Goal: Task Accomplishment & Management: Manage account settings

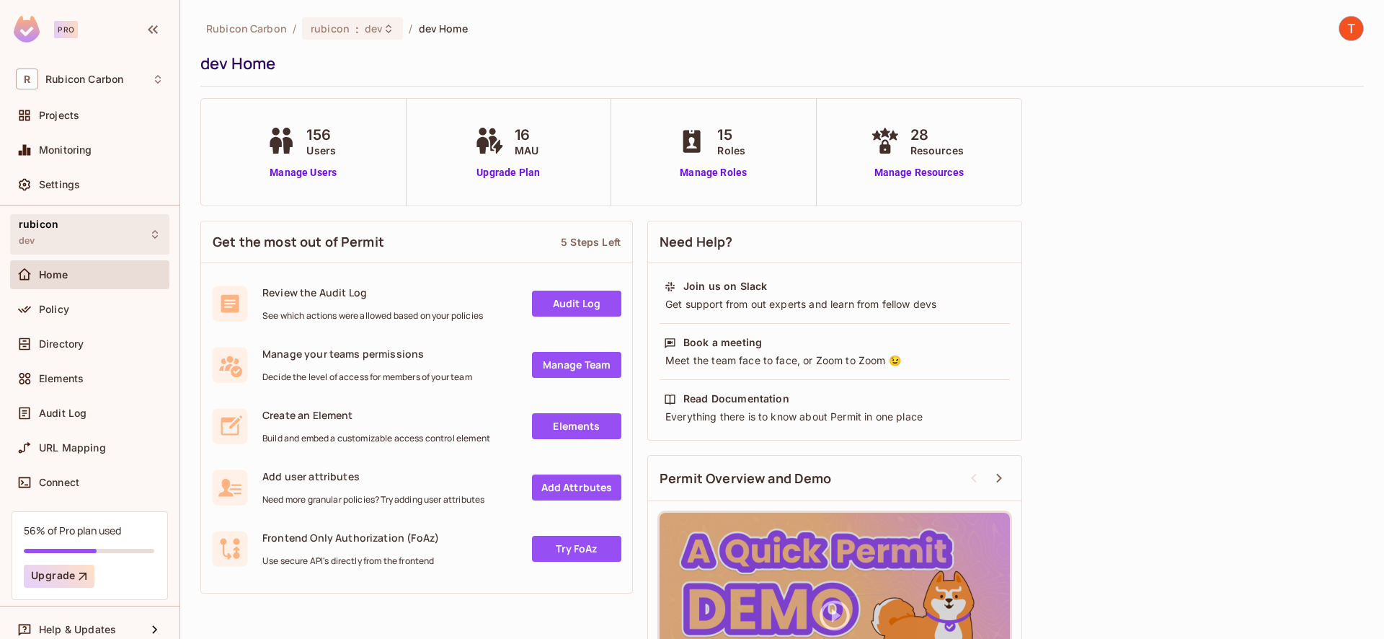
click at [107, 244] on div "rubicon dev" at bounding box center [89, 234] width 159 height 40
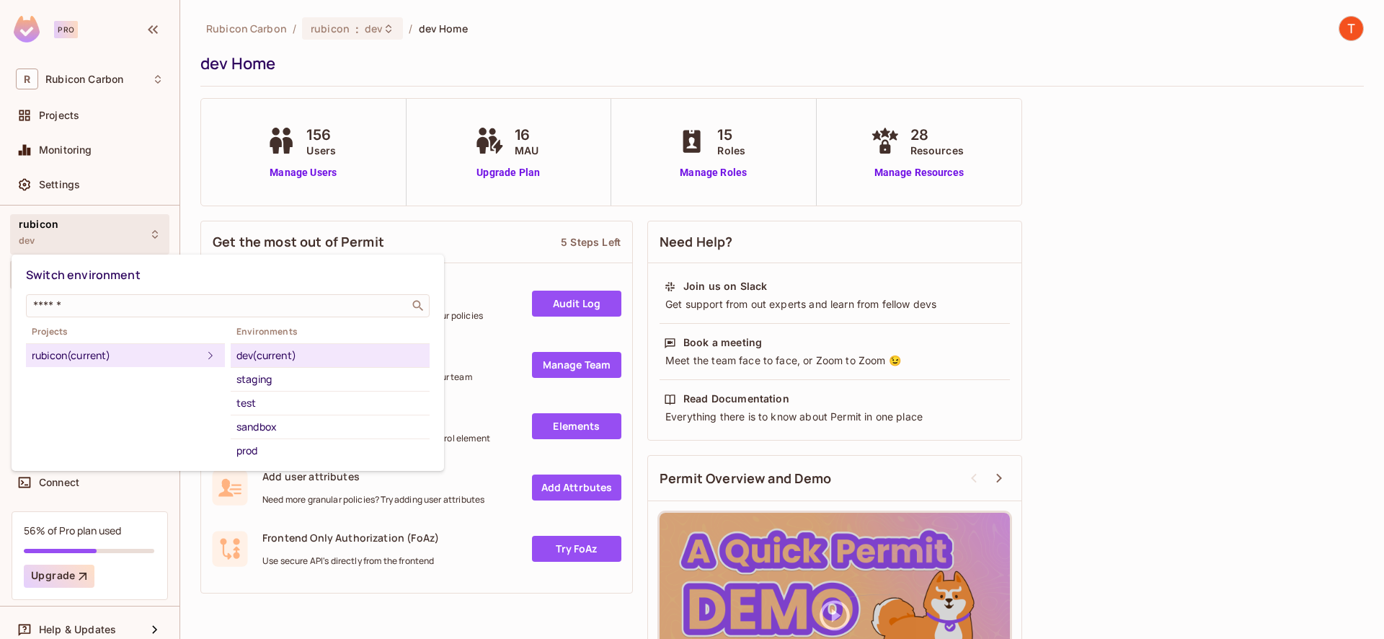
click at [276, 360] on div "dev (current)" at bounding box center [329, 355] width 187 height 17
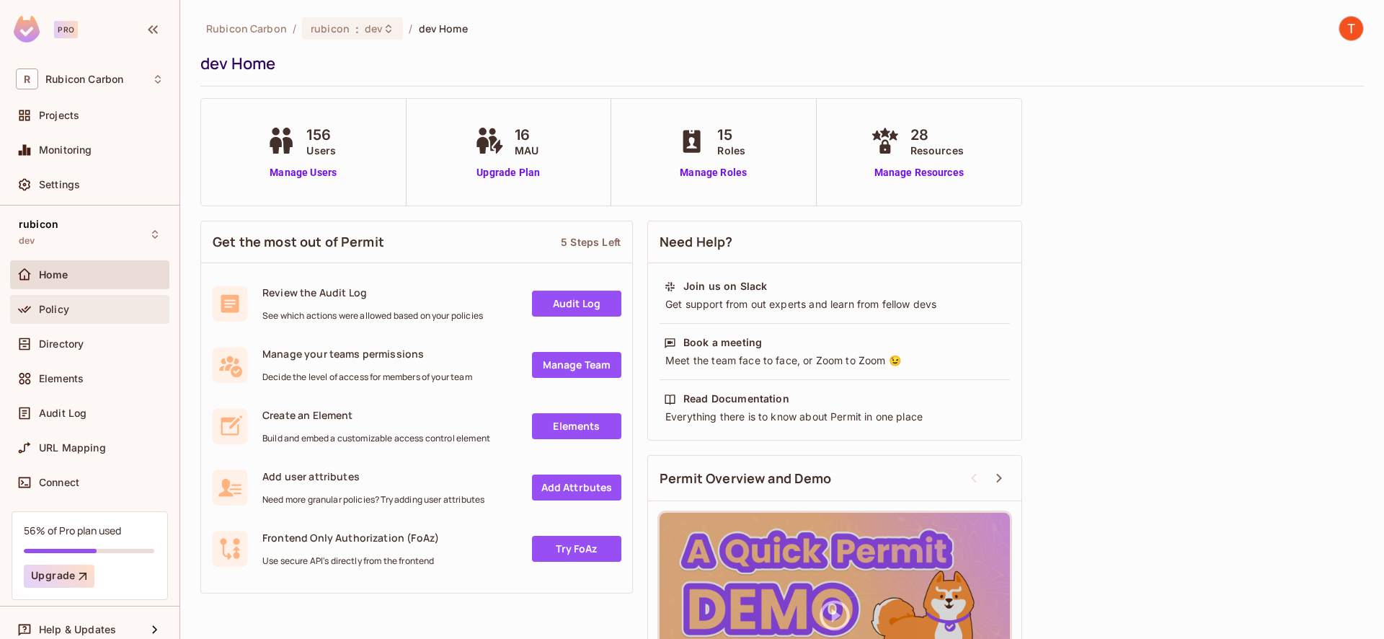
click at [80, 320] on div "Policy" at bounding box center [89, 309] width 159 height 29
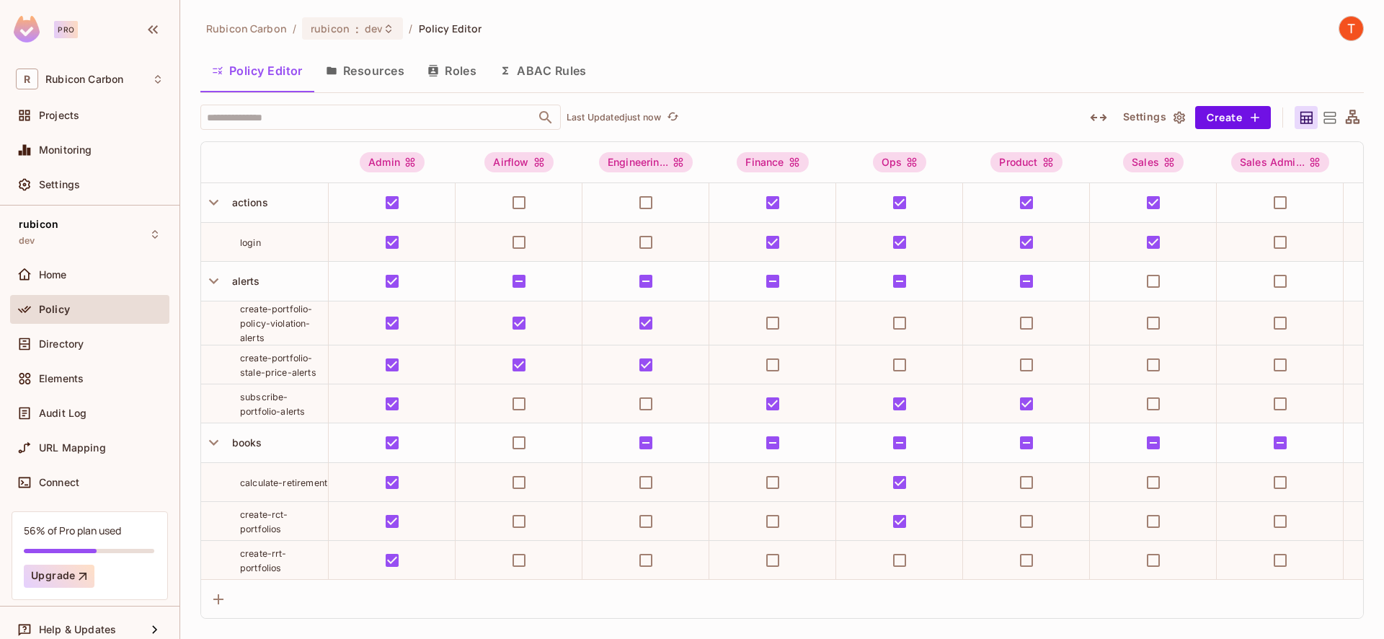
click at [284, 327] on span "create-portfolio-policy-violation-alerts" at bounding box center [276, 324] width 73 height 40
click at [249, 278] on span "alerts" at bounding box center [243, 281] width 34 height 12
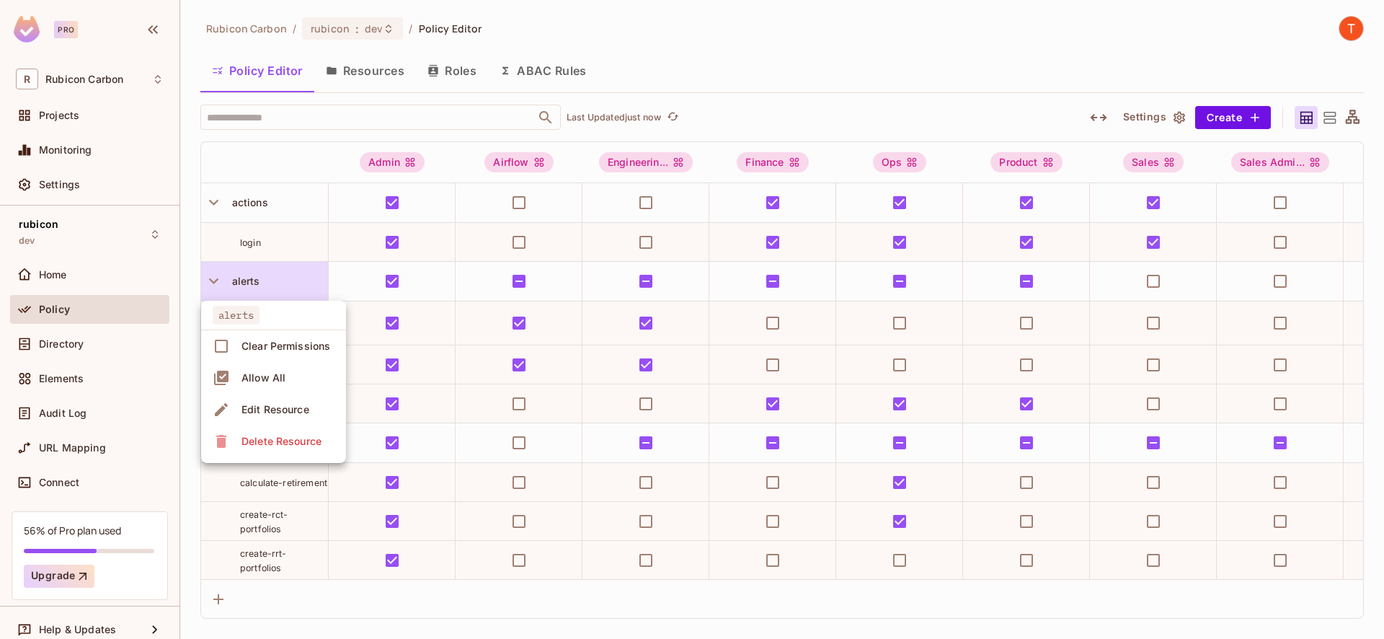
click at [291, 418] on span "Edit Resource" at bounding box center [275, 409] width 76 height 23
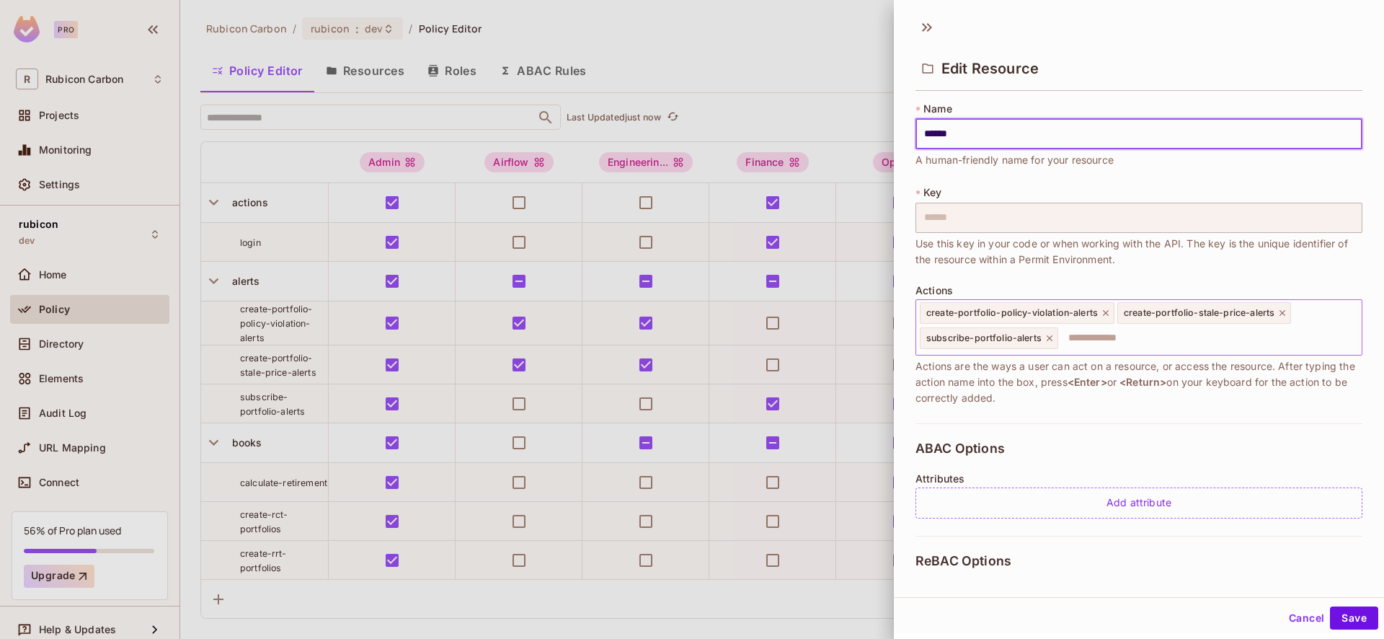
click at [1100, 343] on input "text" at bounding box center [1208, 338] width 296 height 29
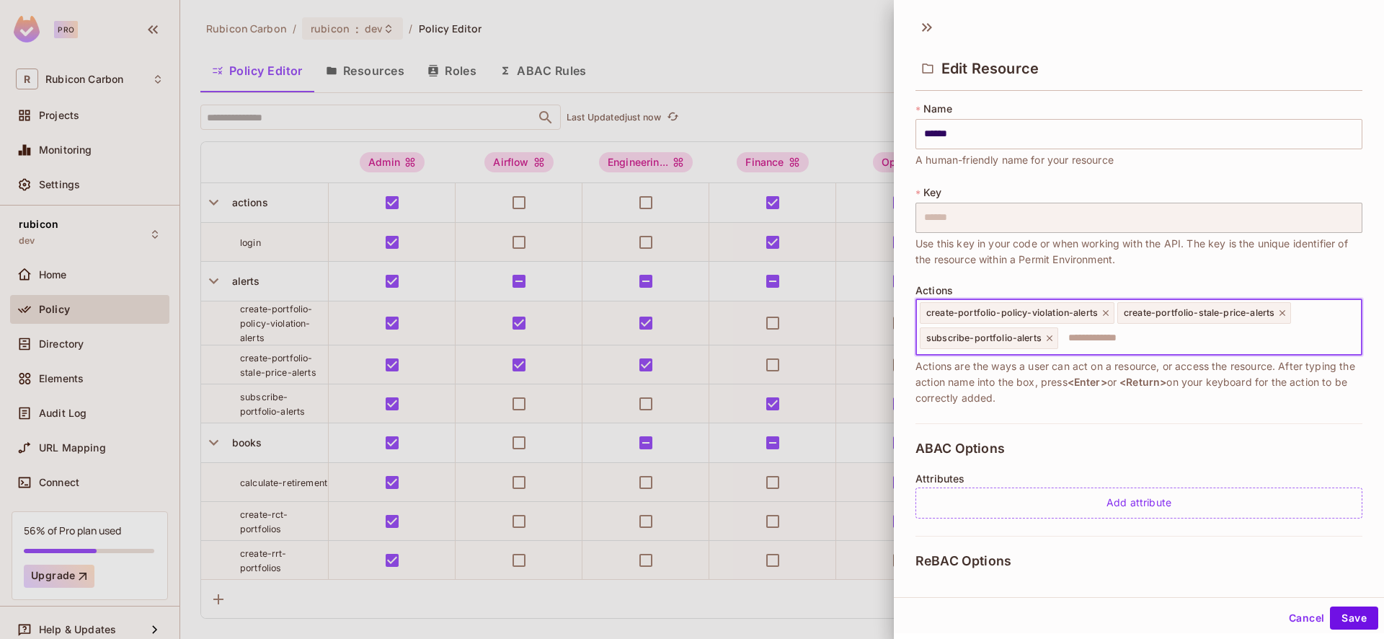
paste input "**********"
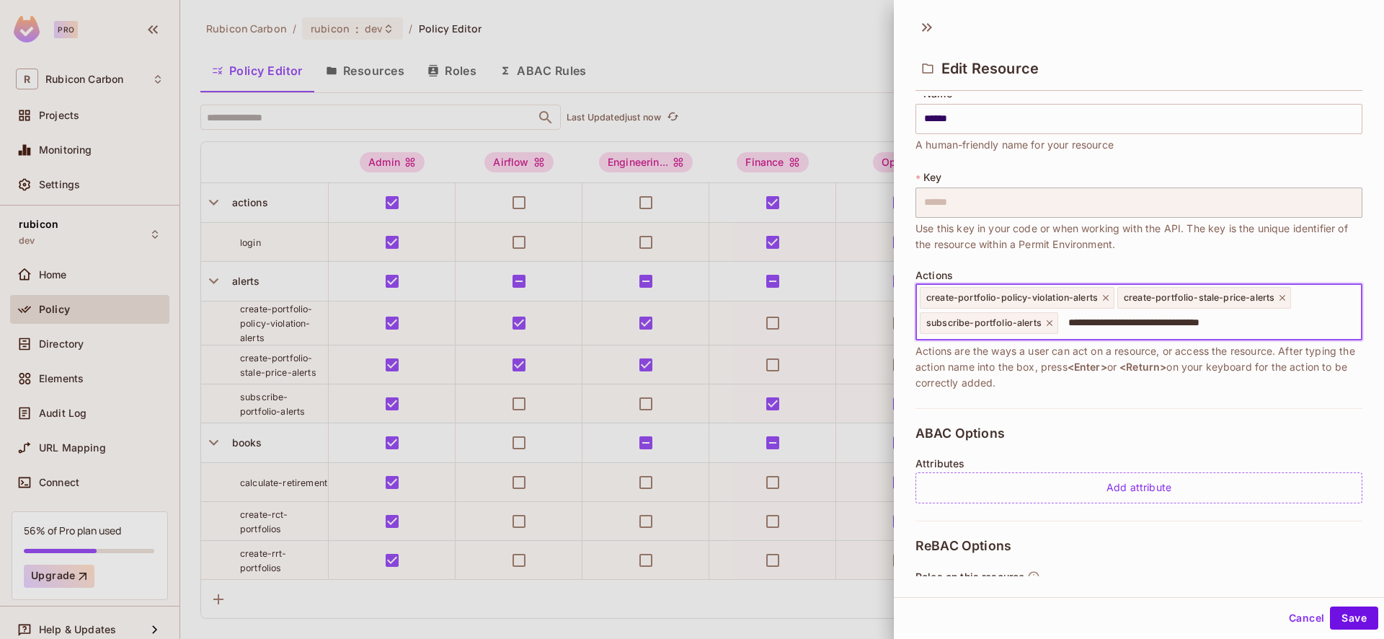
scroll to position [176, 0]
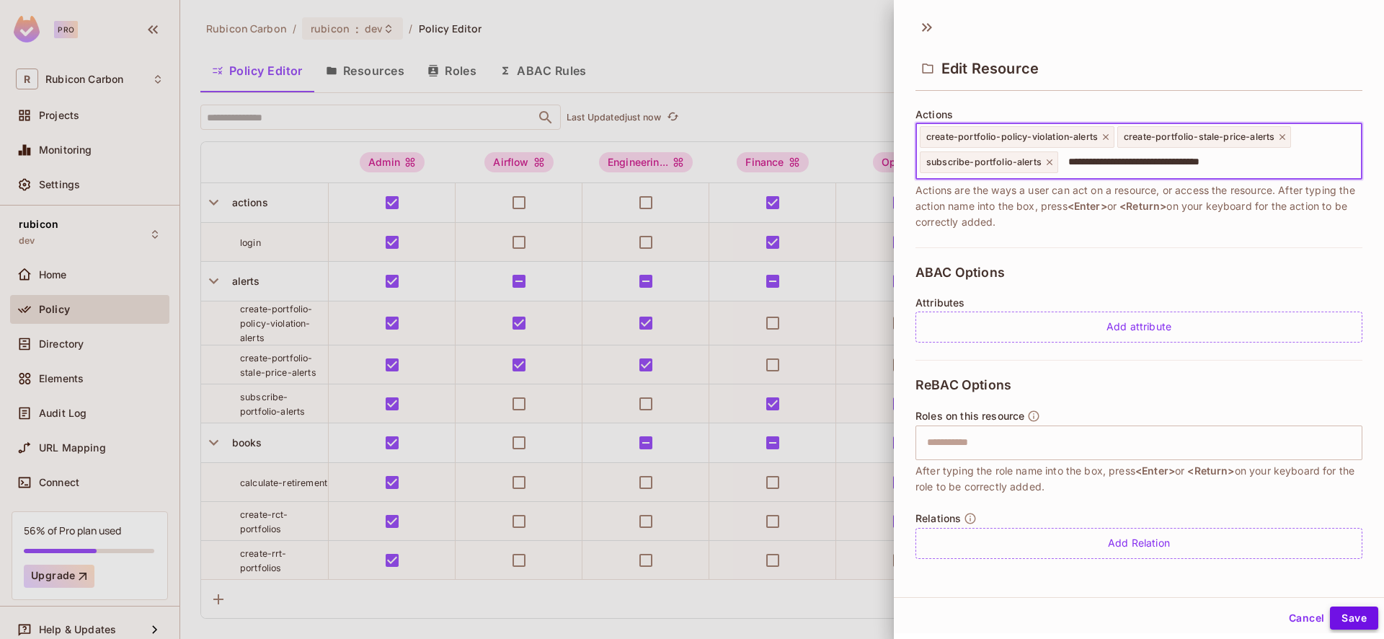
type input "**********"
click at [1357, 618] on button "Save" at bounding box center [1354, 617] width 48 height 23
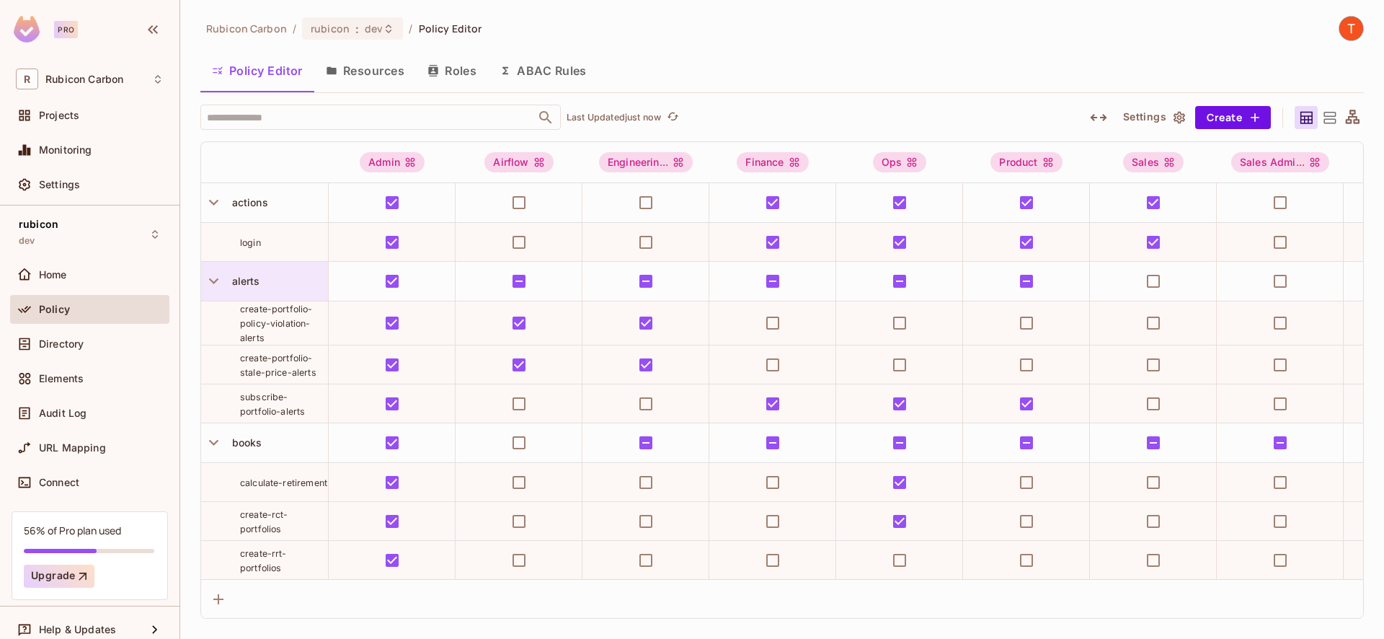
click at [281, 298] on div "alerts" at bounding box center [264, 281] width 127 height 39
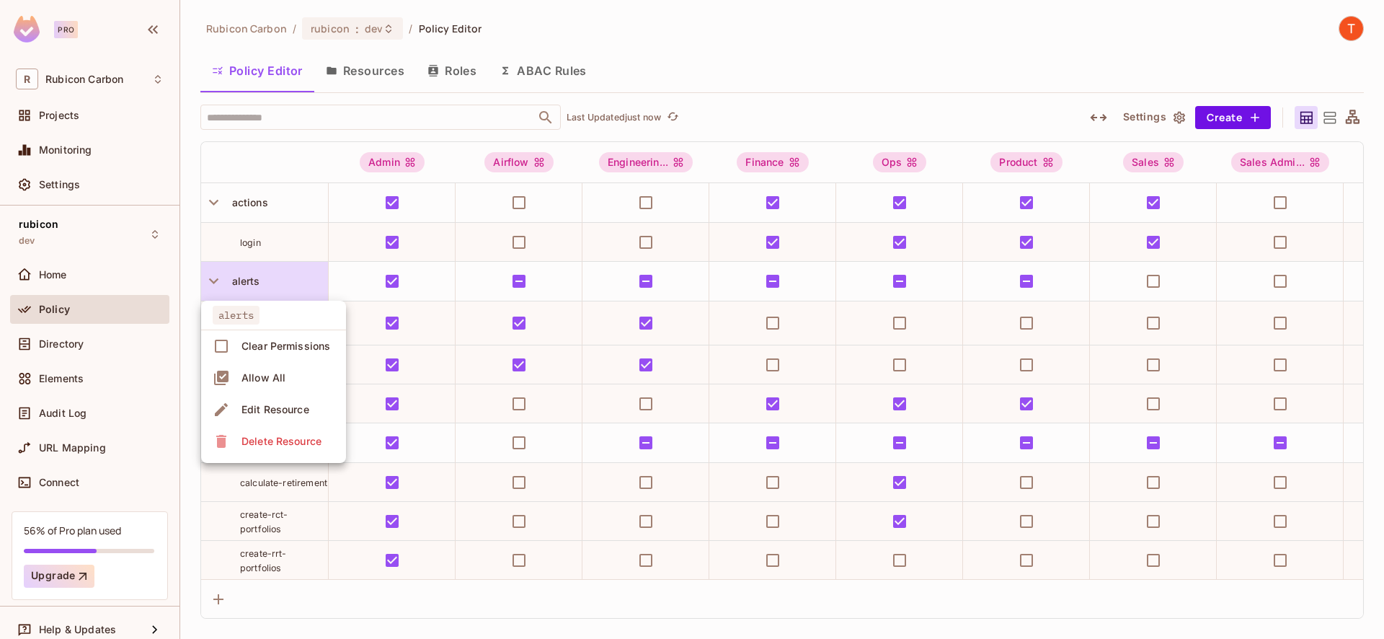
click at [301, 415] on div "Edit Resource" at bounding box center [276, 409] width 68 height 14
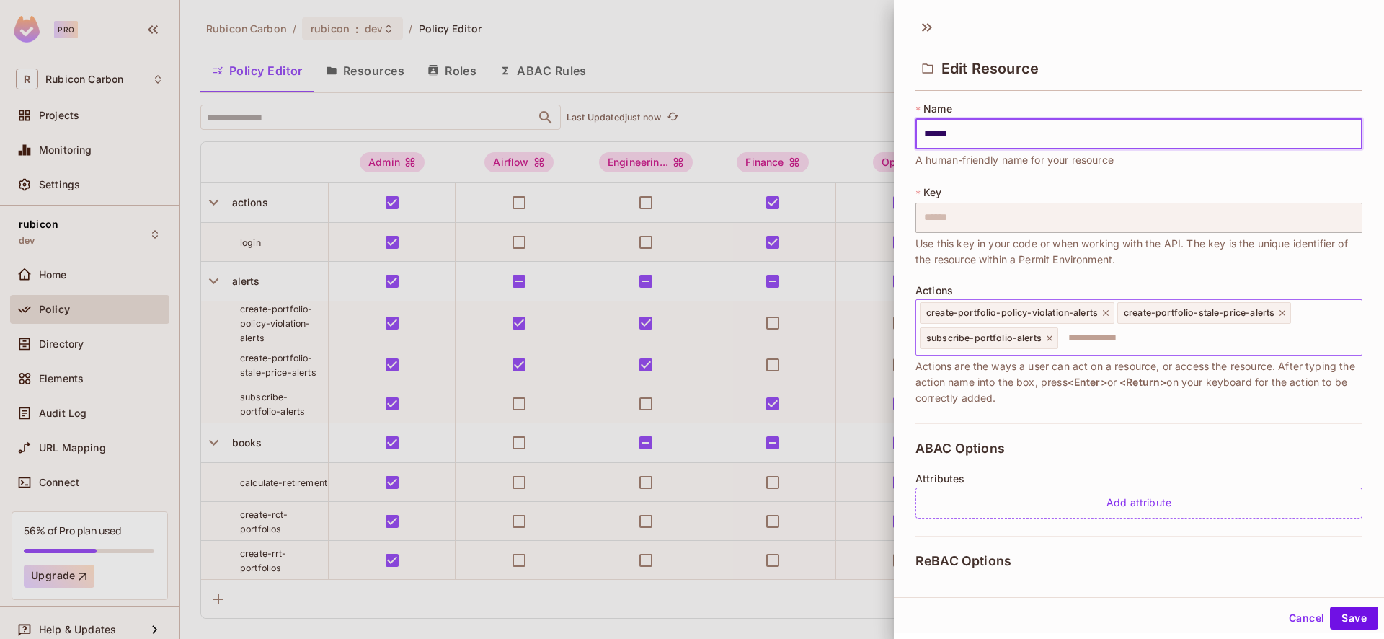
click at [1118, 353] on div "create-portfolio-policy-violation-alerts create-portfolio-stale-price-alerts su…" at bounding box center [1139, 327] width 447 height 56
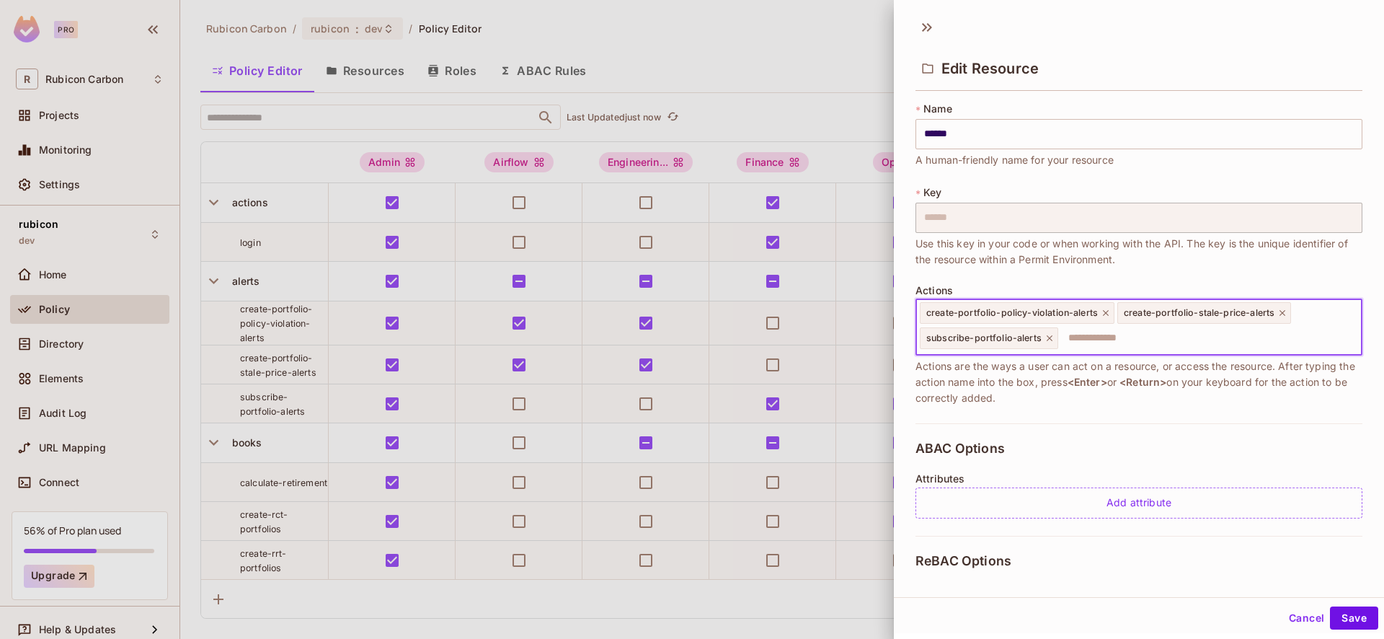
paste input "**********"
type input "**********"
click at [1330, 606] on button "Save" at bounding box center [1354, 617] width 48 height 23
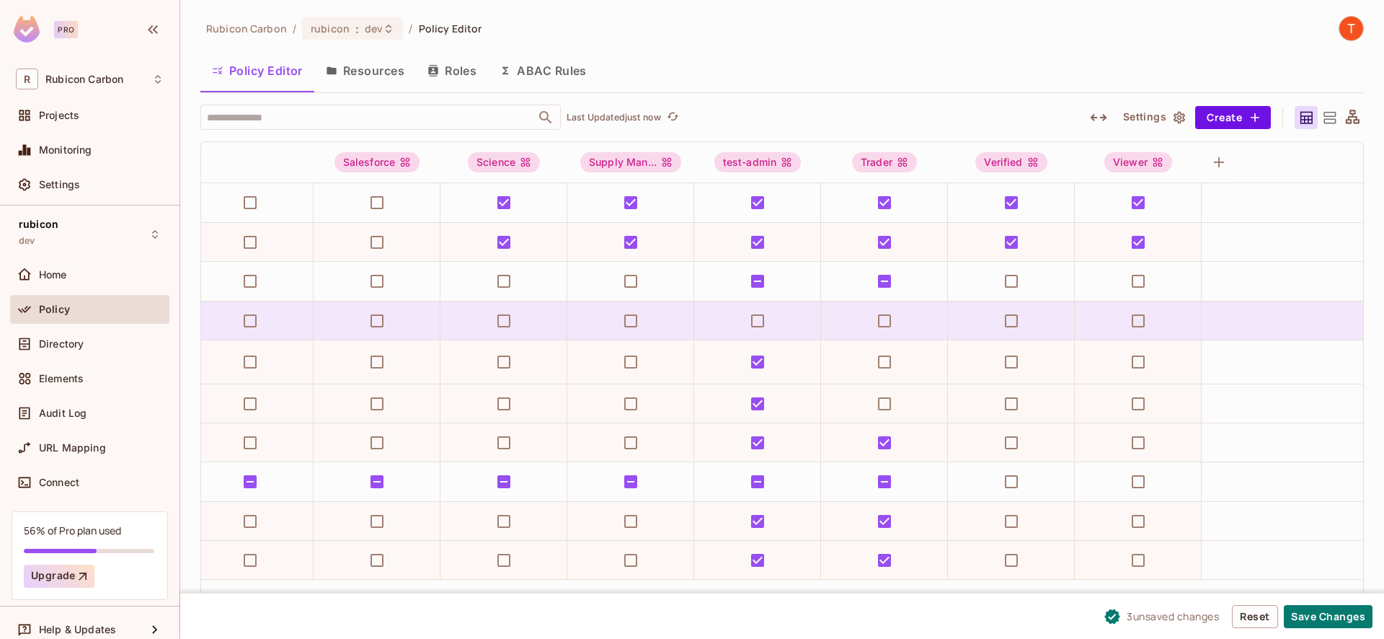
scroll to position [0, 1041]
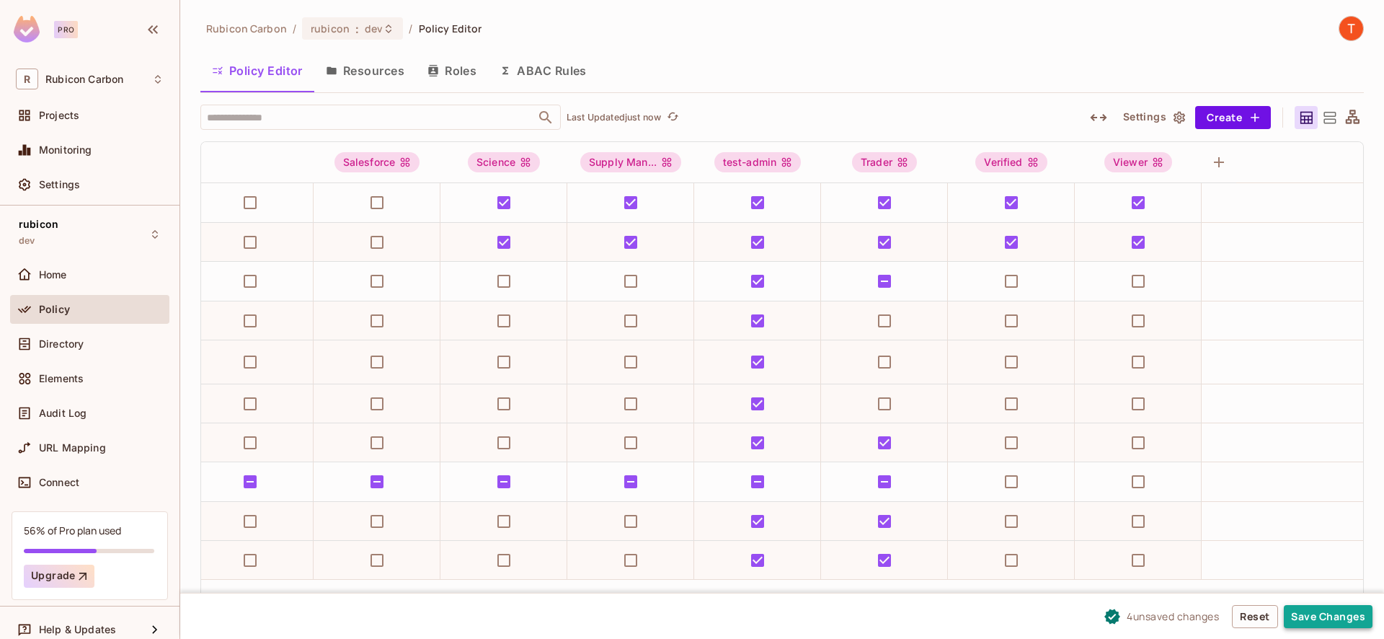
click at [1340, 614] on button "Save Changes" at bounding box center [1328, 616] width 89 height 23
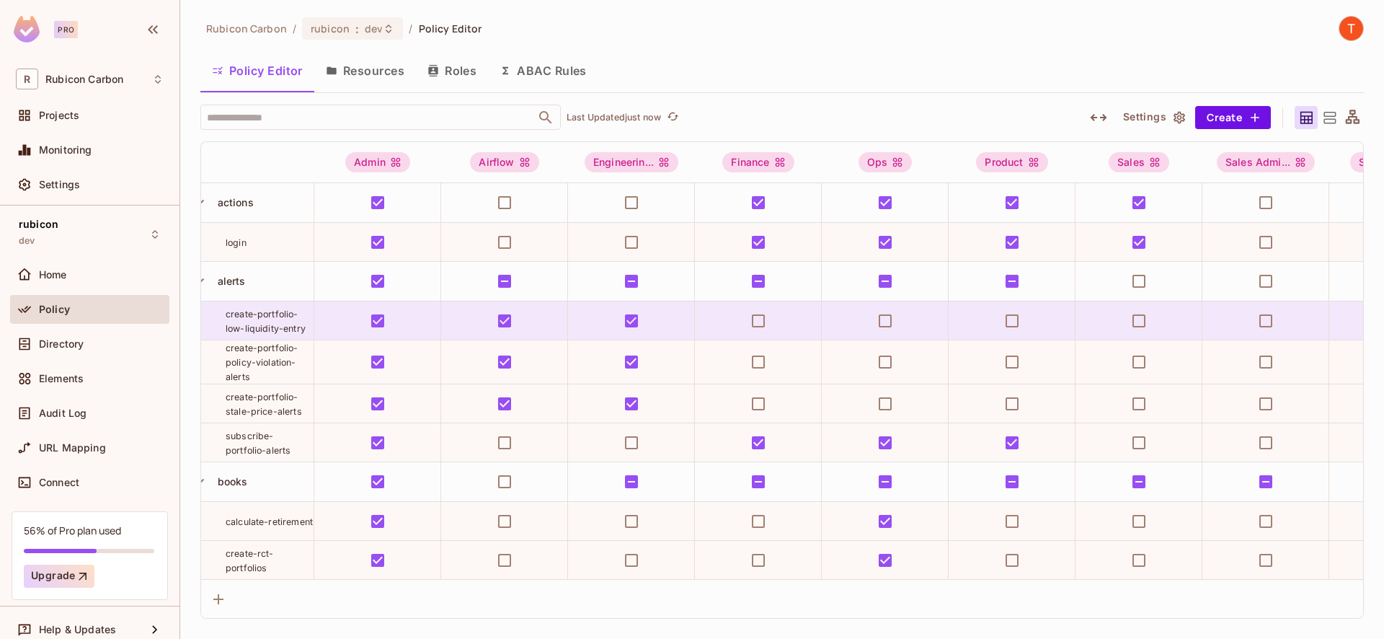
scroll to position [0, 0]
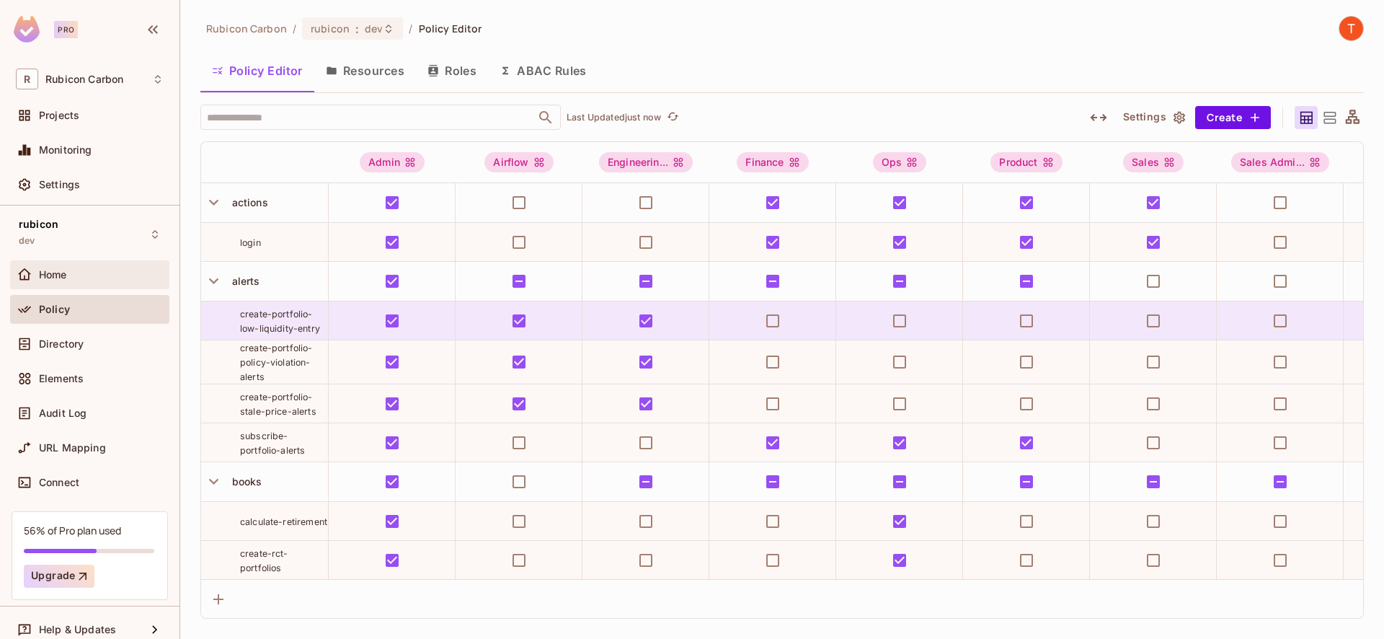
click at [71, 280] on div "Home" at bounding box center [90, 274] width 148 height 17
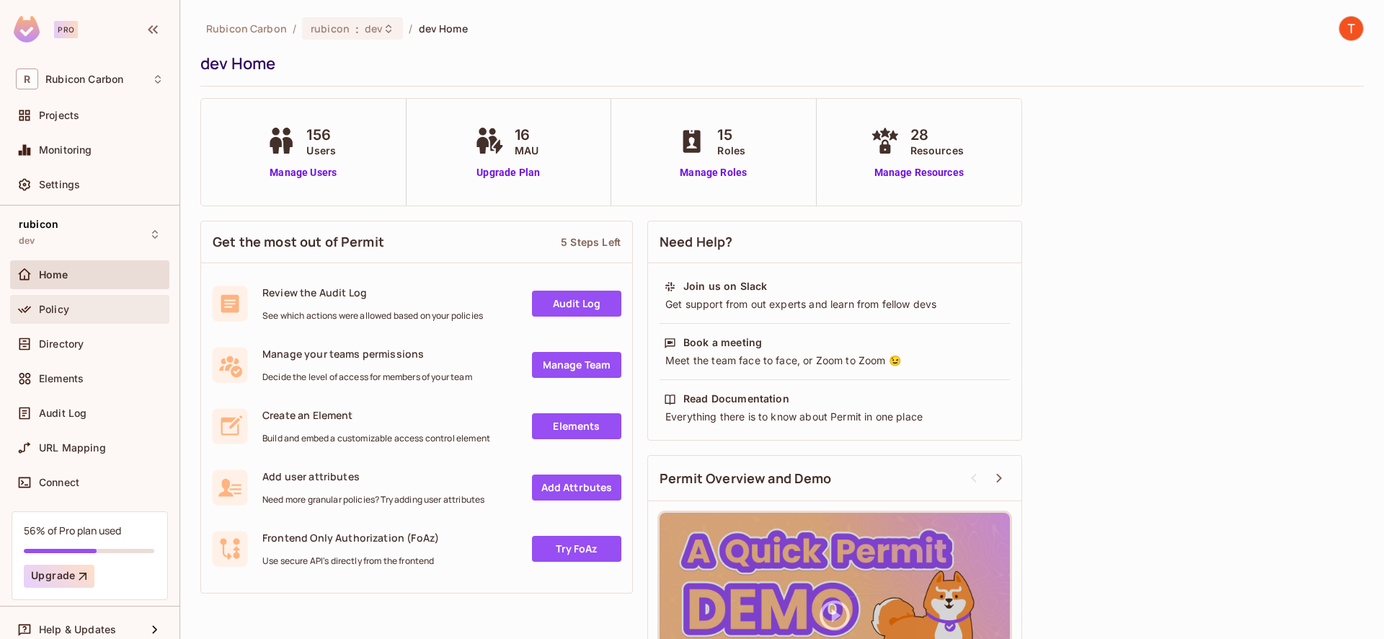
click at [76, 307] on div "Policy" at bounding box center [101, 310] width 125 height 12
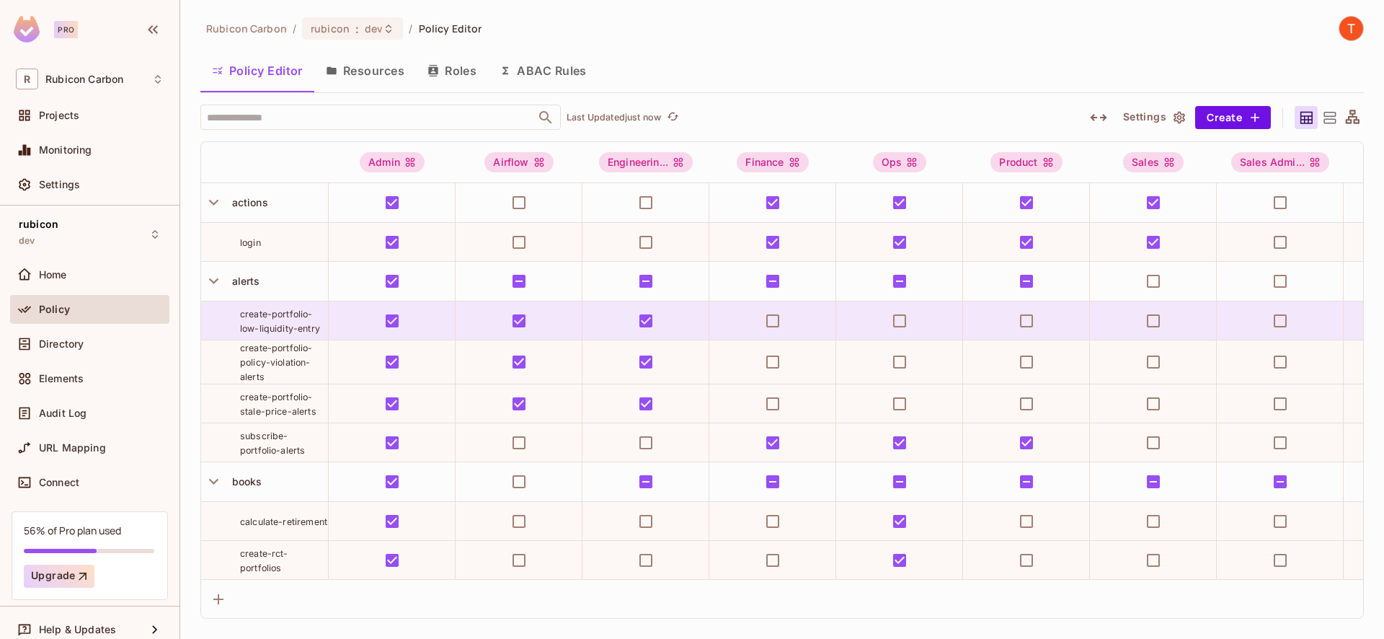
click at [466, 76] on button "Roles" at bounding box center [452, 71] width 72 height 36
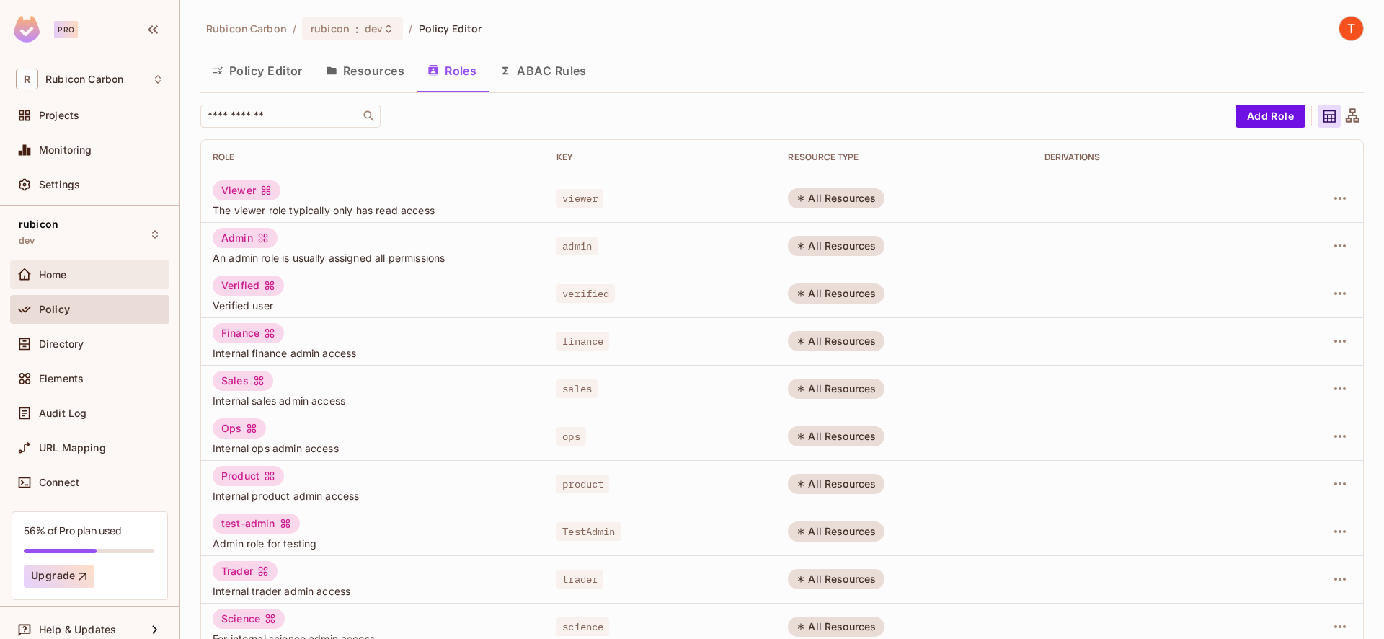
click at [78, 285] on div "Home" at bounding box center [89, 274] width 159 height 29
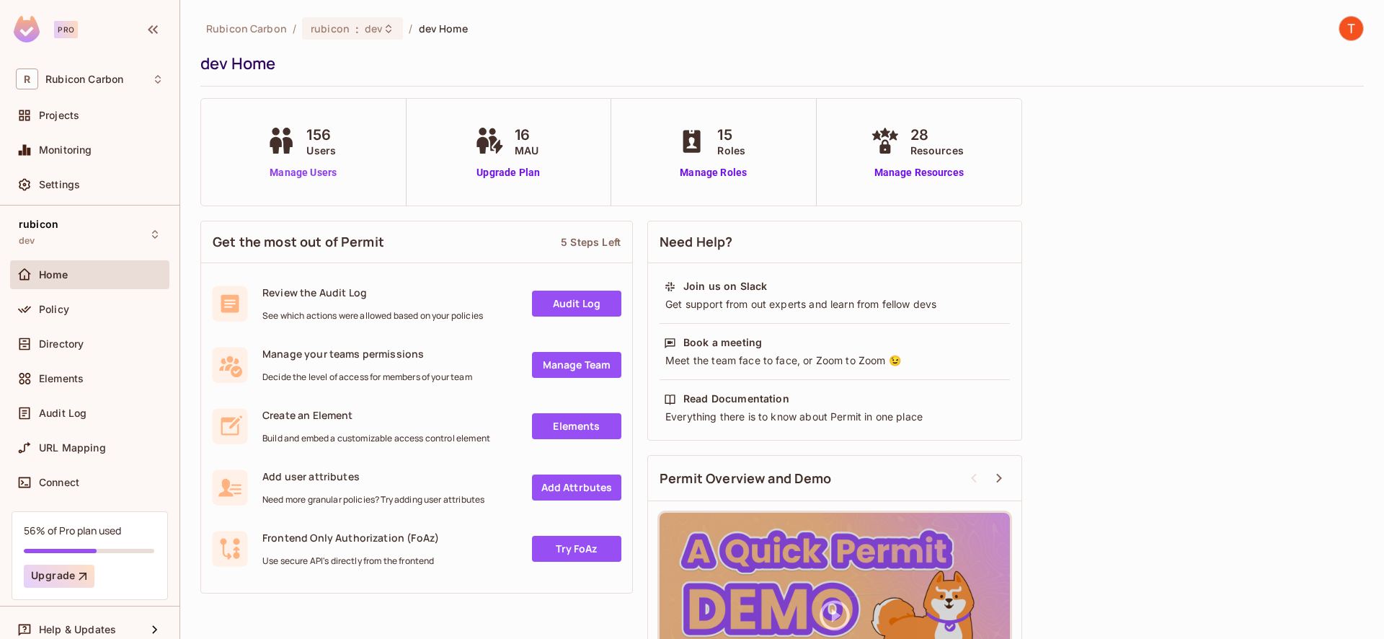
click at [296, 172] on link "Manage Users" at bounding box center [303, 172] width 80 height 15
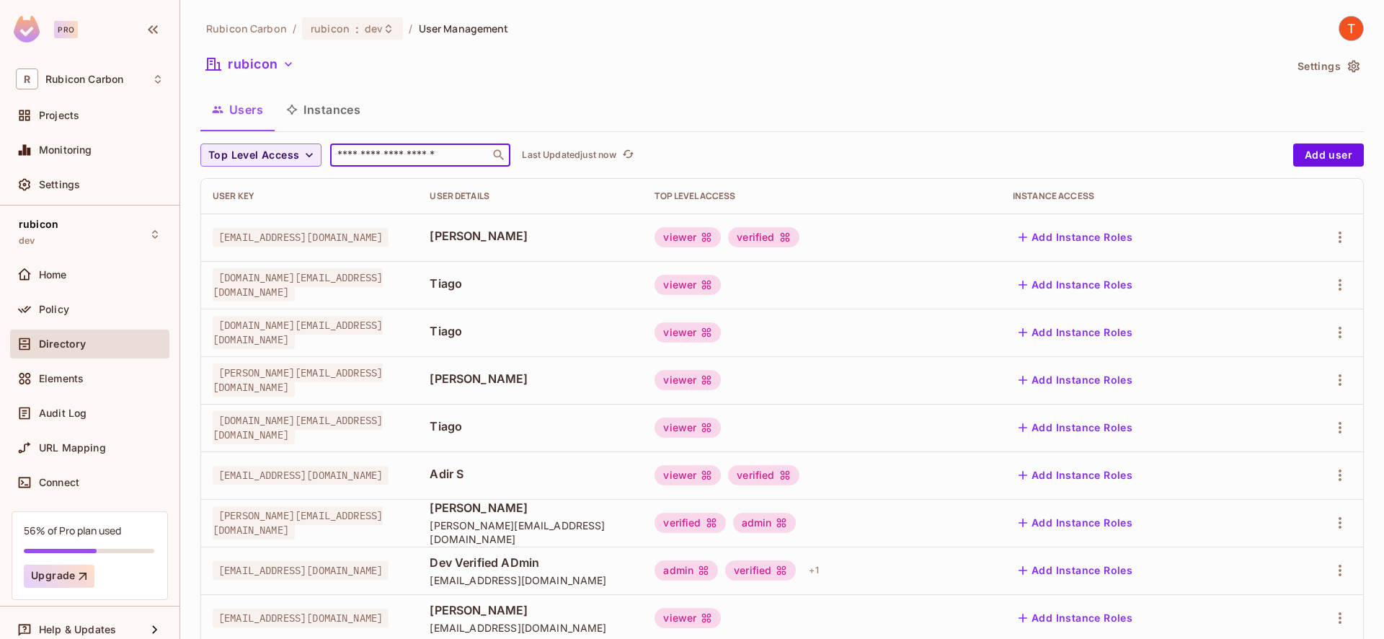
click at [374, 159] on input "text" at bounding box center [410, 155] width 151 height 14
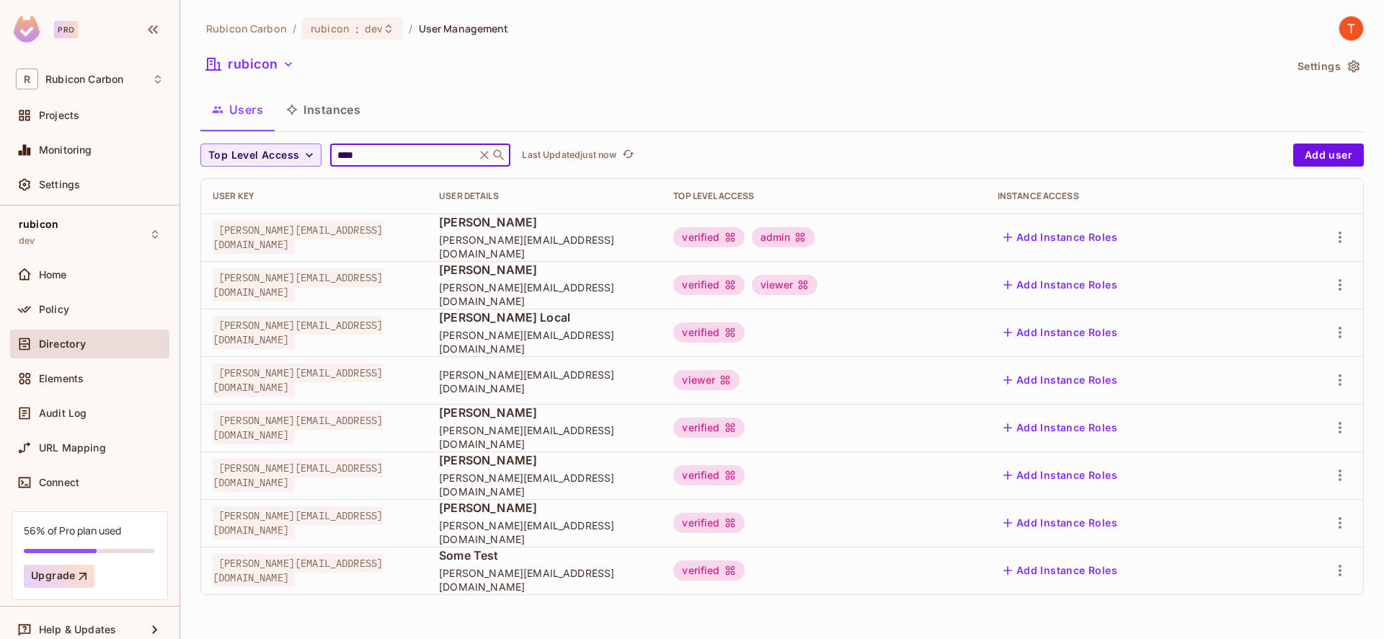
type input "****"
click at [124, 226] on div "rubicon dev" at bounding box center [89, 234] width 159 height 40
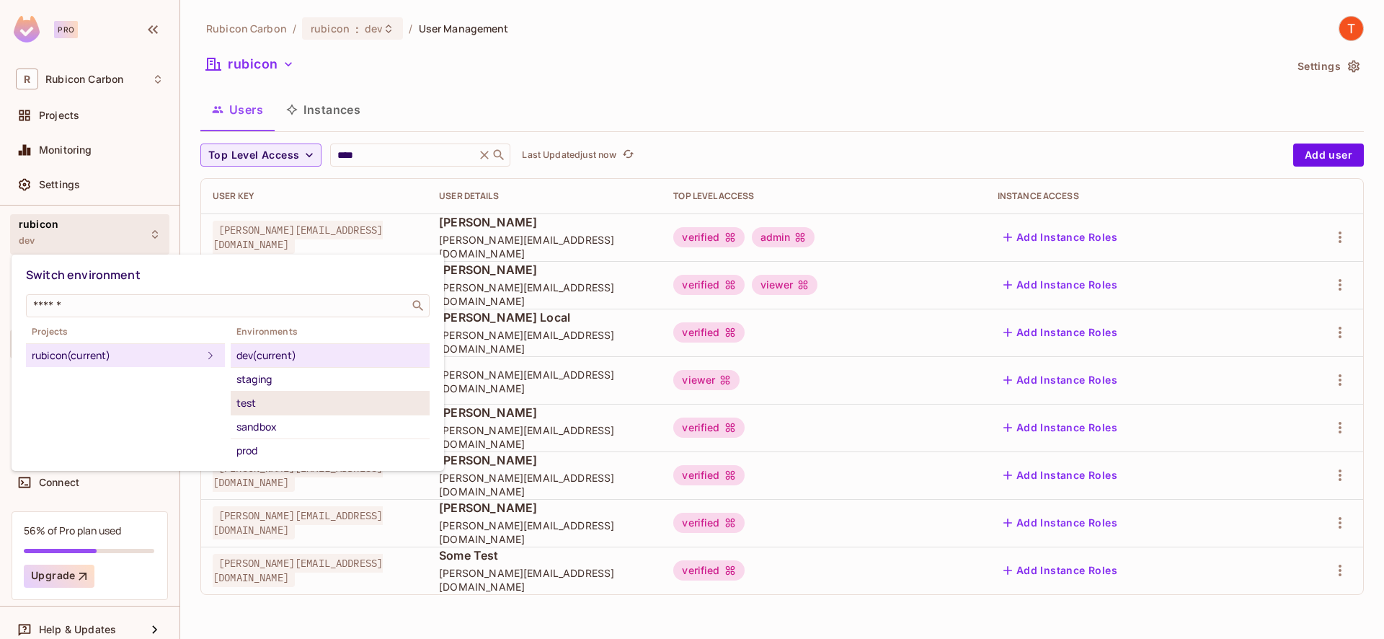
click at [263, 402] on div "test" at bounding box center [329, 402] width 187 height 17
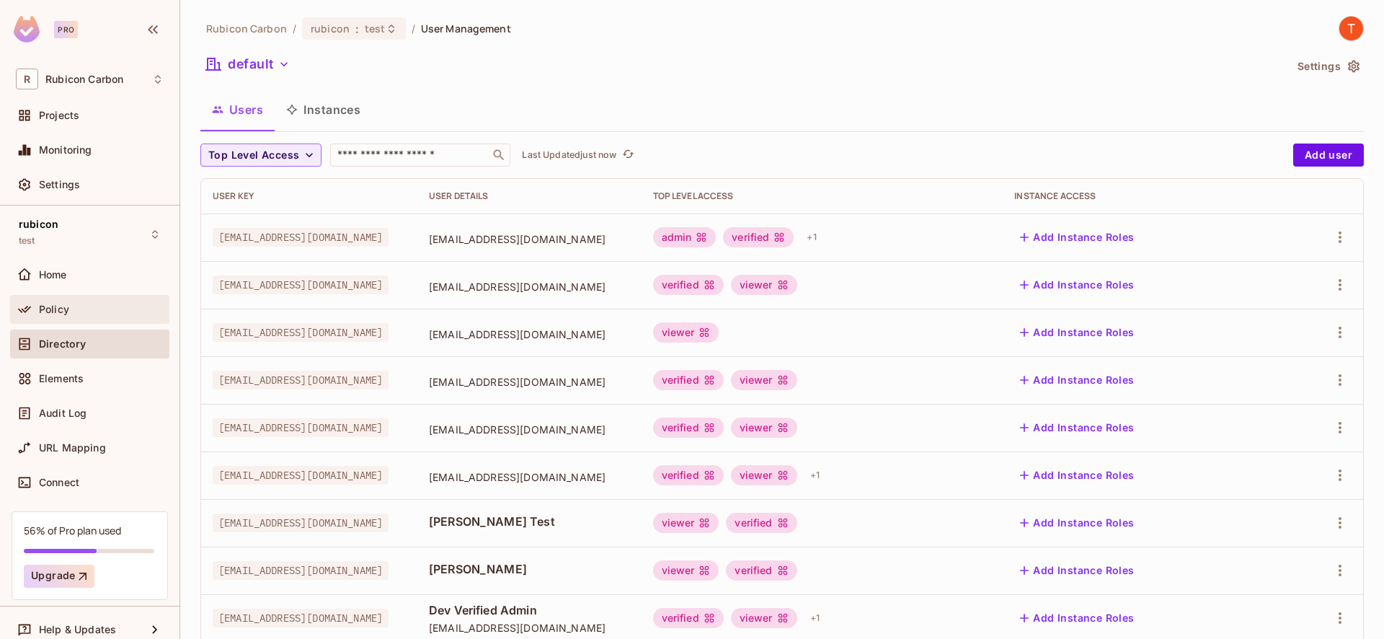
click at [91, 306] on div "Policy" at bounding box center [101, 310] width 125 height 12
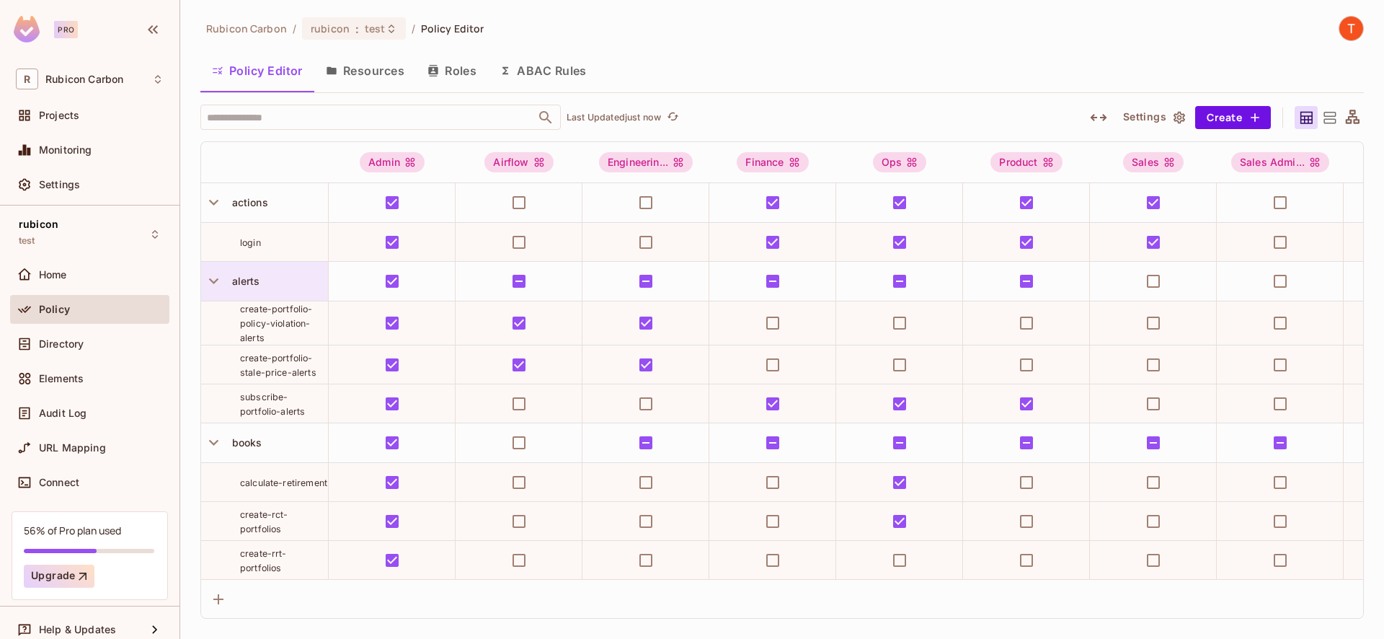
click at [255, 285] on span "alerts" at bounding box center [243, 281] width 34 height 12
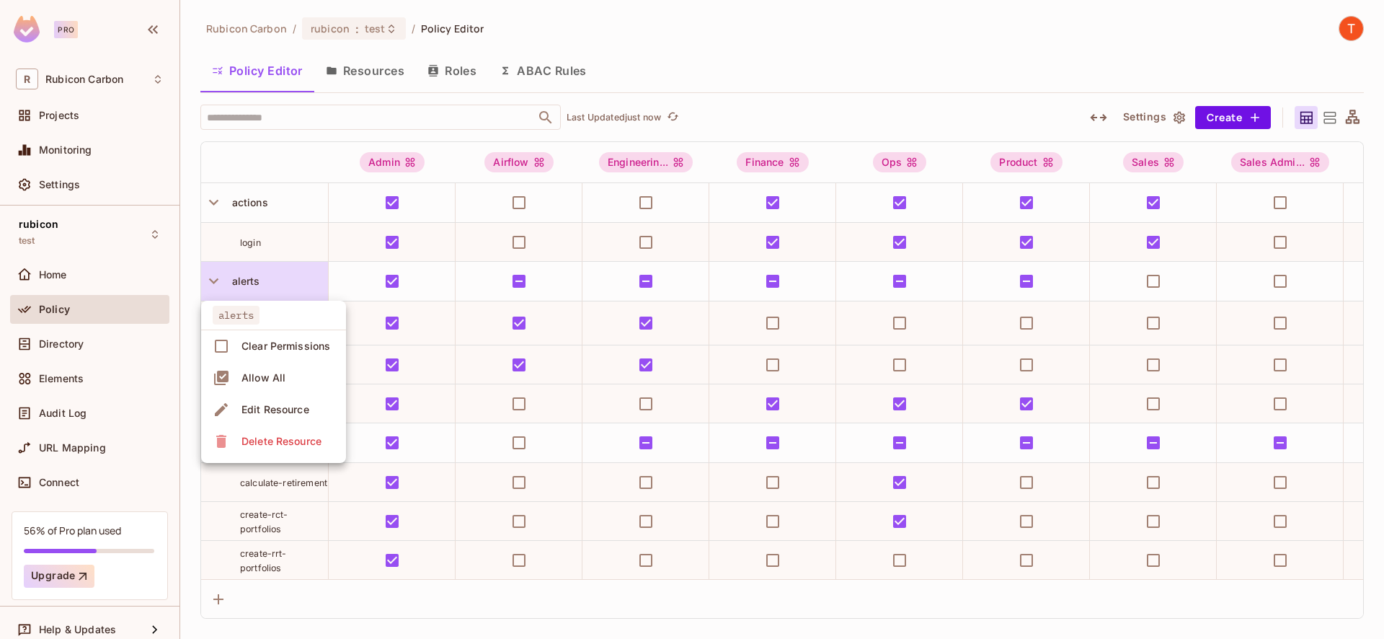
click at [287, 412] on div "Edit Resource" at bounding box center [276, 409] width 68 height 14
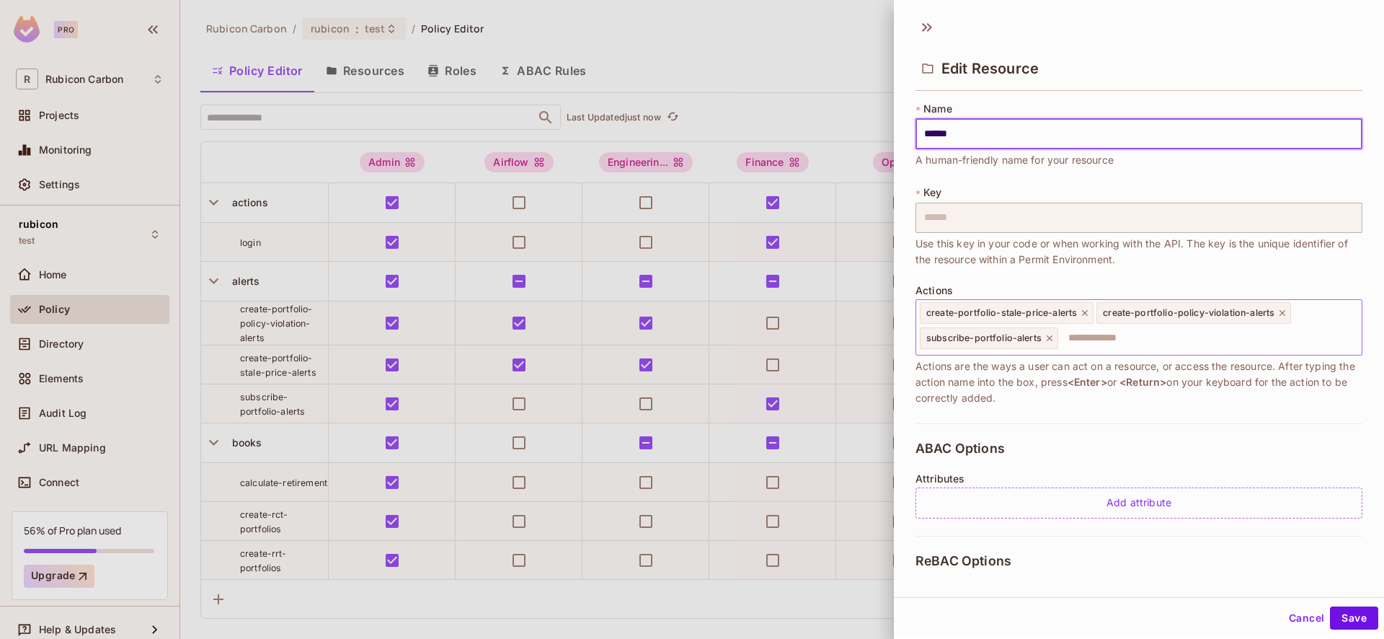
click at [1120, 346] on input "text" at bounding box center [1208, 338] width 296 height 29
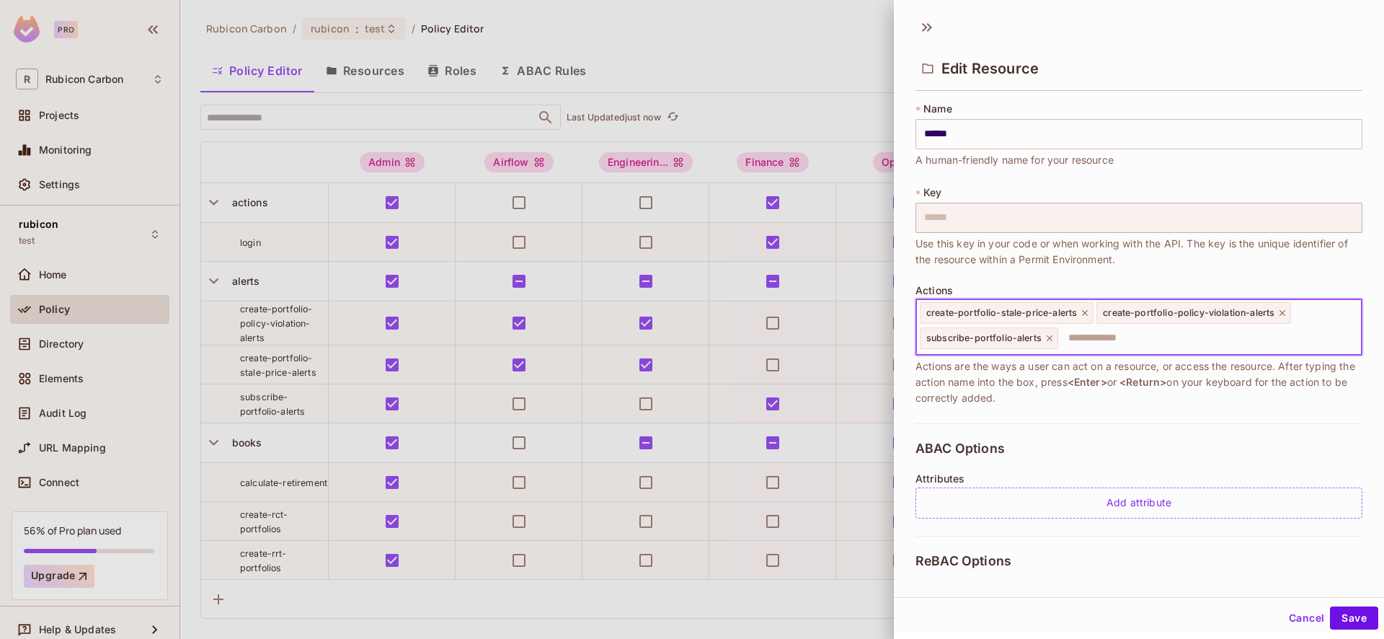
paste input "**********"
type input "**********"
click at [1330, 606] on button "Save" at bounding box center [1354, 617] width 48 height 23
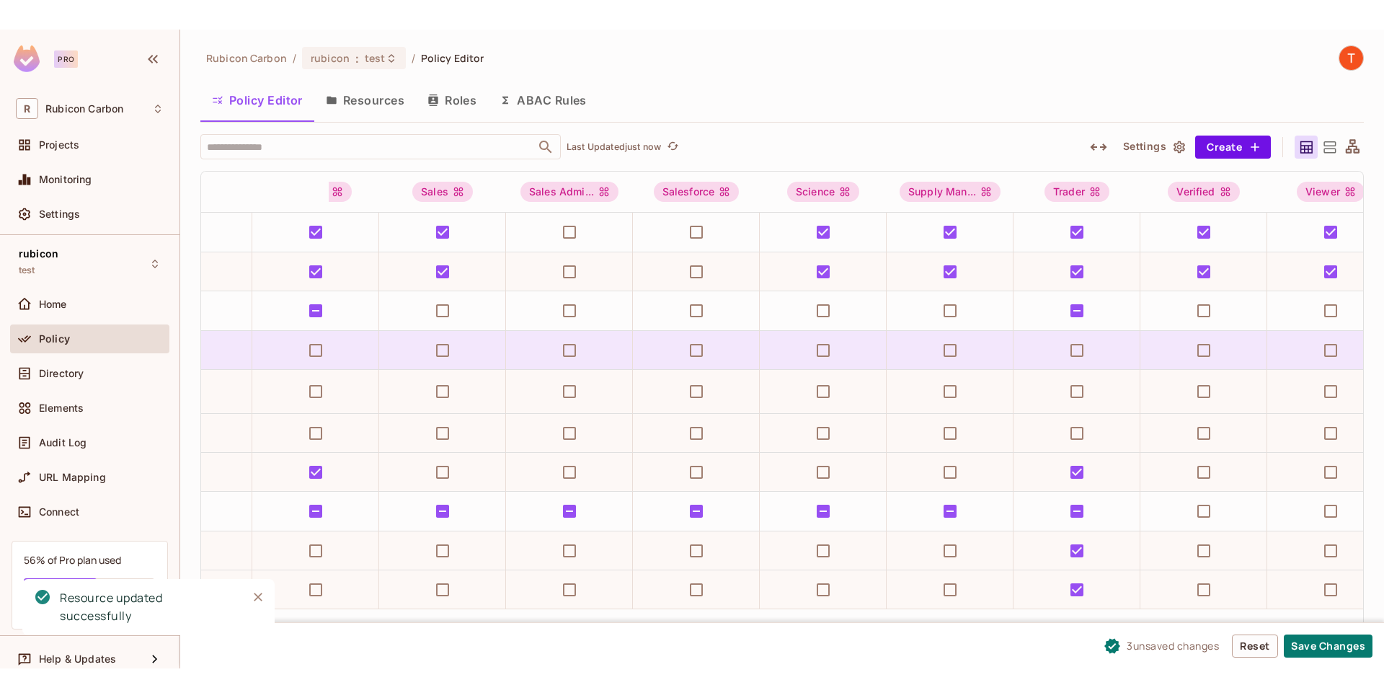
scroll to position [0, 914]
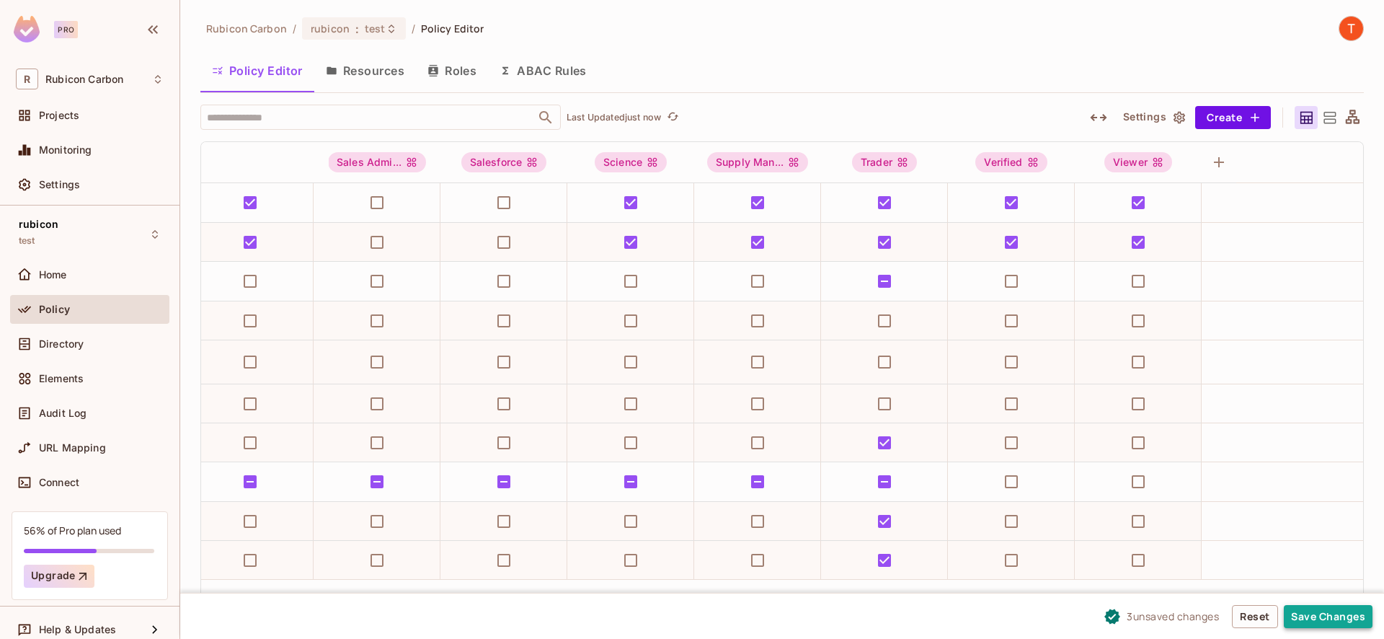
click at [1343, 620] on button "Save Changes" at bounding box center [1328, 616] width 89 height 23
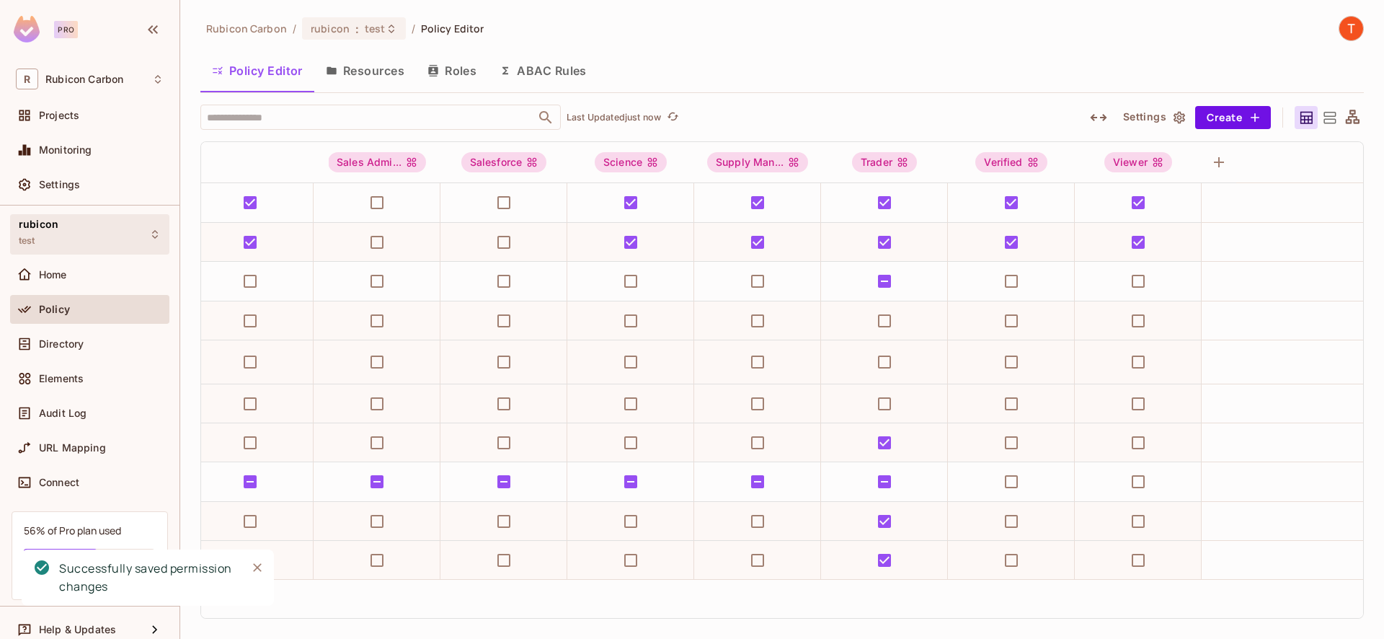
click at [149, 236] on icon at bounding box center [155, 235] width 12 height 12
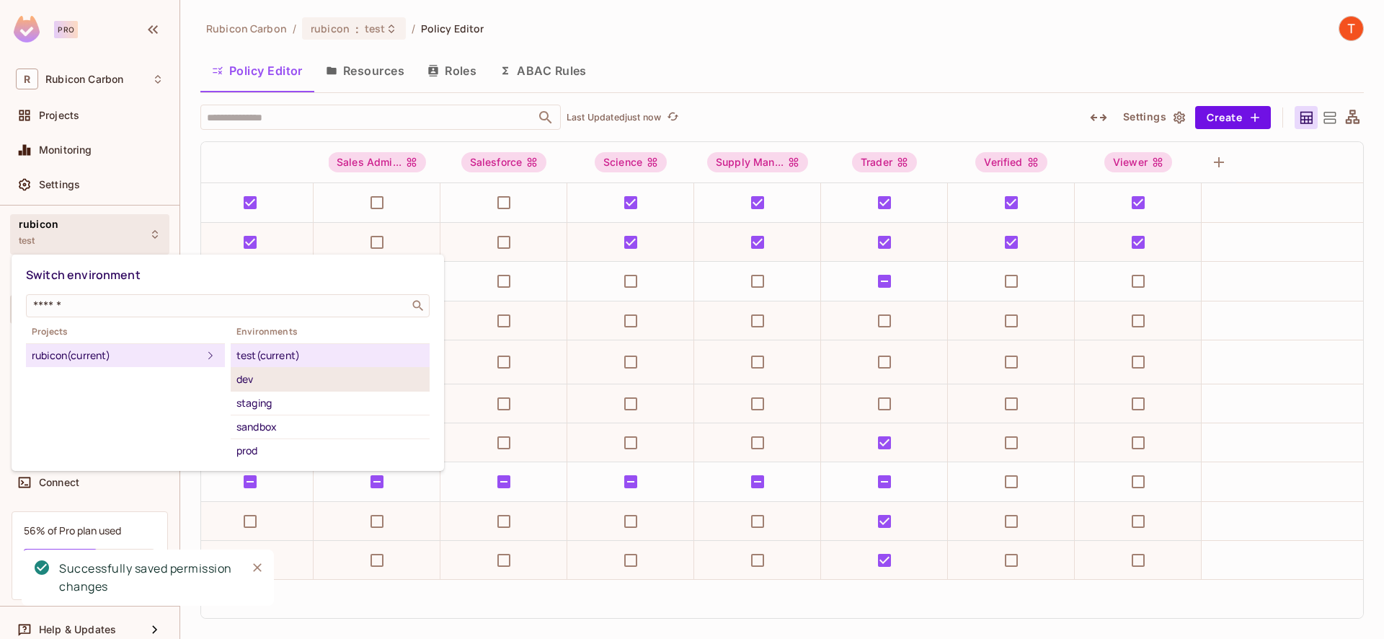
click at [299, 386] on div "dev" at bounding box center [329, 379] width 187 height 17
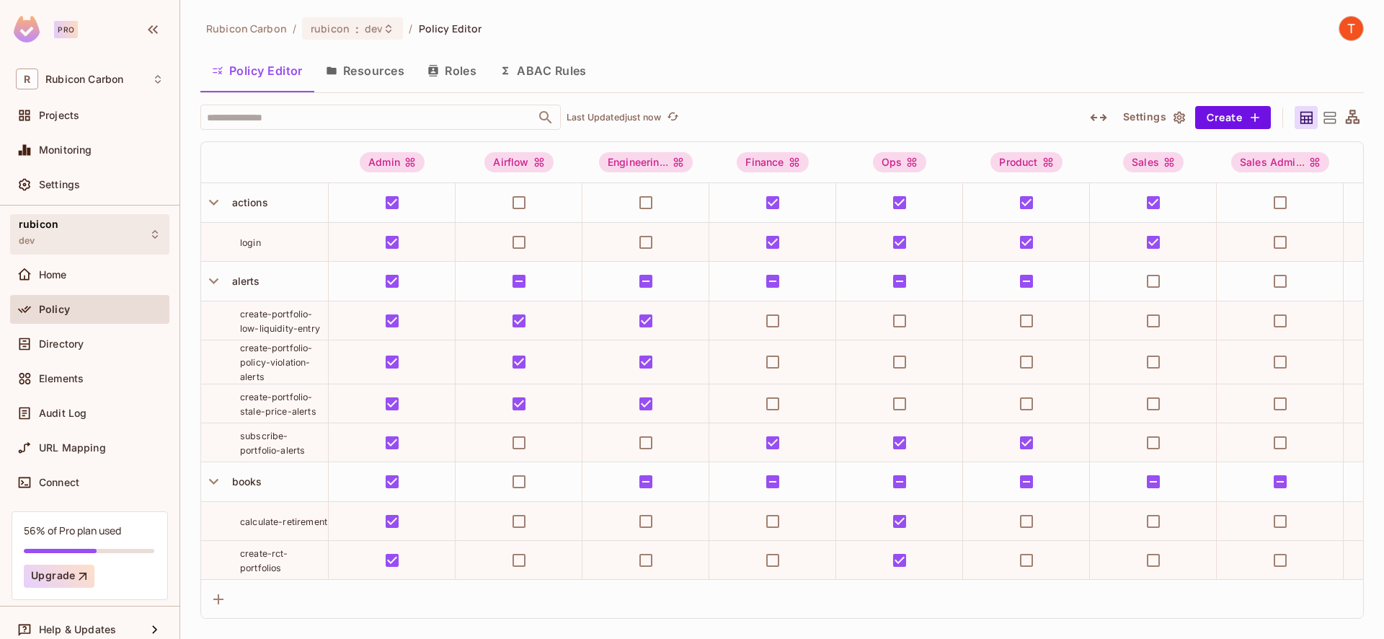
click at [68, 242] on div "rubicon dev" at bounding box center [89, 234] width 159 height 40
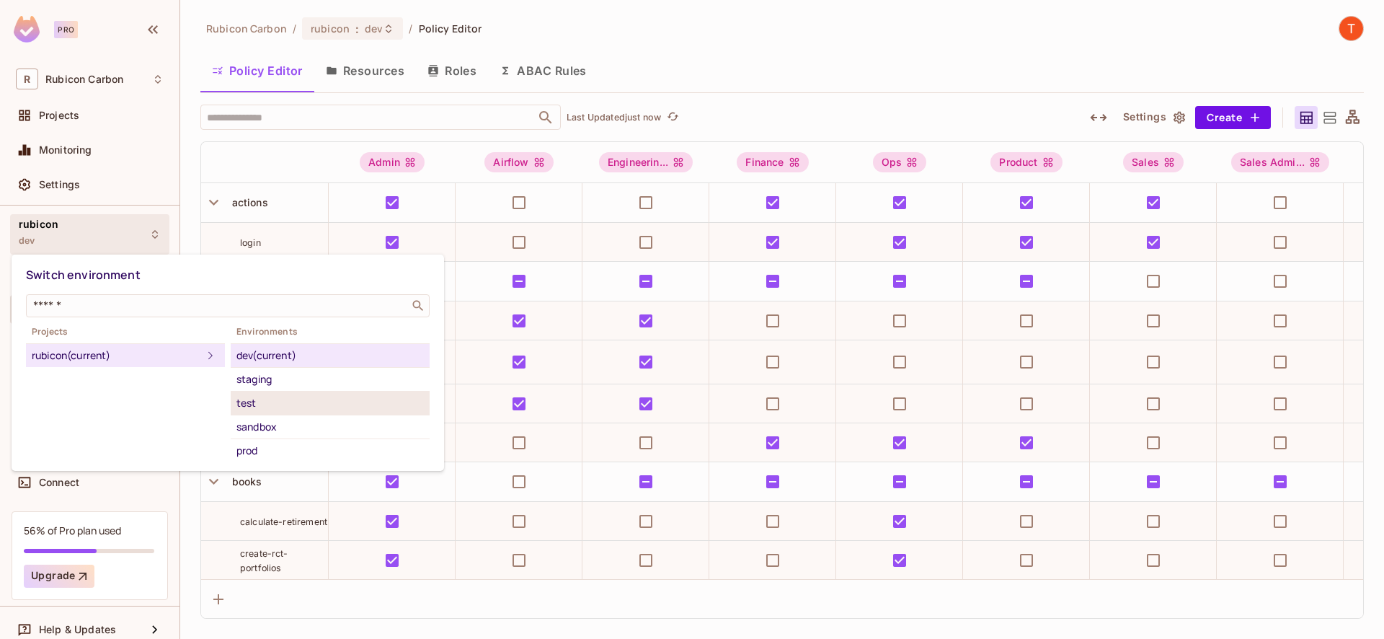
click at [272, 402] on div "test" at bounding box center [329, 402] width 187 height 17
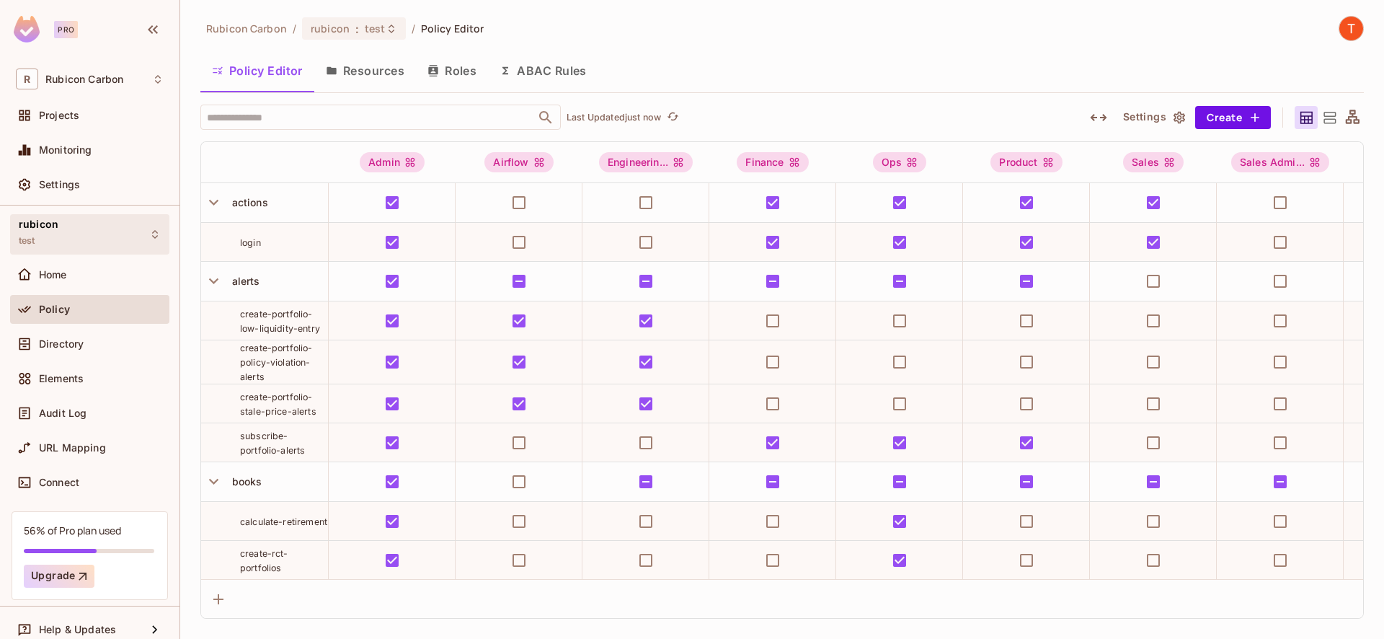
click at [133, 229] on div "rubicon test" at bounding box center [89, 234] width 159 height 40
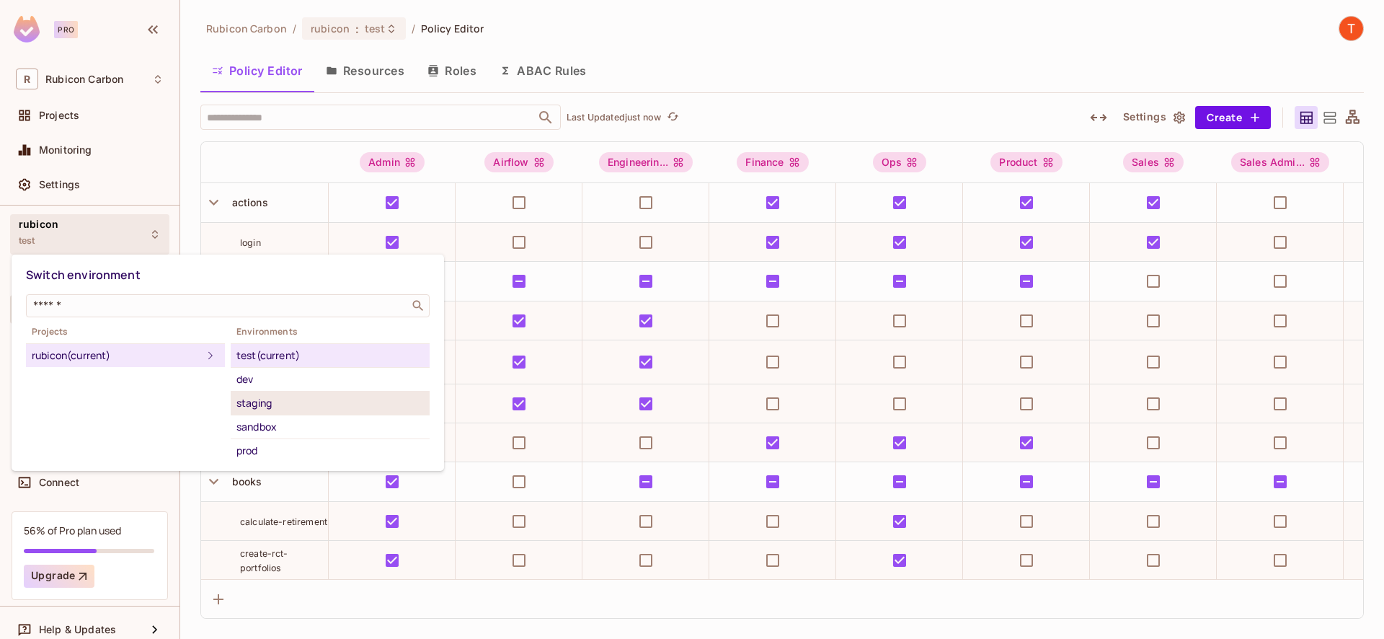
click at [280, 399] on div "staging" at bounding box center [329, 402] width 187 height 17
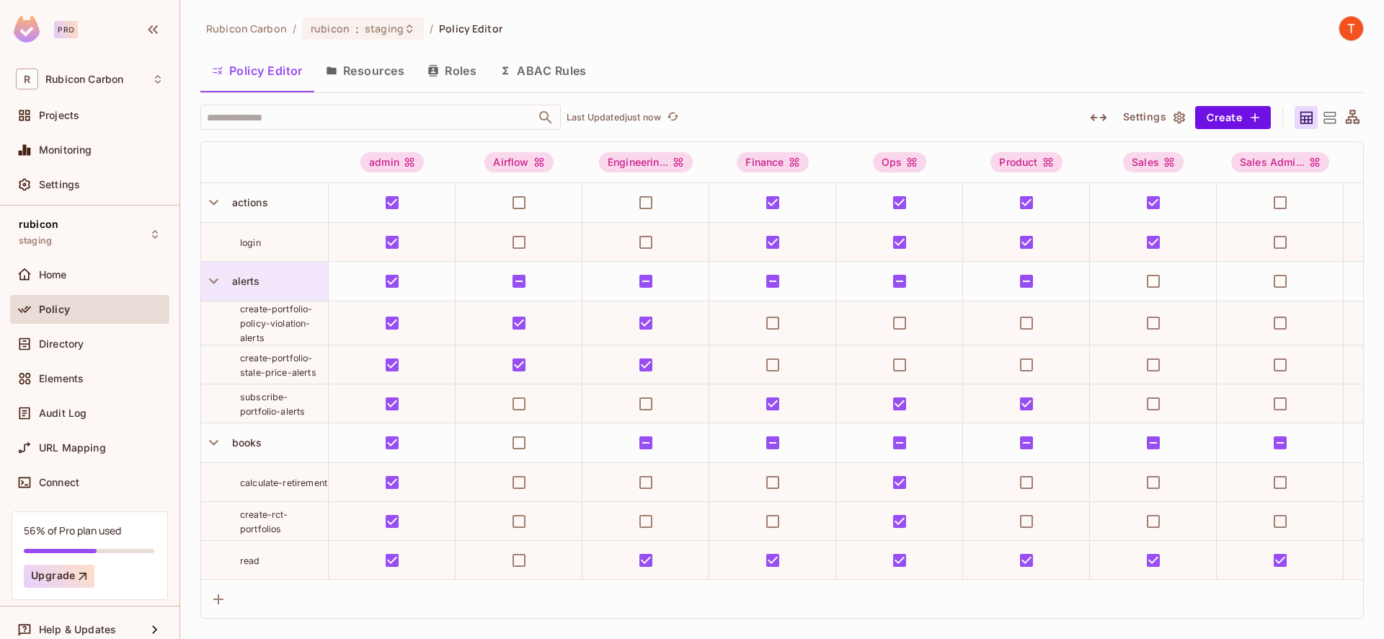
click at [256, 286] on span "alerts" at bounding box center [243, 281] width 34 height 12
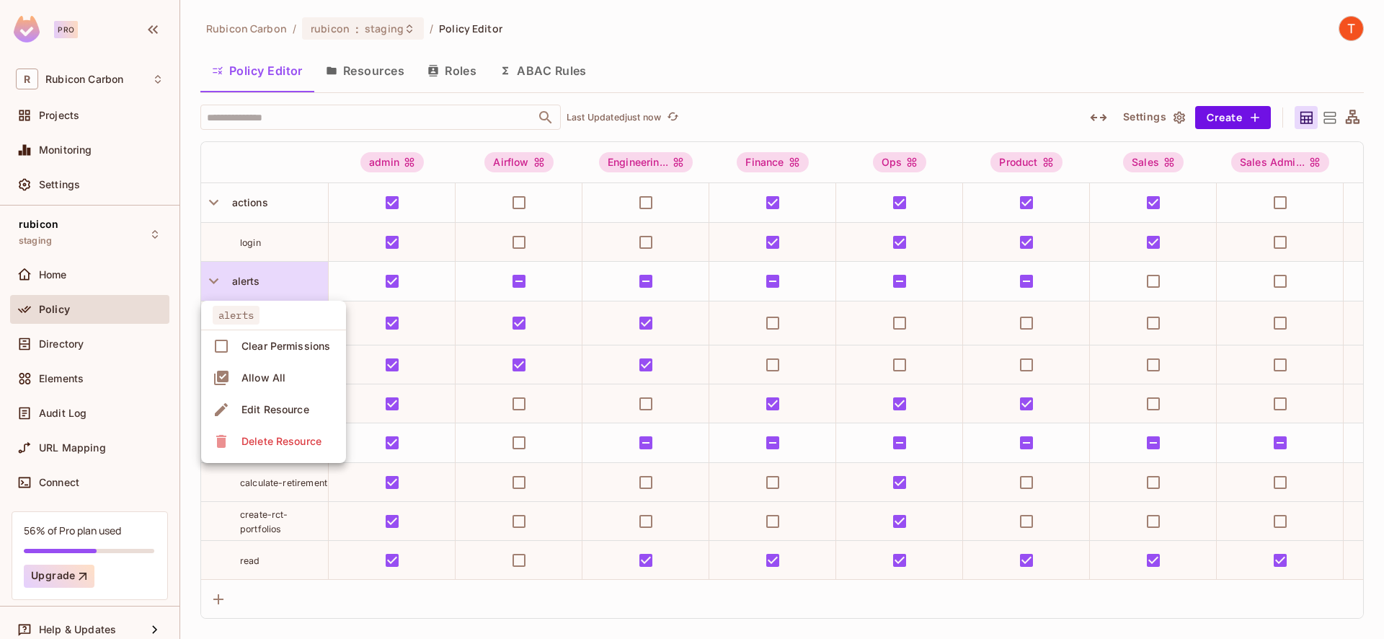
click at [291, 415] on div "Edit Resource" at bounding box center [276, 409] width 68 height 14
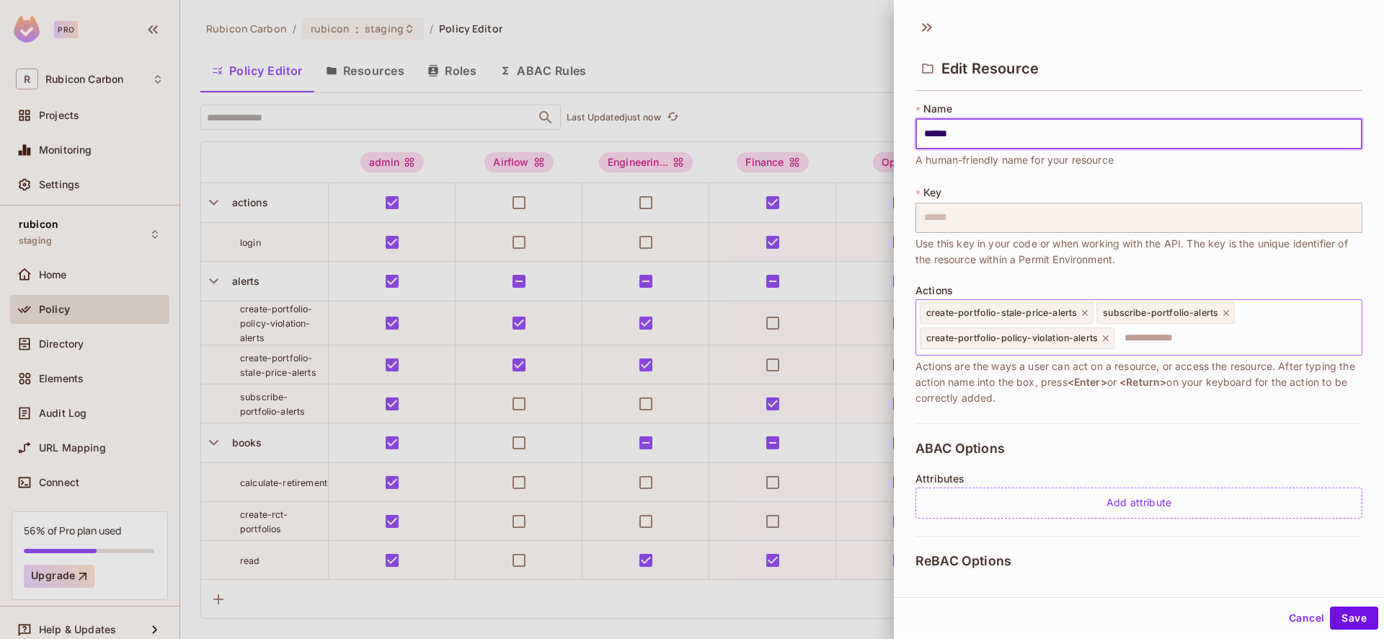
click at [1128, 354] on div "create-portfolio-stale-price-alerts subscribe-portfolio-alerts create-portfolio…" at bounding box center [1139, 327] width 447 height 56
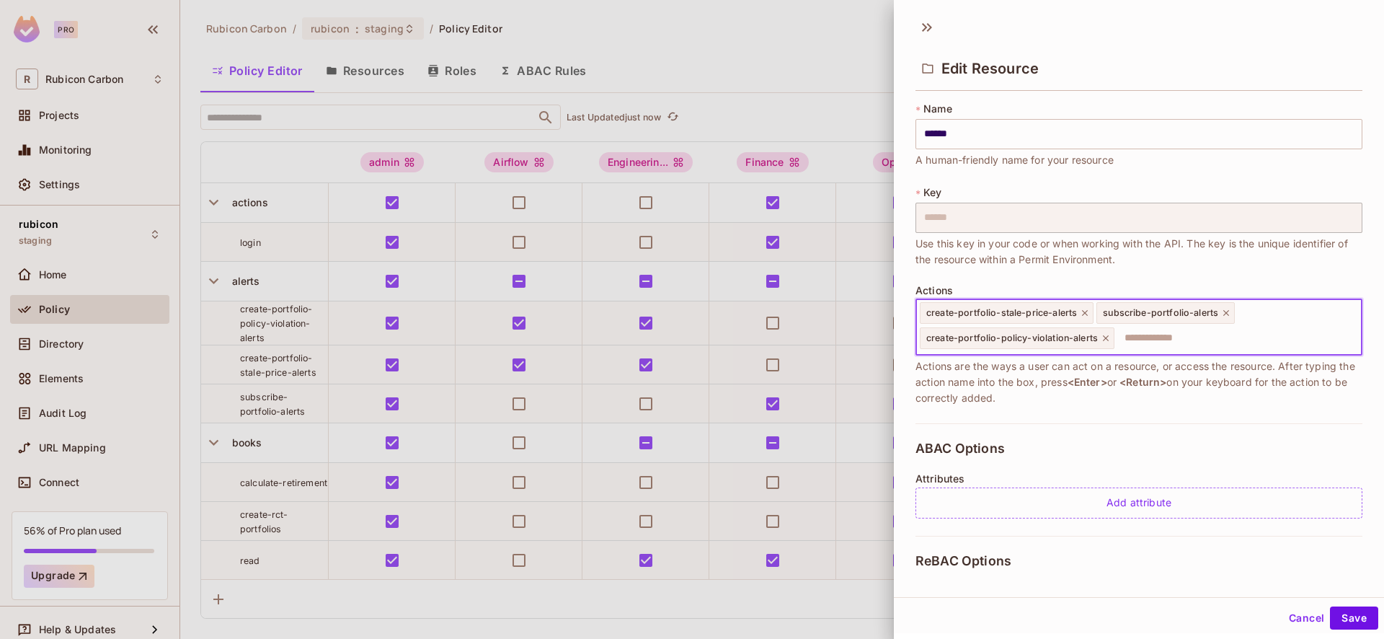
paste input "**********"
type input "**********"
click at [1330, 606] on button "Save" at bounding box center [1354, 617] width 48 height 23
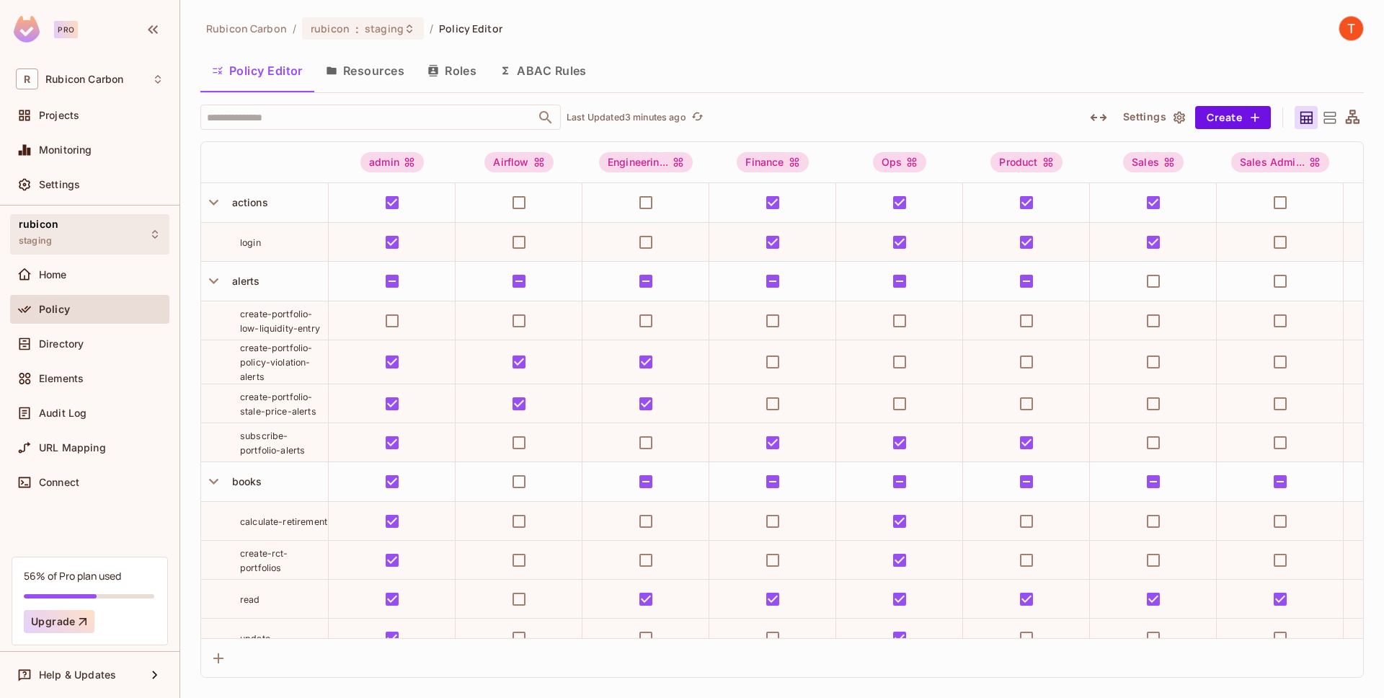
click at [147, 231] on div "rubicon staging" at bounding box center [89, 234] width 159 height 40
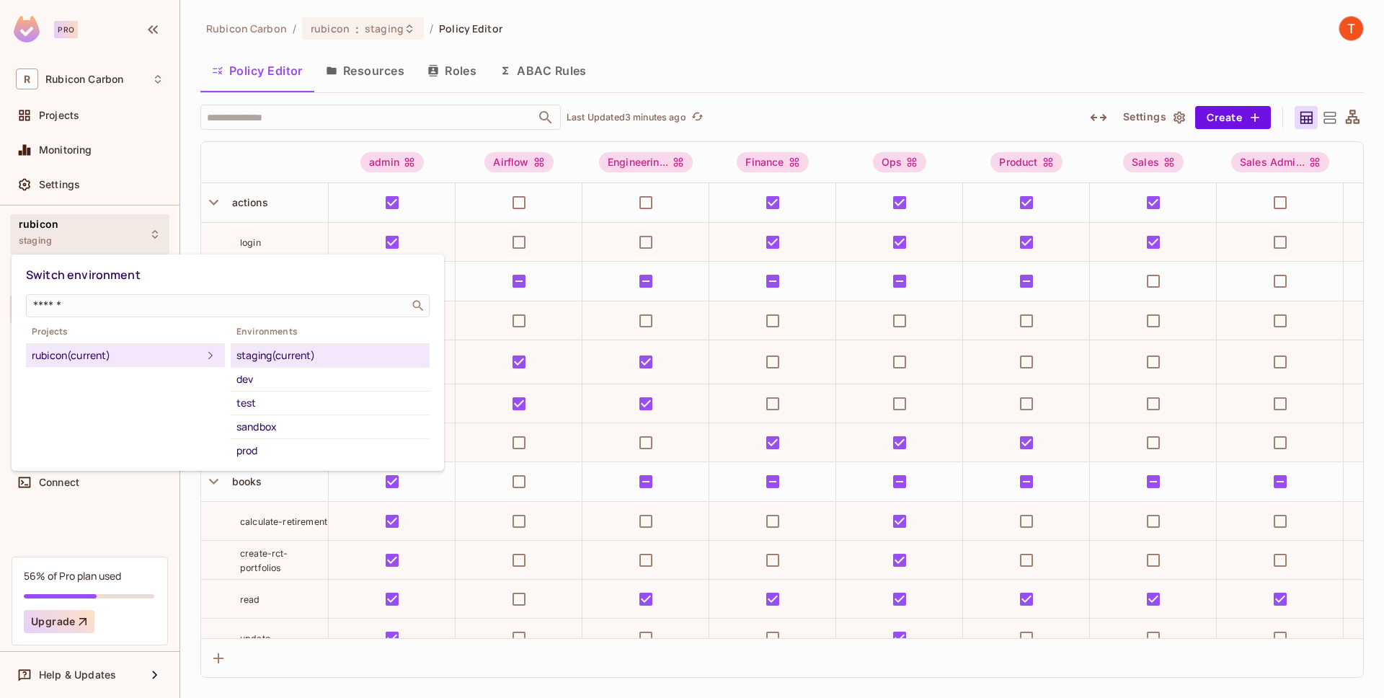
click at [788, 92] on div at bounding box center [692, 349] width 1384 height 698
click at [753, 80] on div at bounding box center [692, 349] width 1384 height 698
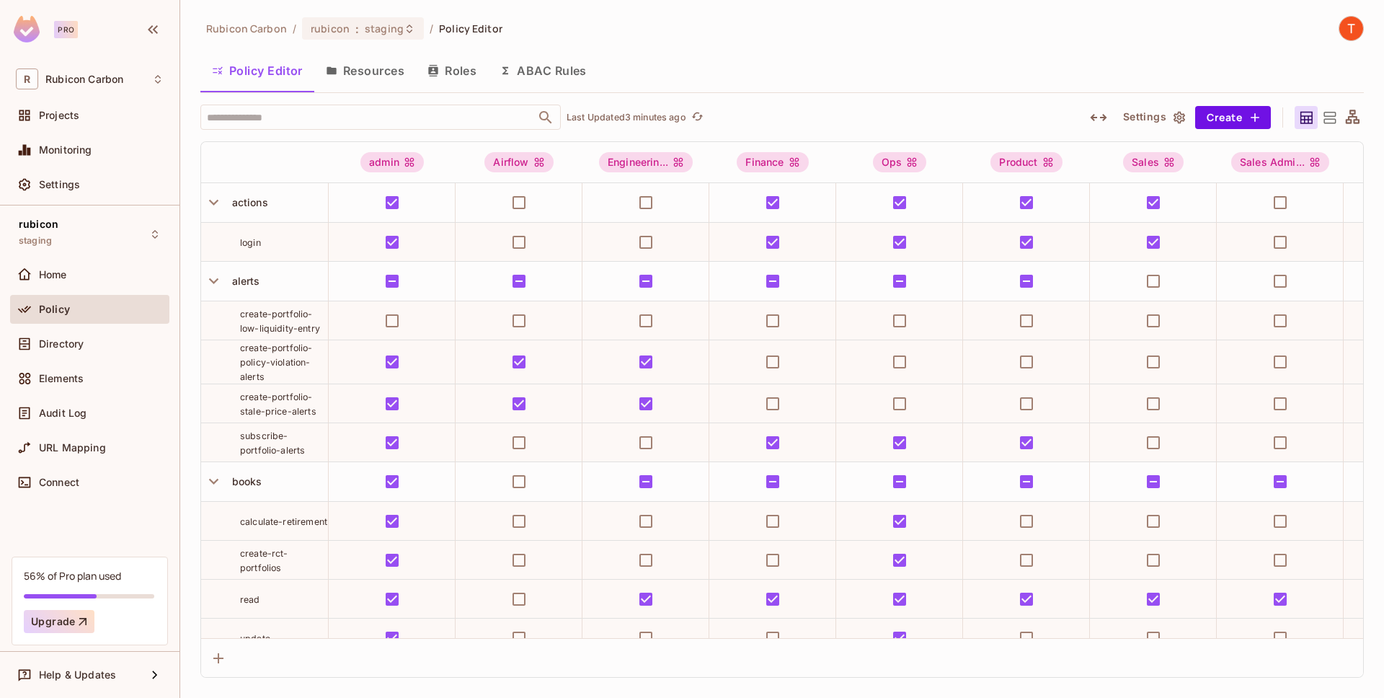
click at [193, 200] on div at bounding box center [692, 349] width 1384 height 698
click at [1335, 638] on button "Save Changes" at bounding box center [1328, 675] width 89 height 23
click at [155, 246] on div "rubicon staging" at bounding box center [89, 234] width 159 height 40
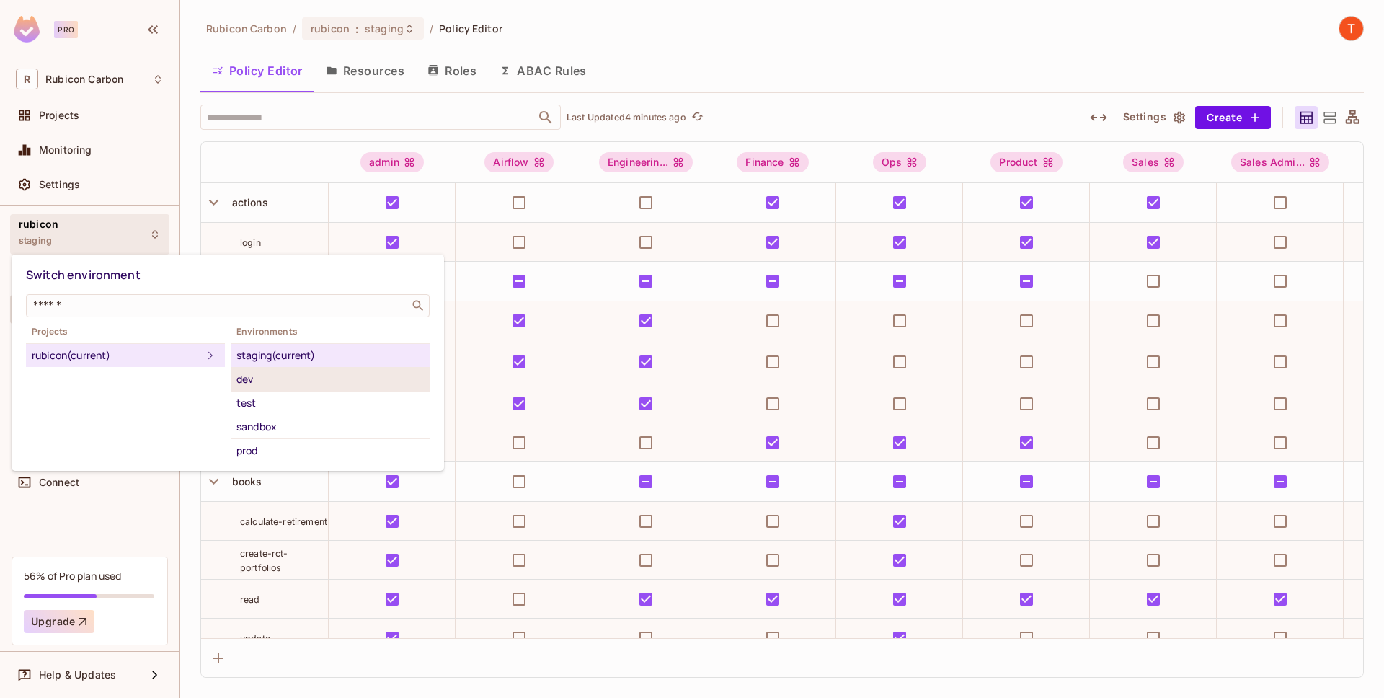
click at [264, 379] on div "dev" at bounding box center [329, 379] width 187 height 17
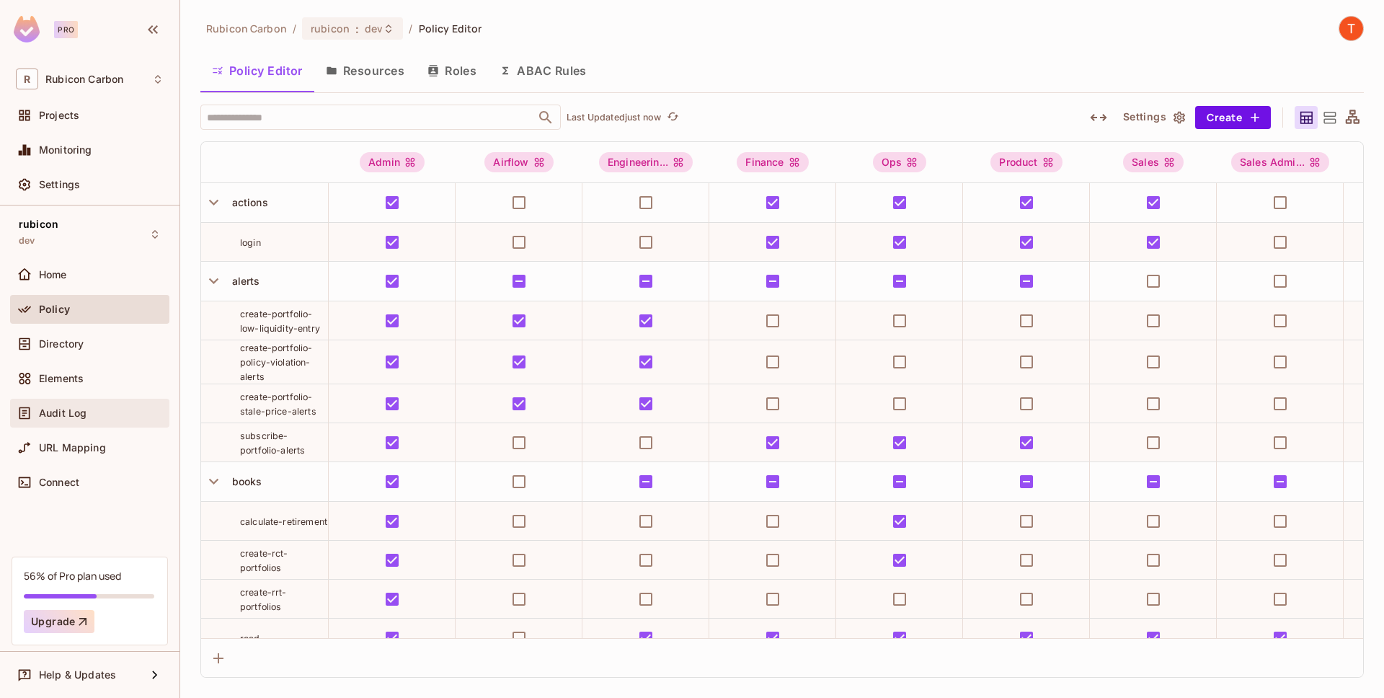
click at [100, 408] on div "Audit Log" at bounding box center [101, 413] width 125 height 12
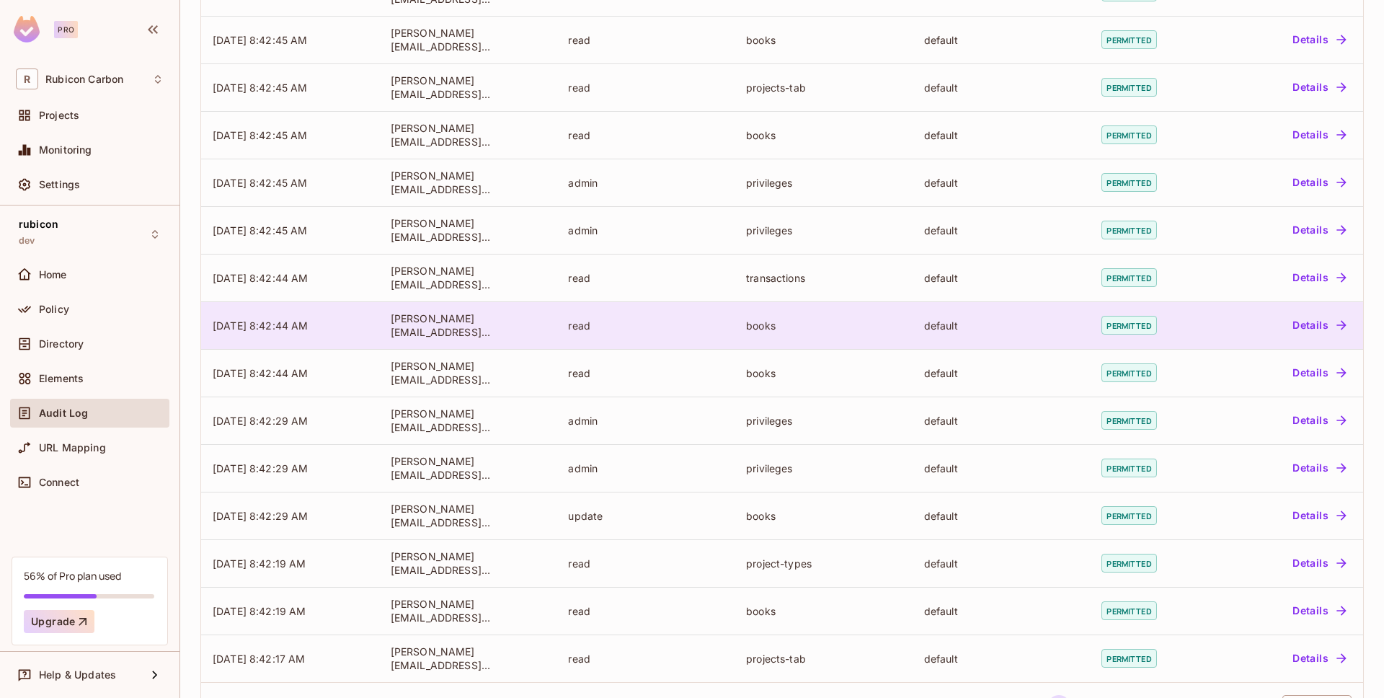
scroll to position [252, 0]
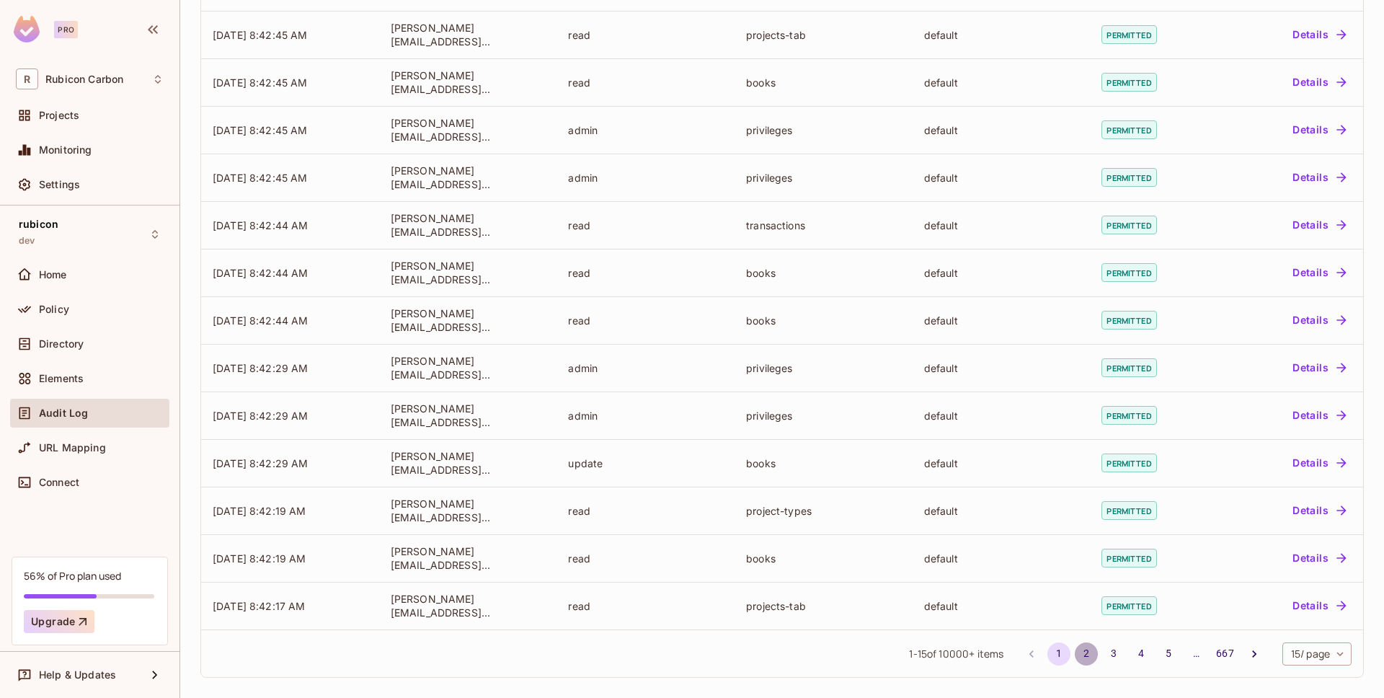
click at [1075, 638] on button "2" at bounding box center [1086, 653] width 23 height 23
click at [1102, 638] on button "3" at bounding box center [1113, 653] width 23 height 23
click at [1135, 638] on button "4" at bounding box center [1141, 653] width 23 height 23
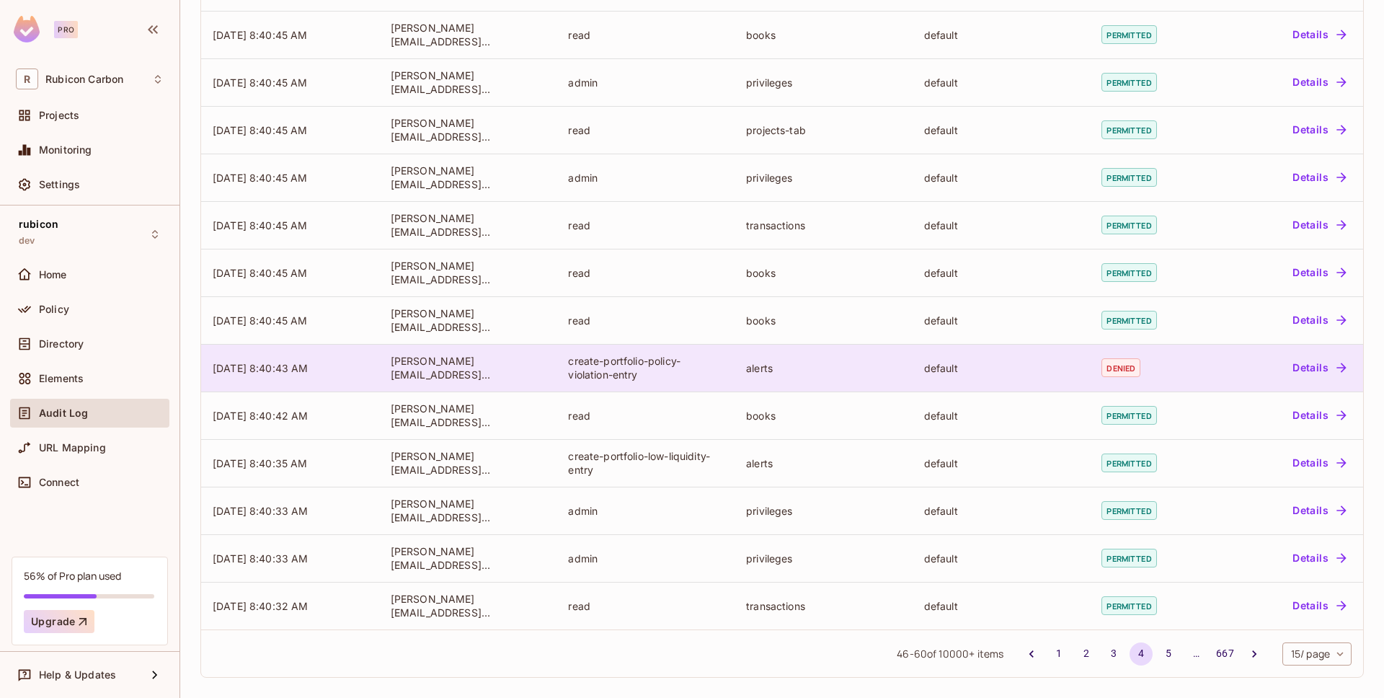
click at [1311, 367] on button "Details" at bounding box center [1319, 367] width 65 height 23
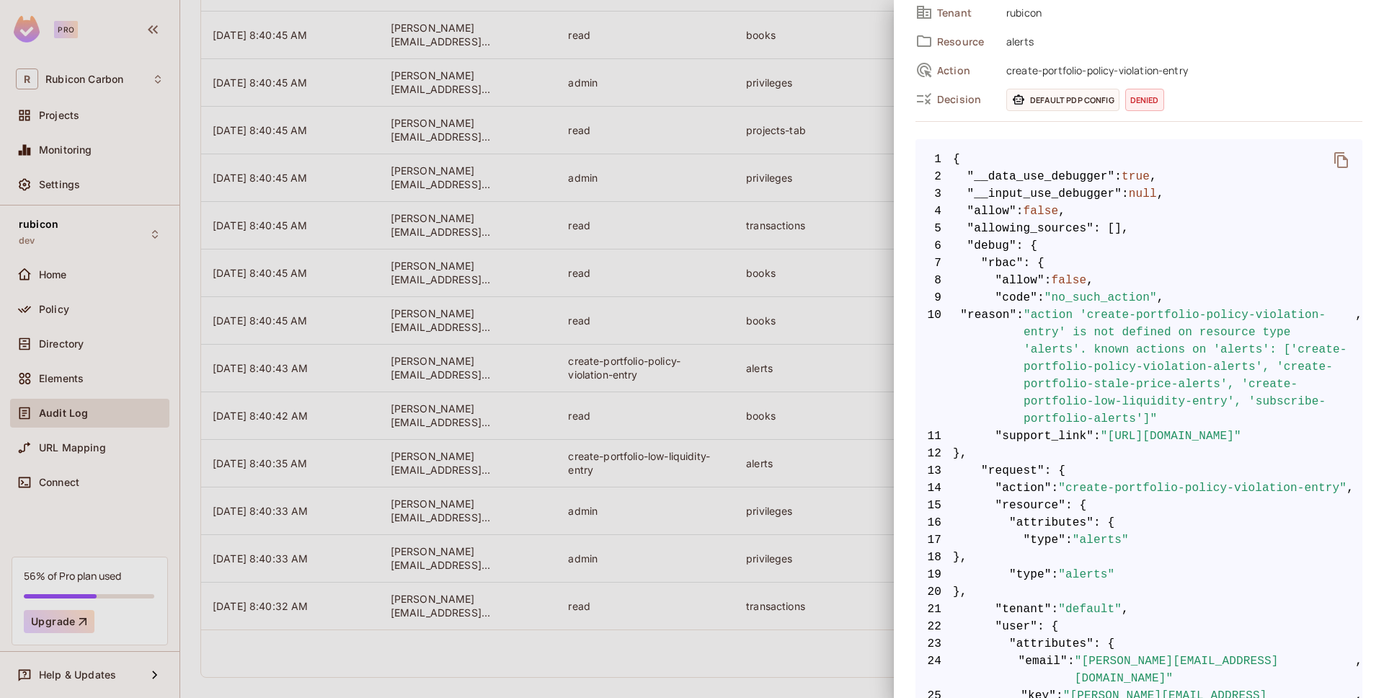
scroll to position [157, 0]
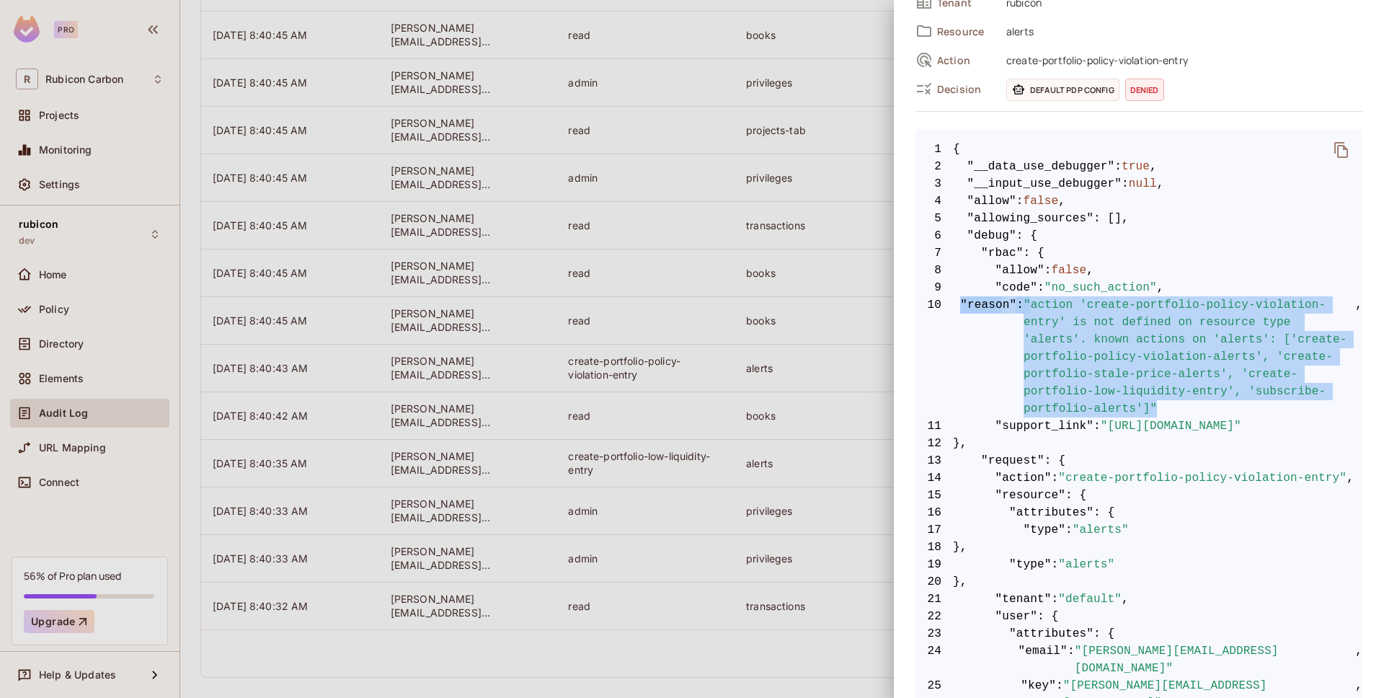
drag, startPoint x: 959, startPoint y: 304, endPoint x: 1263, endPoint y: 407, distance: 321.3
click at [1263, 407] on span "10 "reason" : "action 'create-portfolio-policy-violation-entry' is not defined …" at bounding box center [1139, 356] width 447 height 121
copy span ""reason" : "action 'create-portfolio-policy-violation-entry' is not defined on …"
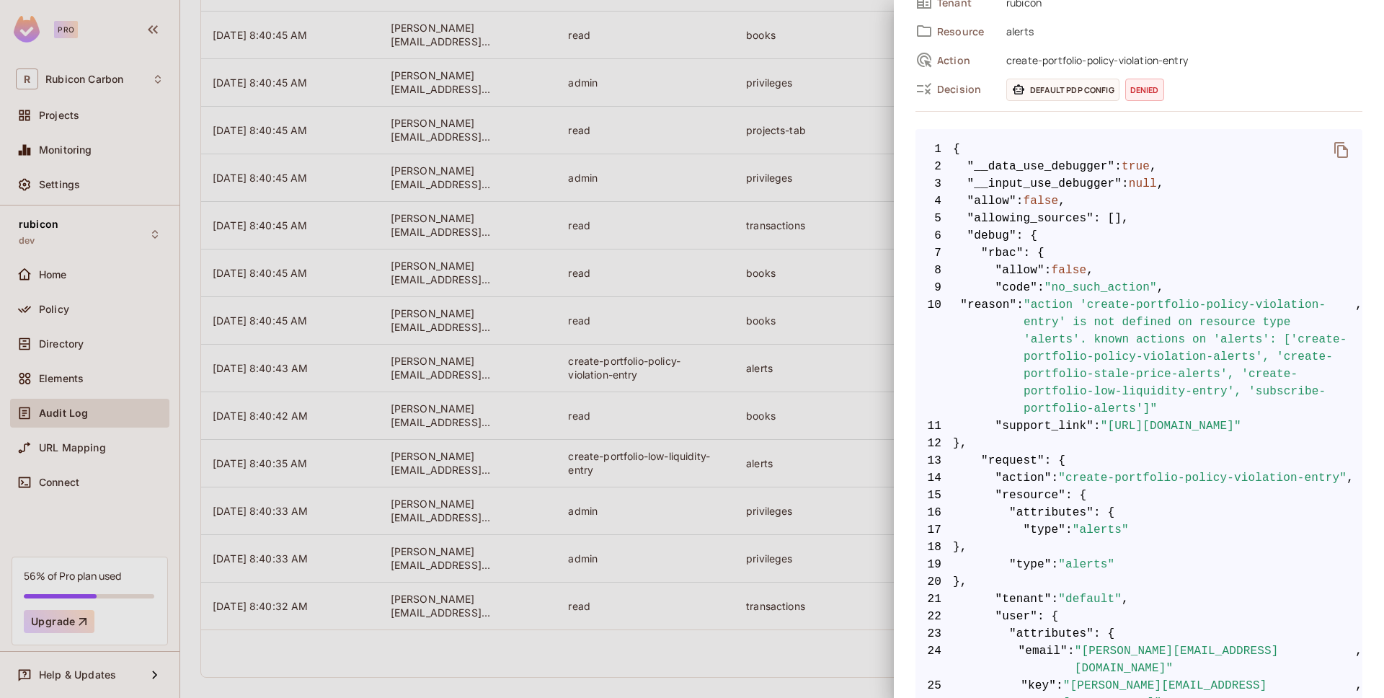
click at [89, 252] on div at bounding box center [692, 349] width 1384 height 698
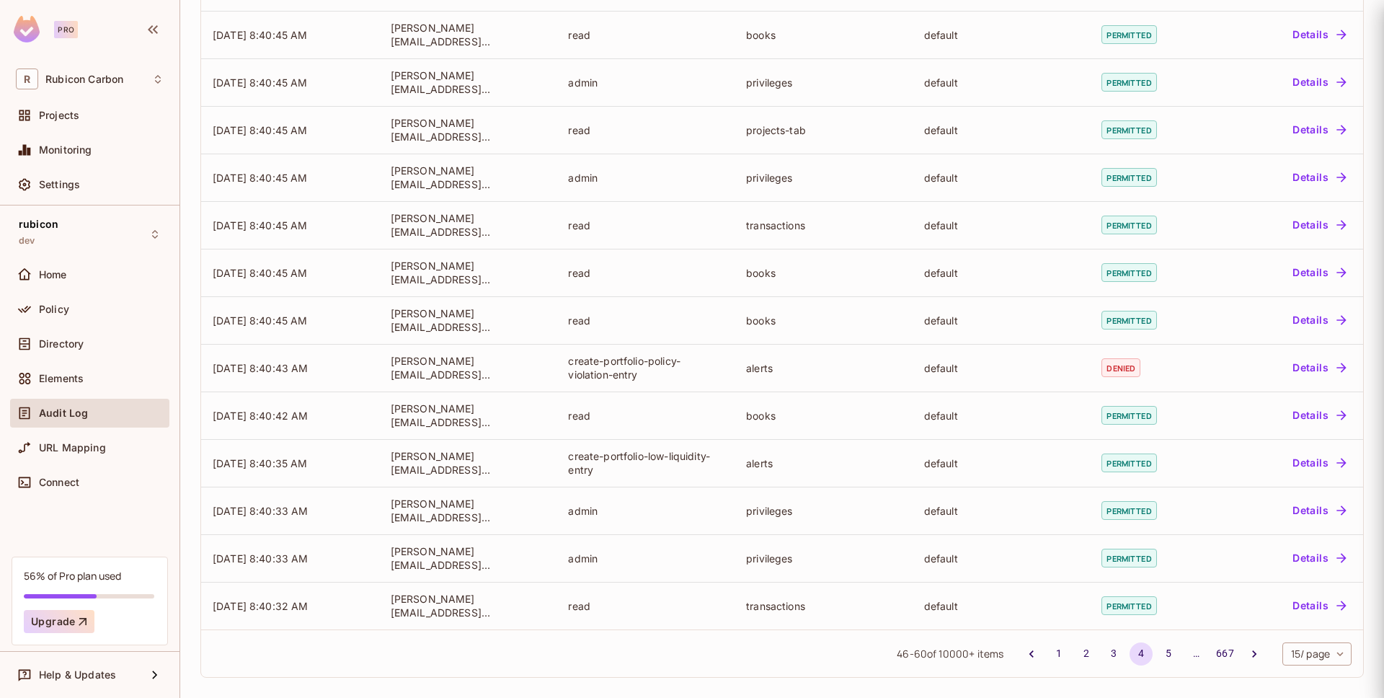
scroll to position [0, 0]
click at [61, 317] on div "Policy" at bounding box center [90, 309] width 148 height 17
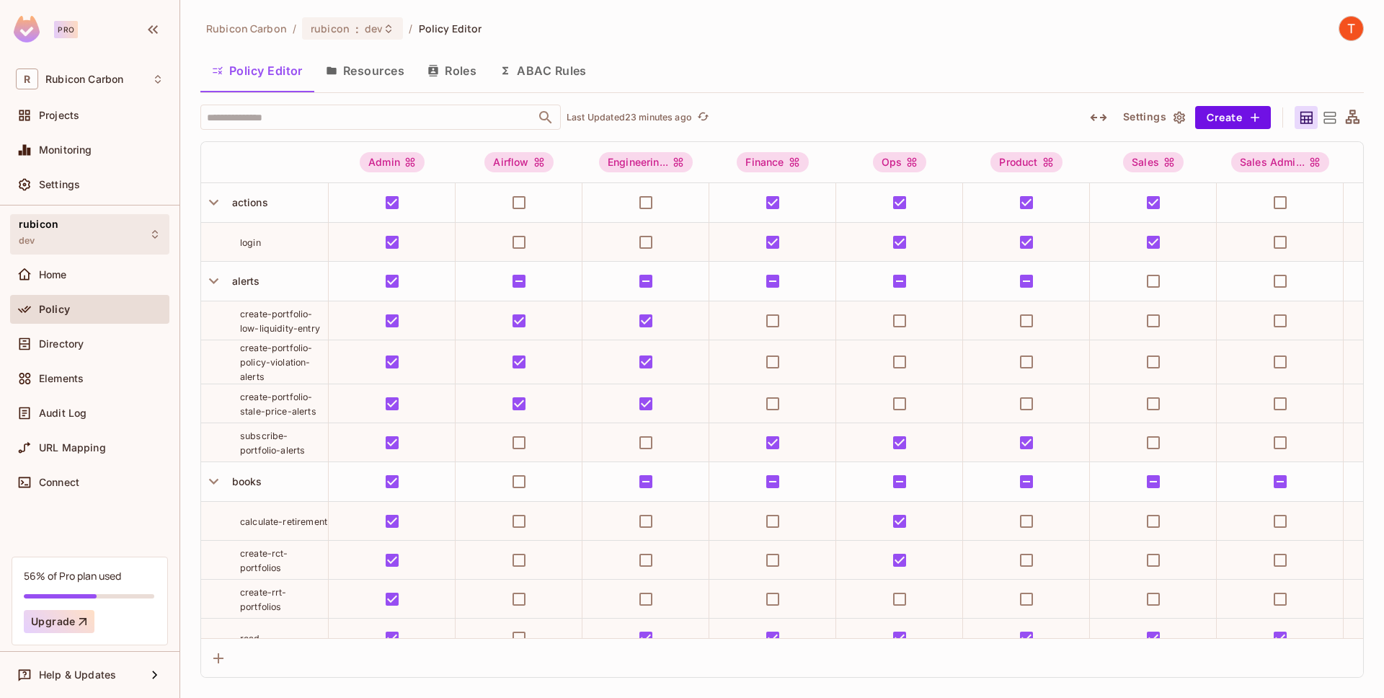
click at [108, 242] on div "rubicon dev" at bounding box center [89, 234] width 159 height 40
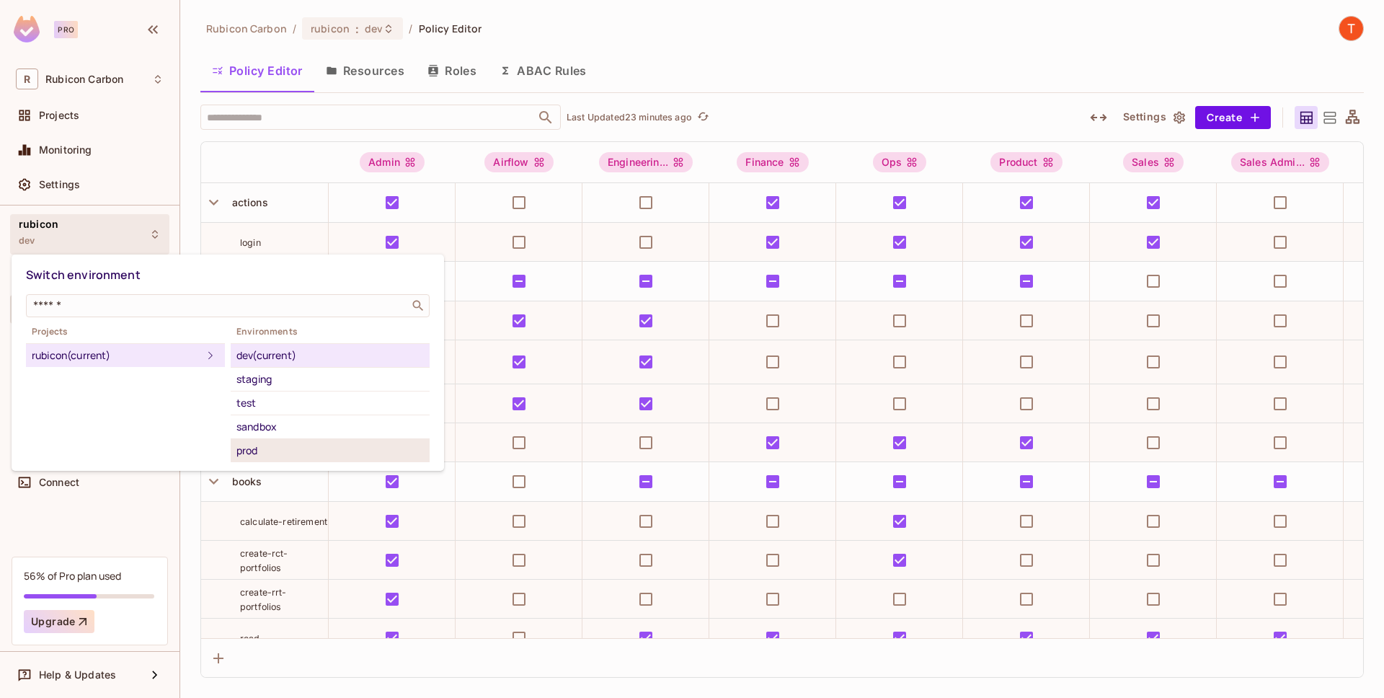
click at [258, 458] on div "prod" at bounding box center [329, 450] width 187 height 17
click at [255, 454] on div "prod" at bounding box center [329, 450] width 187 height 17
click at [250, 452] on div "prod" at bounding box center [329, 450] width 187 height 17
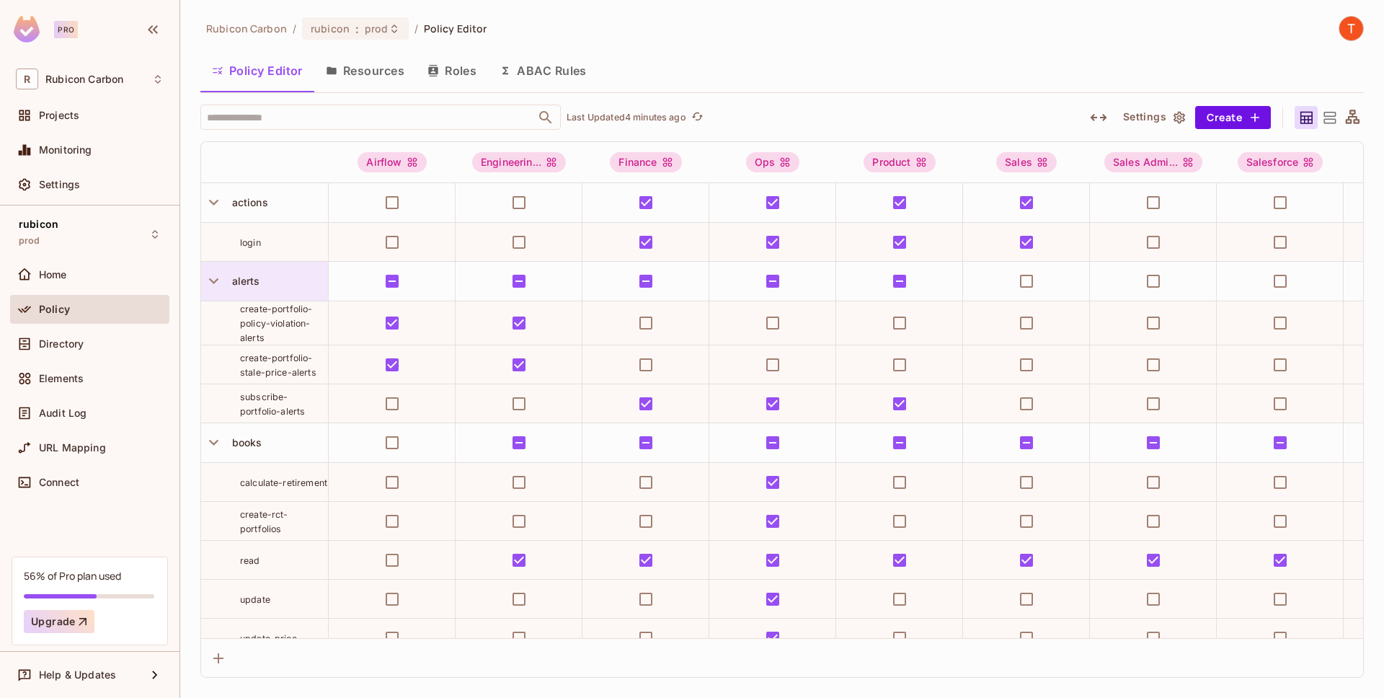
click at [262, 284] on div "alerts" at bounding box center [277, 281] width 102 height 14
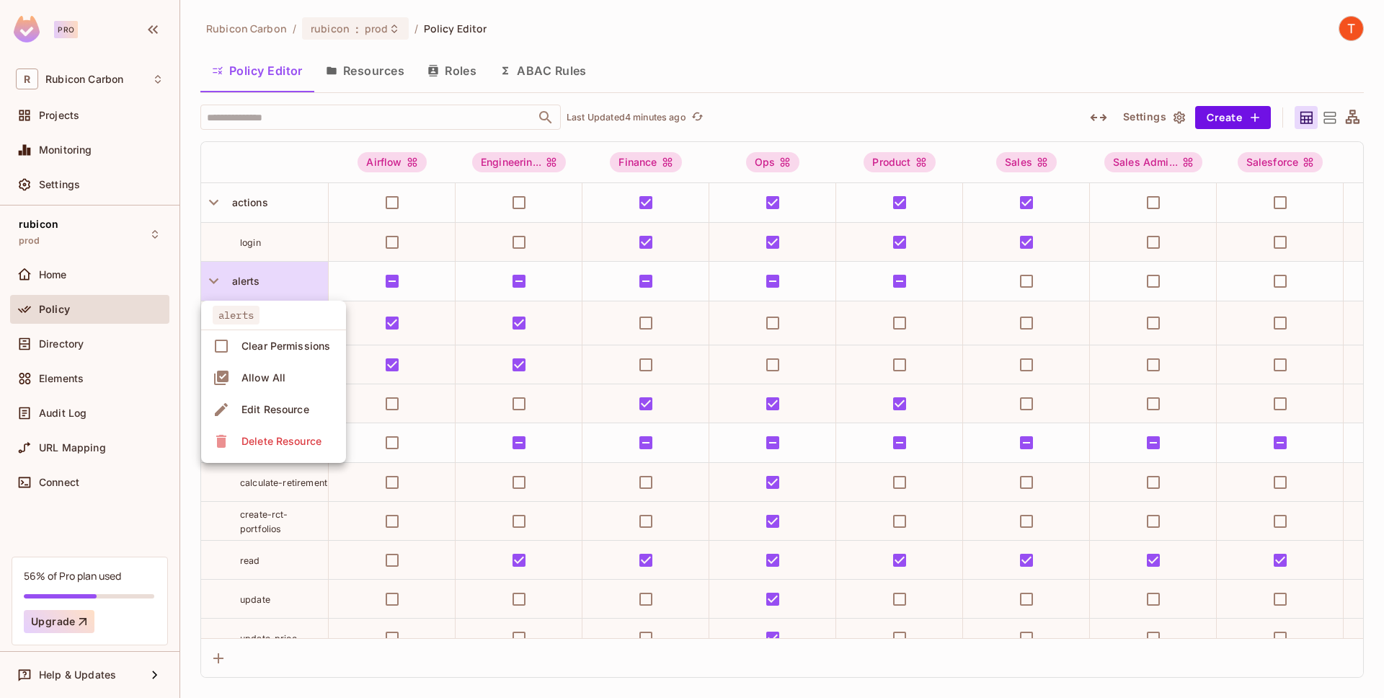
click at [275, 414] on div "Edit Resource" at bounding box center [276, 409] width 68 height 14
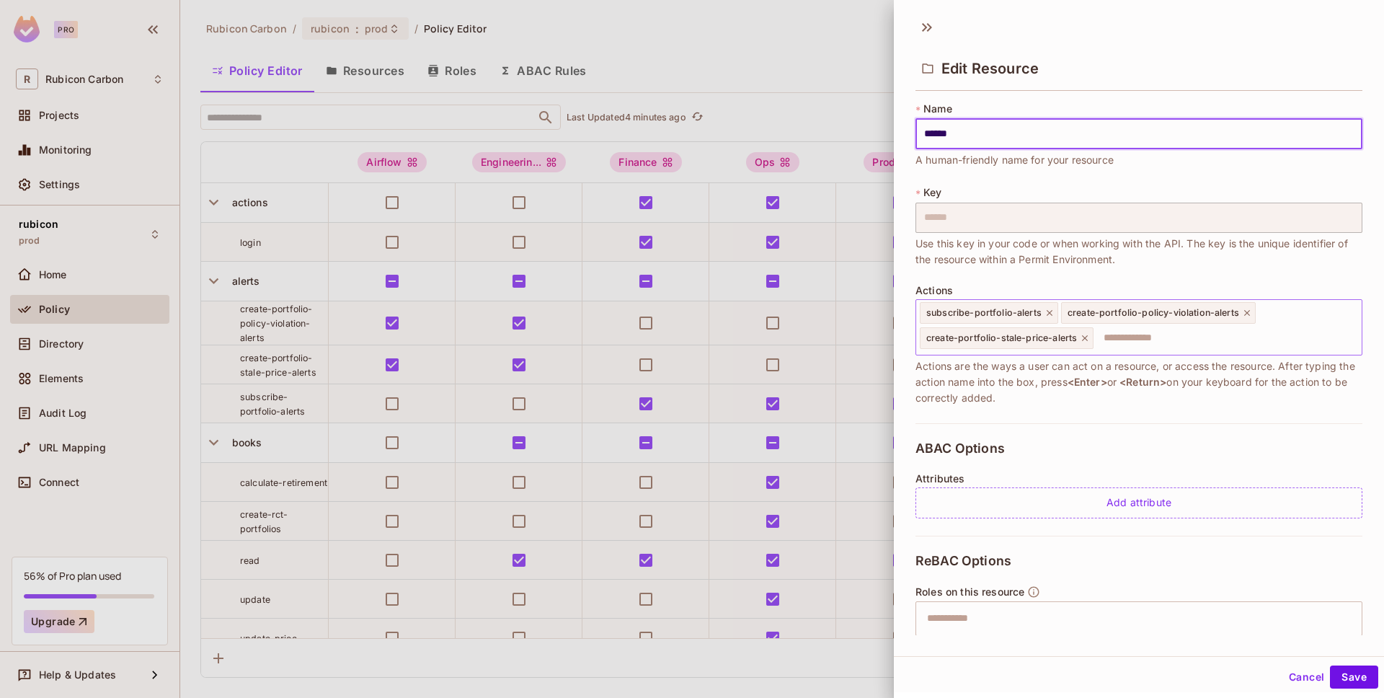
click at [1244, 312] on icon at bounding box center [1247, 313] width 6 height 6
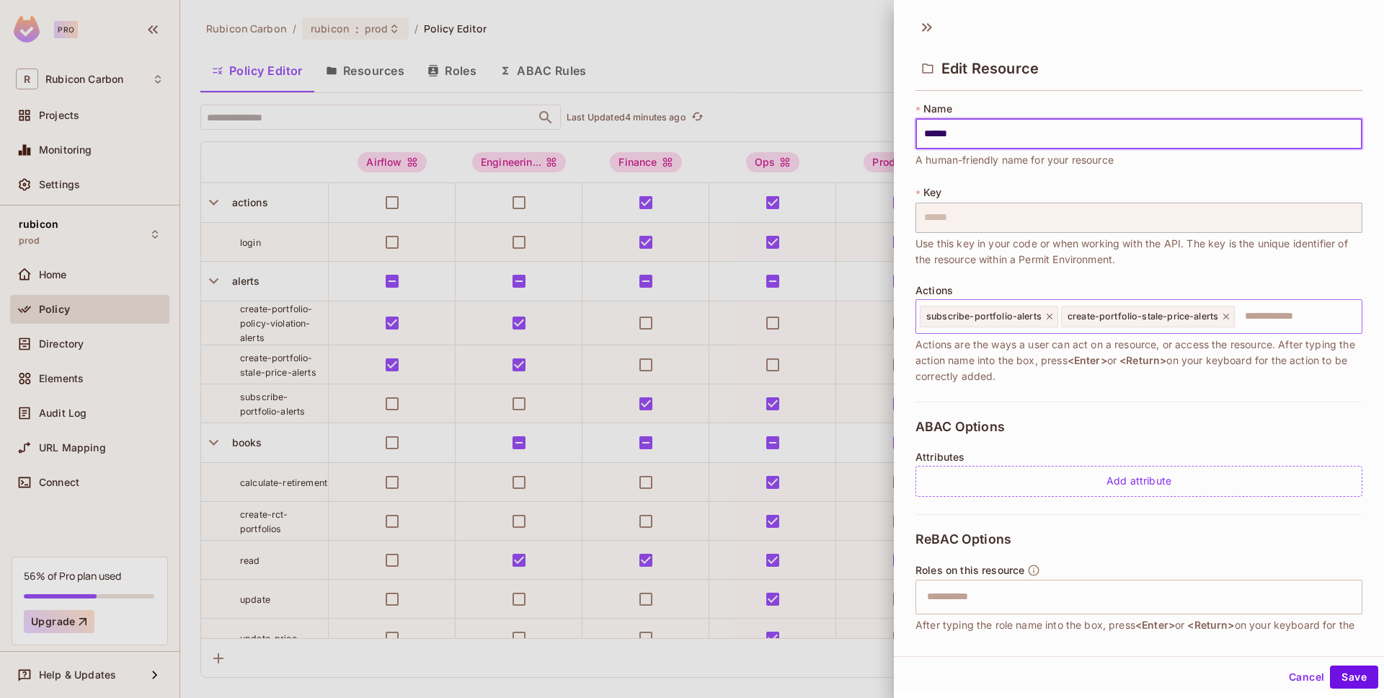
click at [1224, 317] on icon at bounding box center [1227, 317] width 6 height 6
click at [1118, 318] on input "text" at bounding box center [1208, 316] width 296 height 29
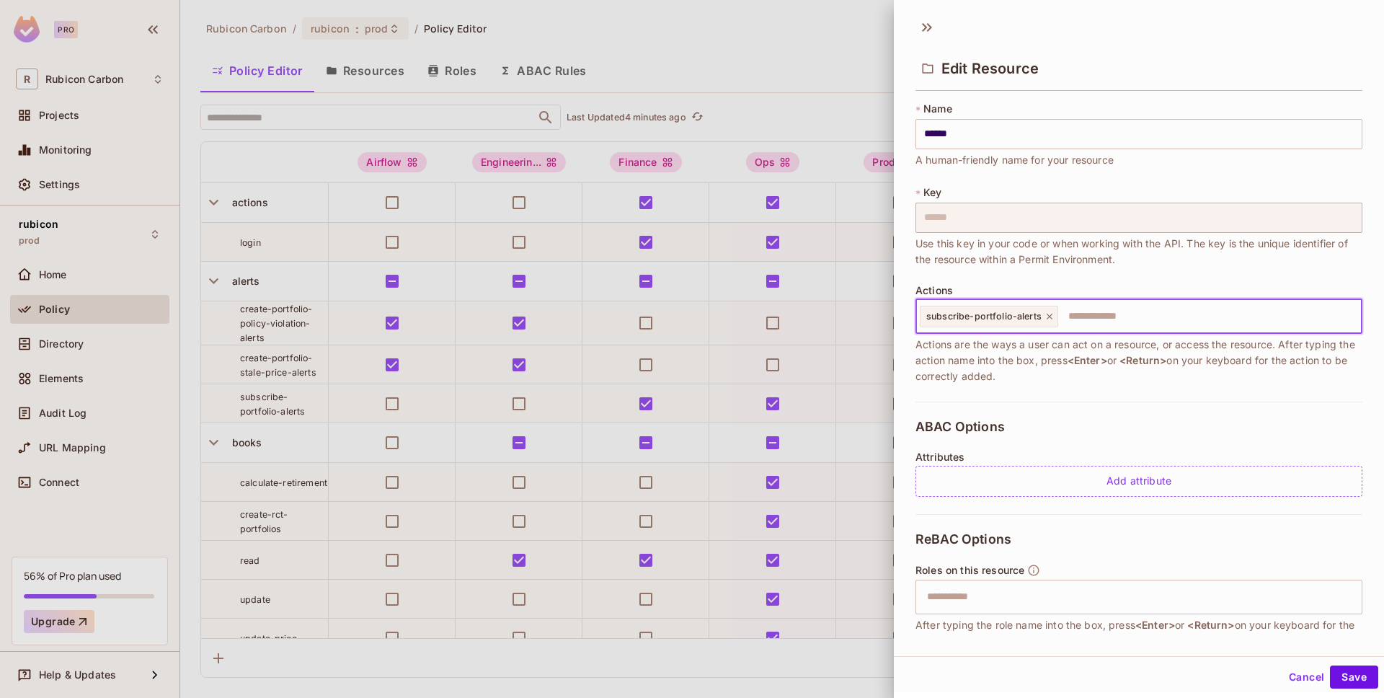
paste input "**********"
type input "**********"
paste input "**********"
type input "**********"
paste input "**********"
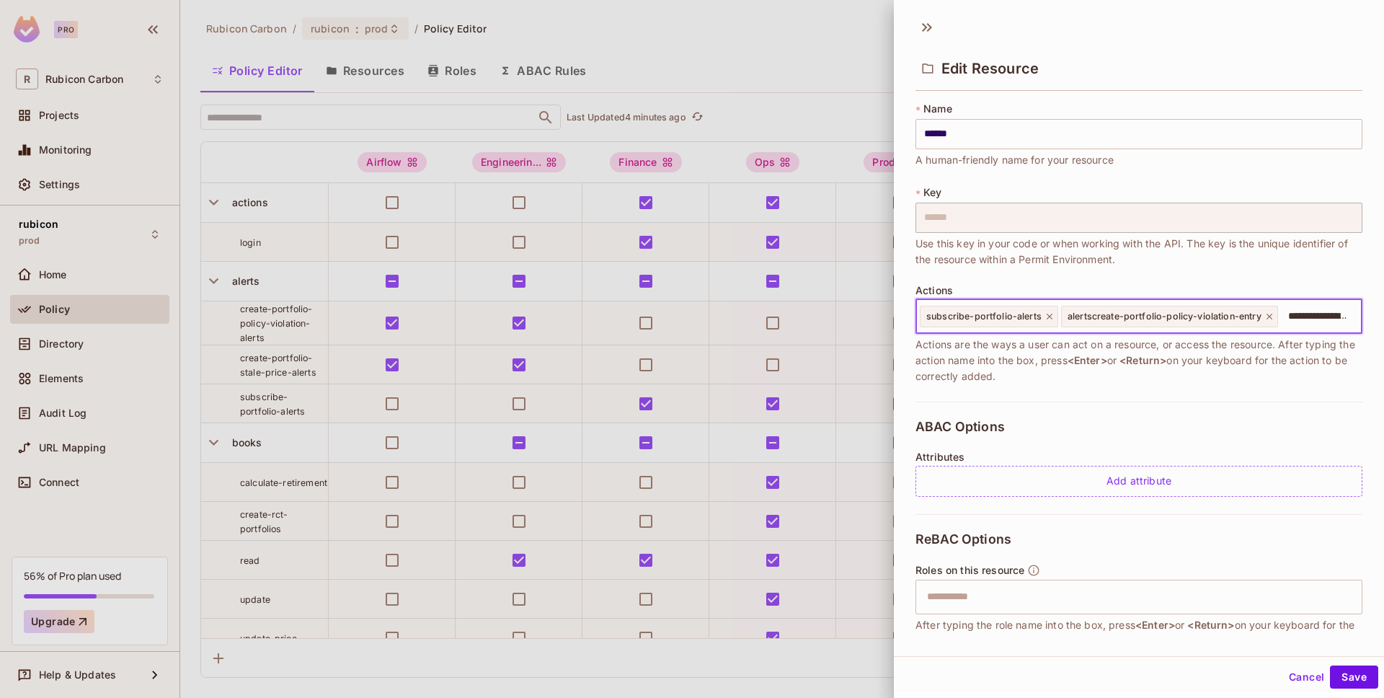
scroll to position [0, 153]
type input "**********"
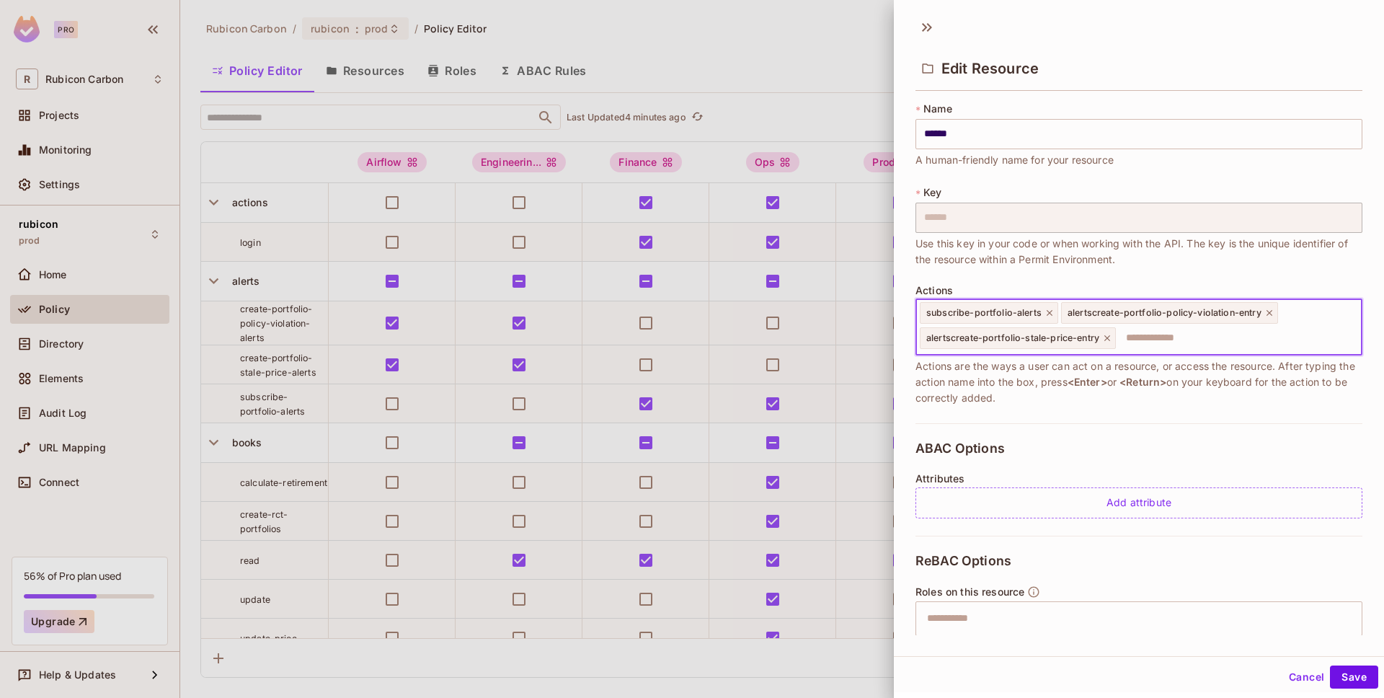
paste input "**********"
type input "**********"
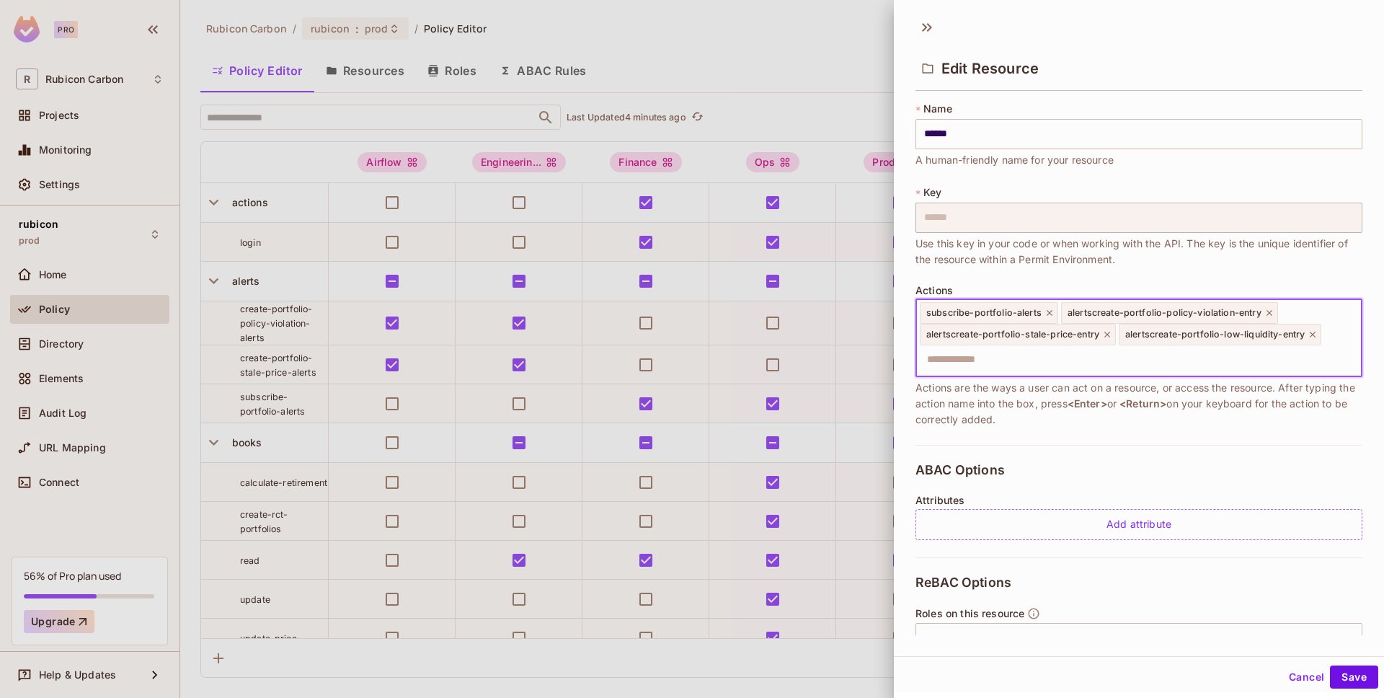
scroll to position [3, 0]
click at [1337, 674] on button "Save" at bounding box center [1354, 676] width 48 height 23
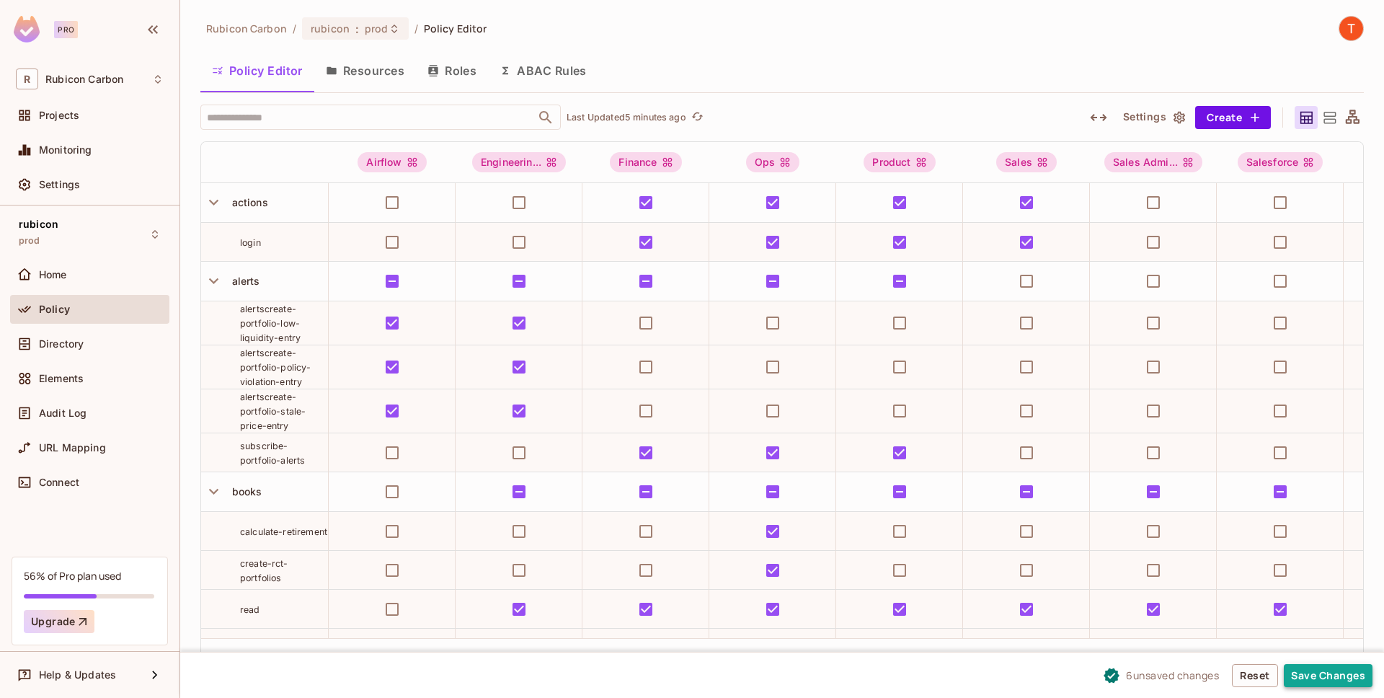
click at [1340, 666] on button "Save Changes" at bounding box center [1328, 675] width 89 height 23
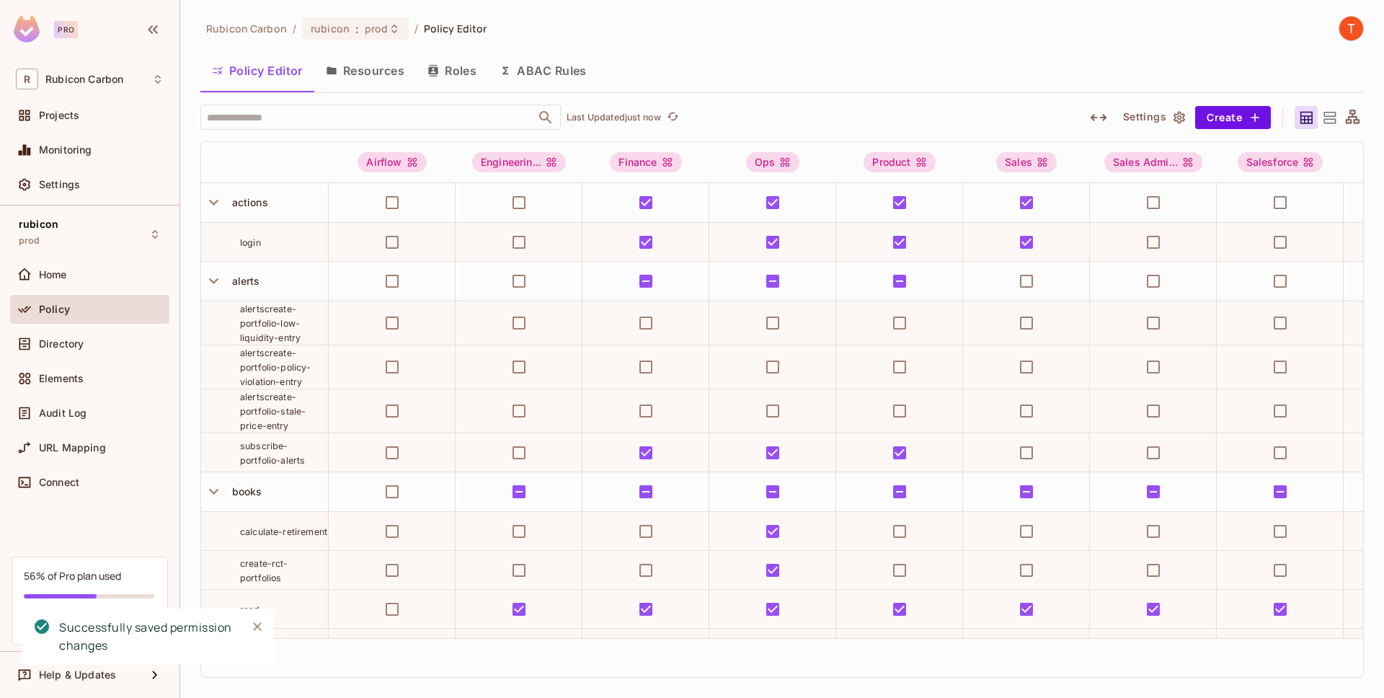
click at [289, 326] on span "alertscreate-portfolio-low-liquidity-entry" at bounding box center [270, 324] width 61 height 40
click at [273, 281] on div "alerts" at bounding box center [277, 281] width 102 height 14
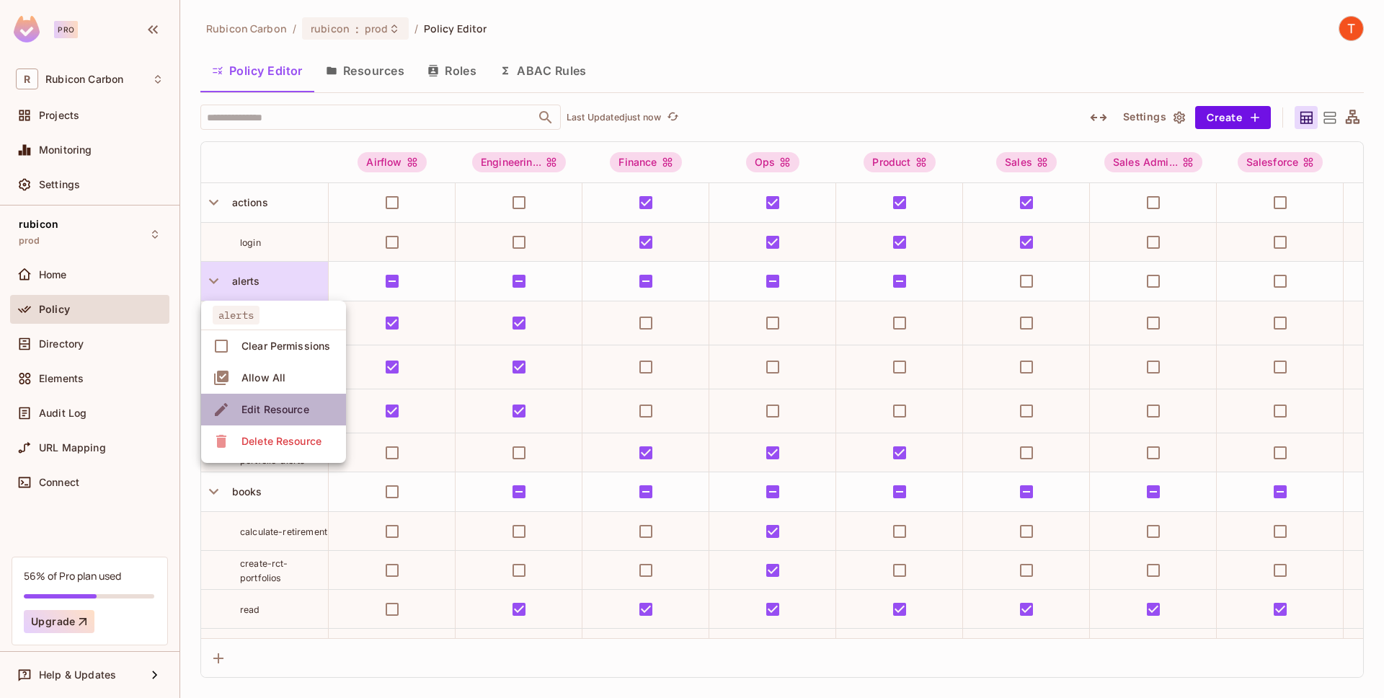
click at [275, 409] on div "Edit Resource" at bounding box center [276, 409] width 68 height 14
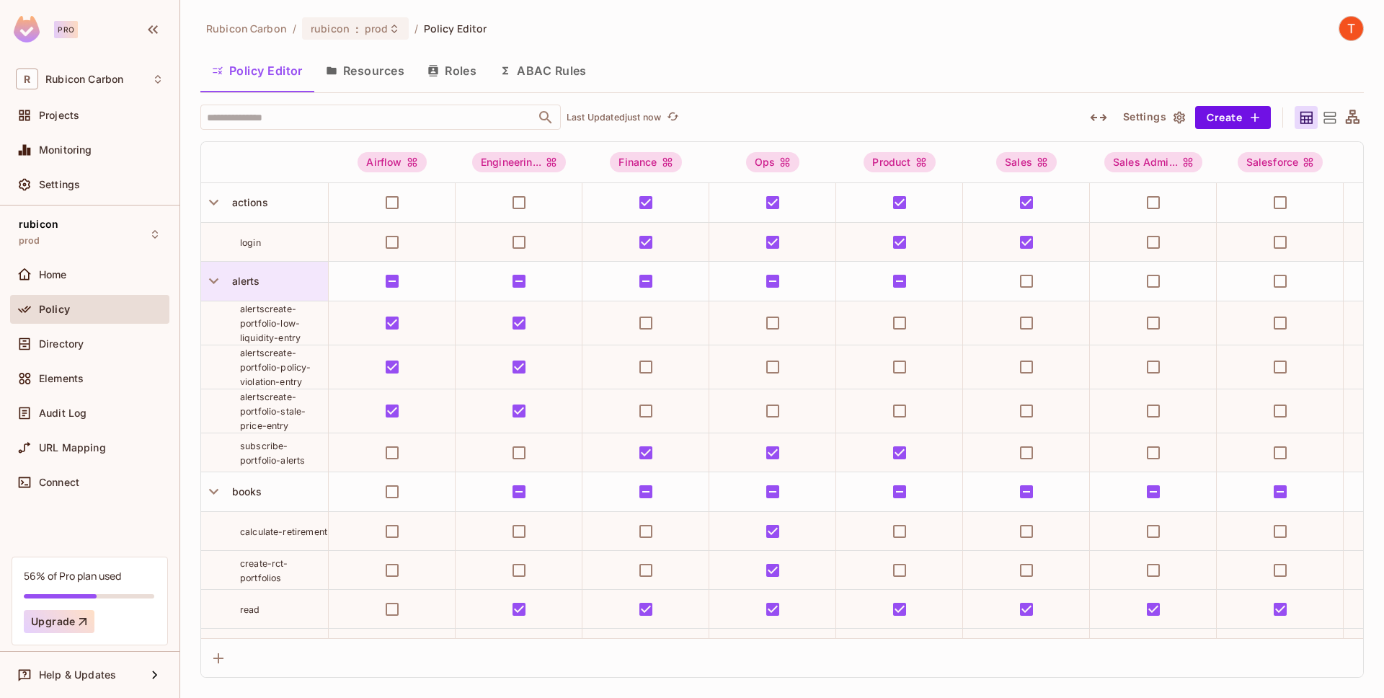
click at [279, 284] on div "alerts" at bounding box center [277, 281] width 102 height 14
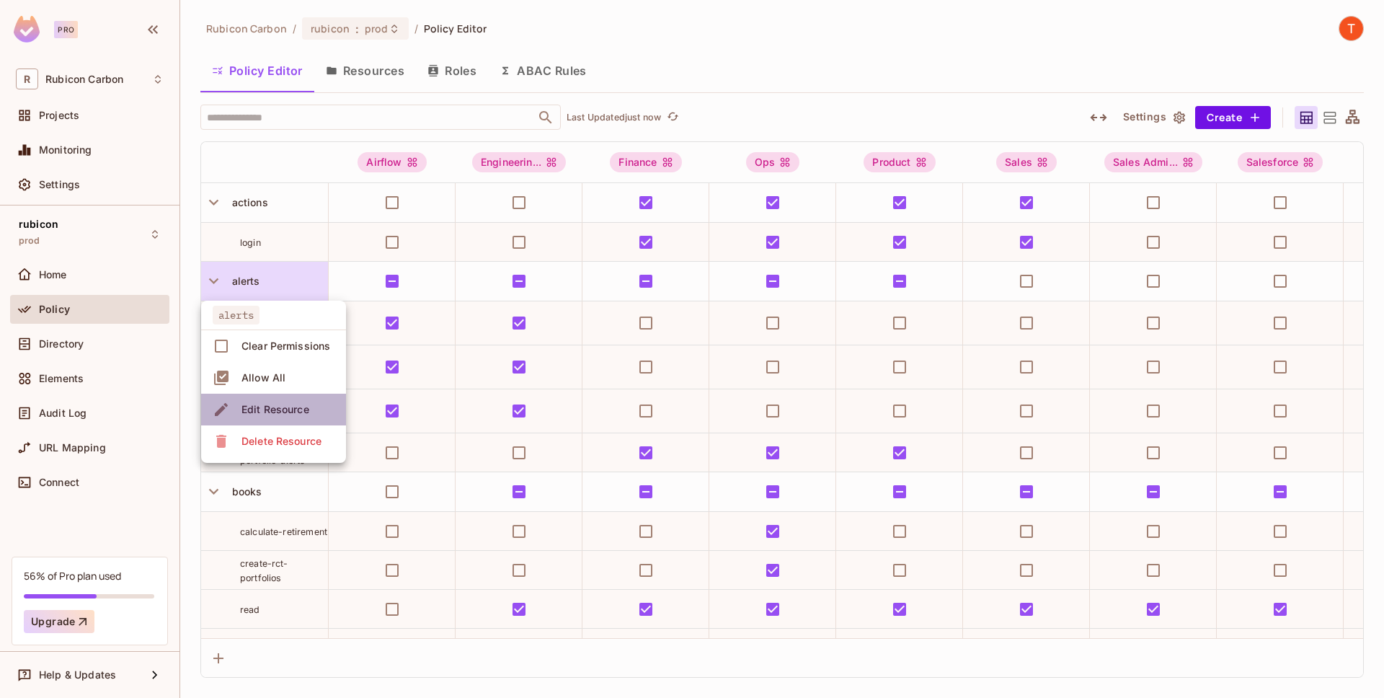
click at [278, 404] on div "Edit Resource" at bounding box center [276, 409] width 68 height 14
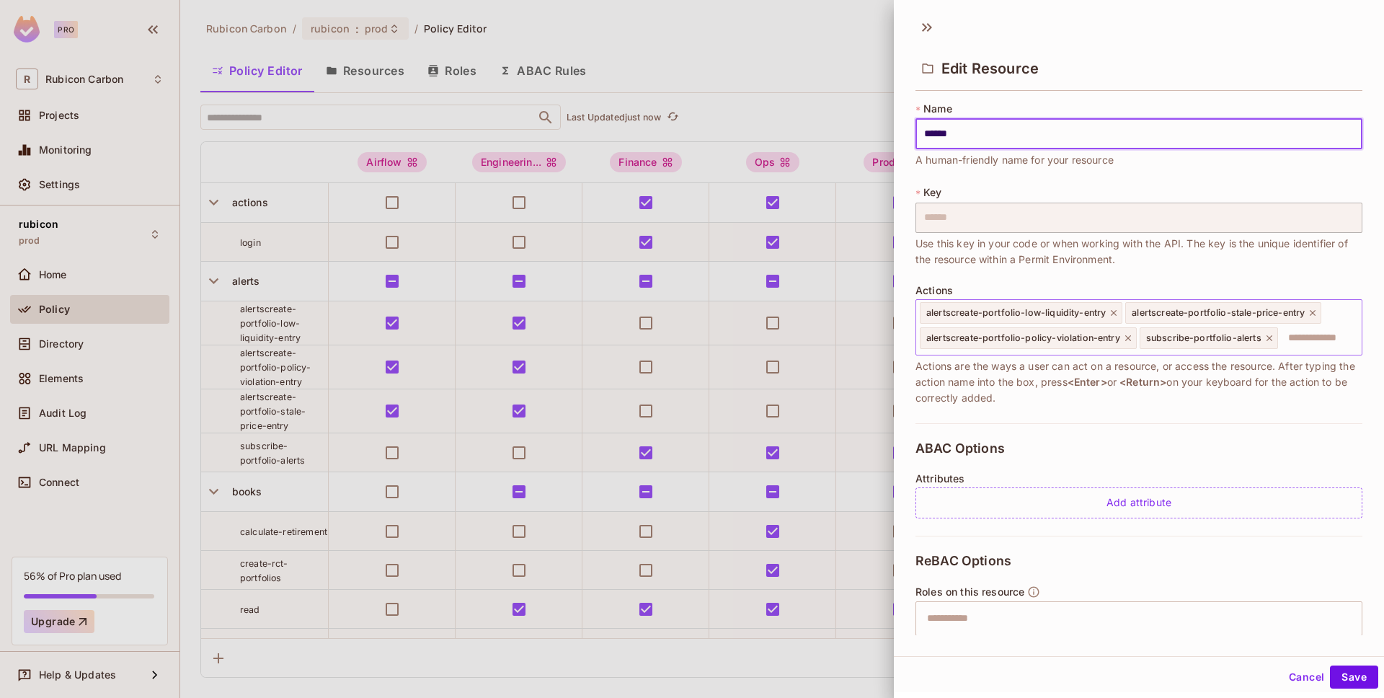
click at [1114, 314] on icon at bounding box center [1114, 313] width 6 height 6
click at [1107, 314] on icon at bounding box center [1108, 313] width 6 height 6
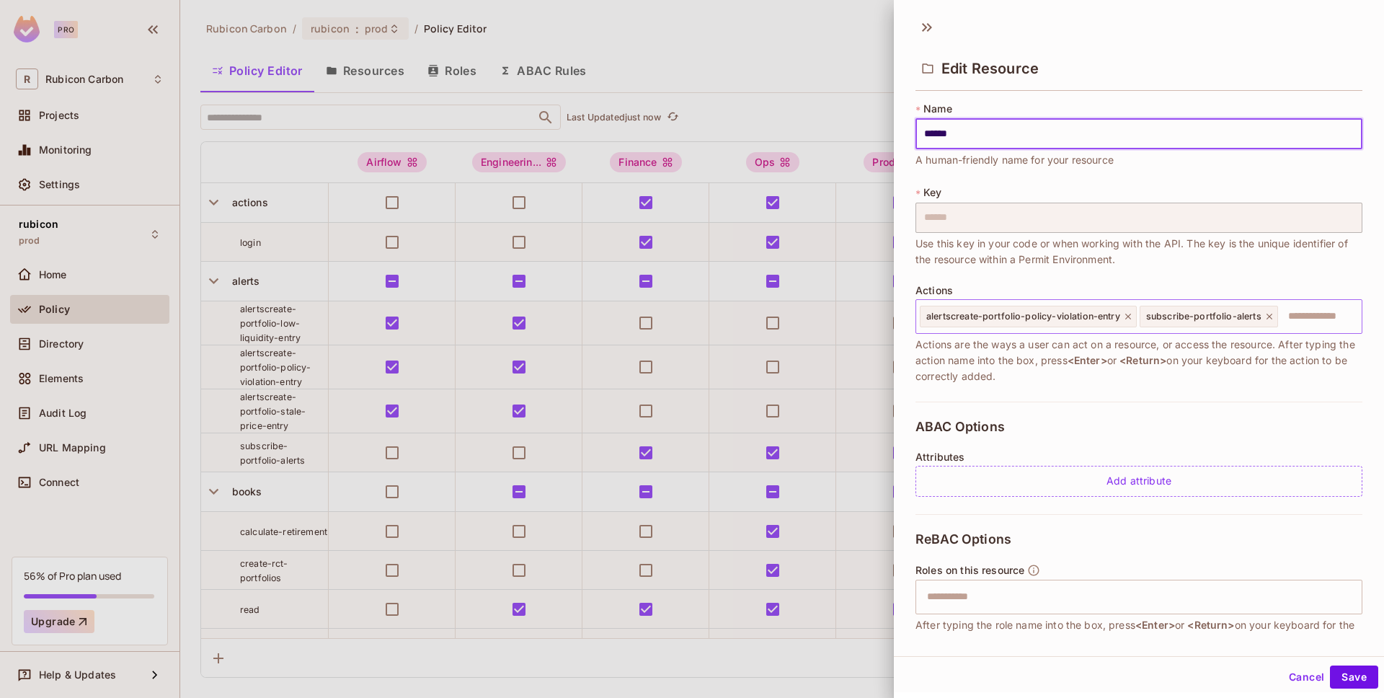
click at [1126, 317] on icon at bounding box center [1128, 317] width 6 height 6
click at [1133, 317] on input "text" at bounding box center [1208, 316] width 296 height 29
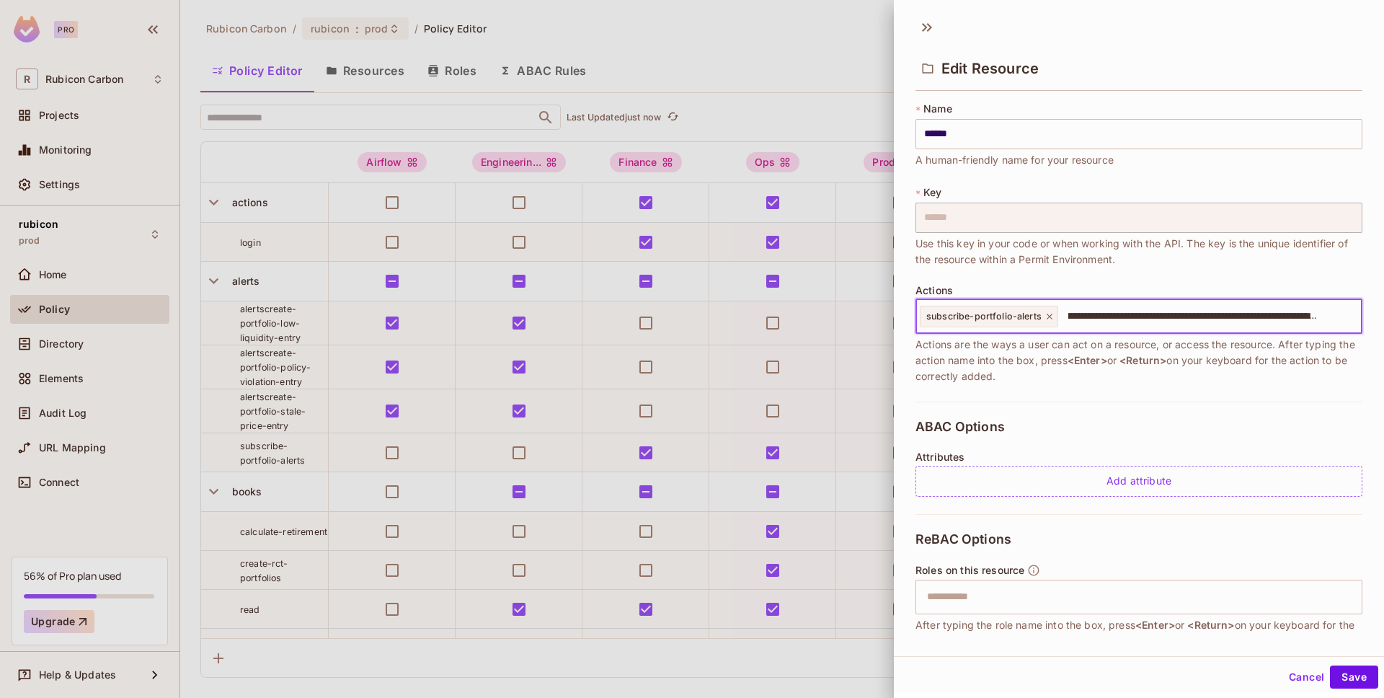
scroll to position [0, 92]
type input "**********"
click at [1082, 320] on input "**********" at bounding box center [1198, 316] width 277 height 29
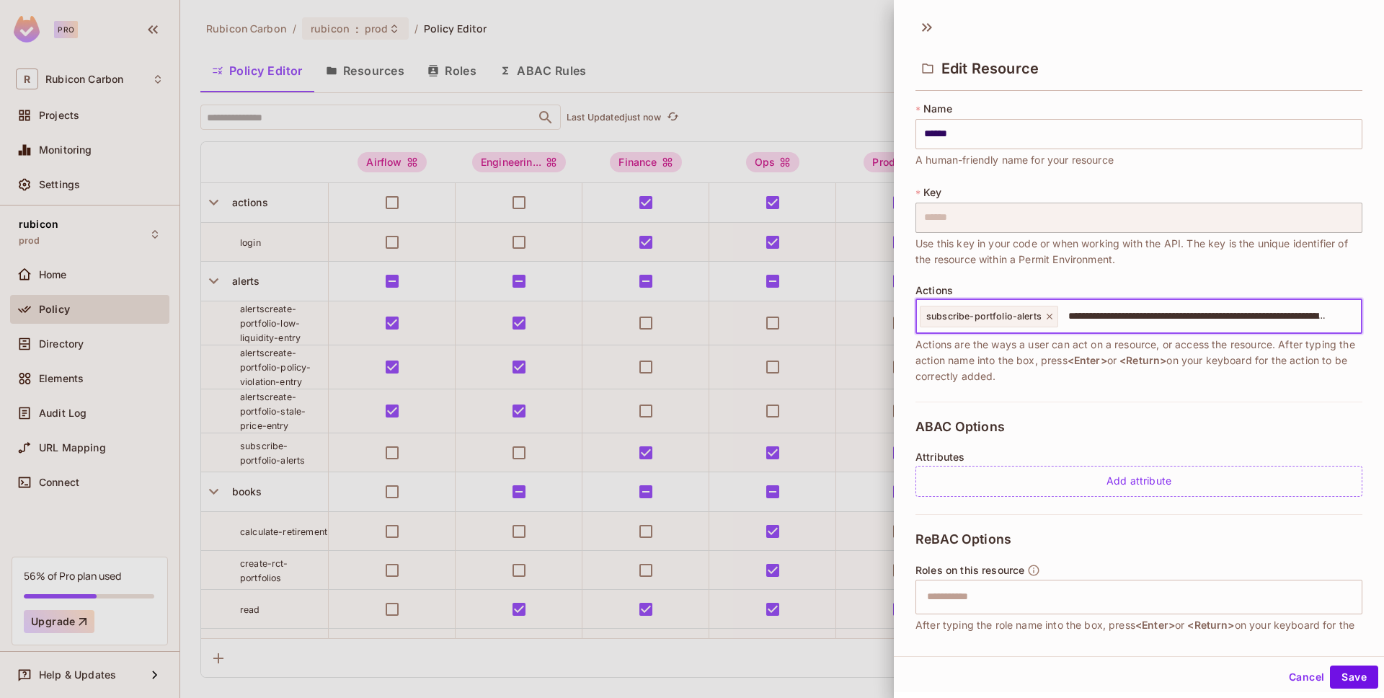
click at [1067, 317] on input "**********" at bounding box center [1198, 316] width 277 height 29
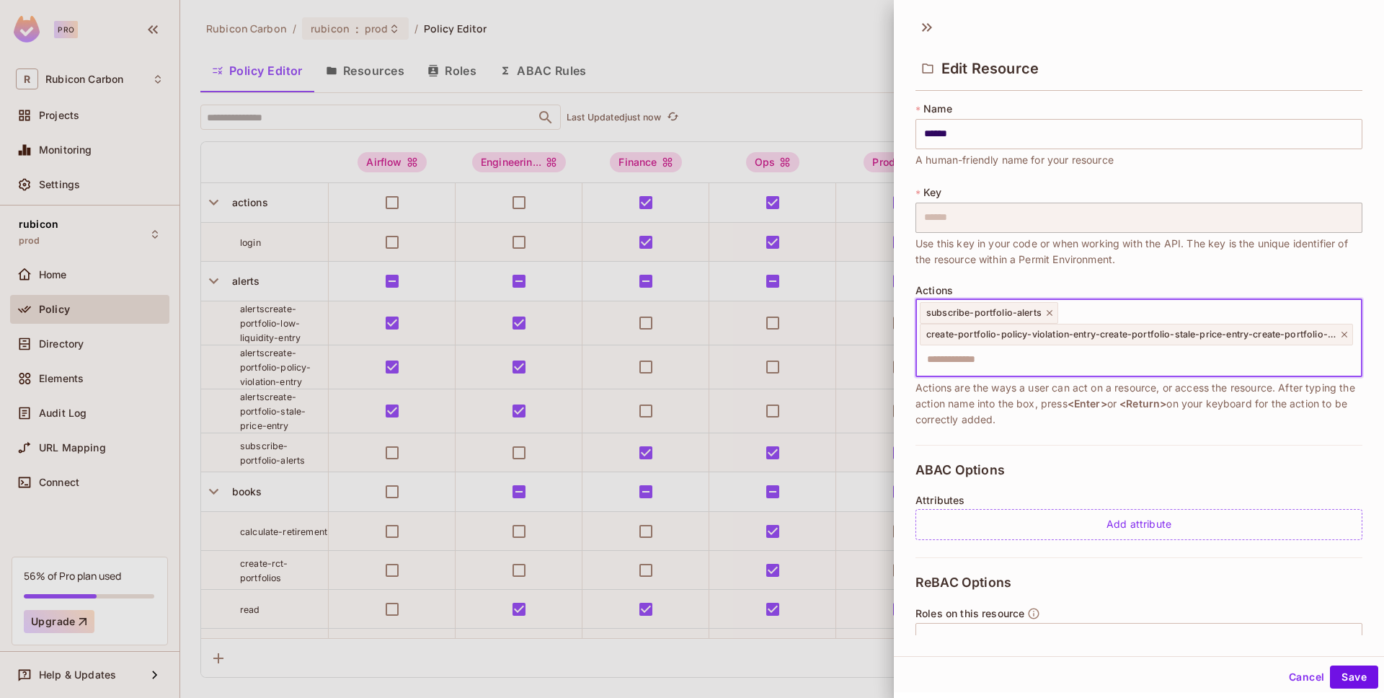
click at [1340, 335] on icon at bounding box center [1345, 334] width 10 height 10
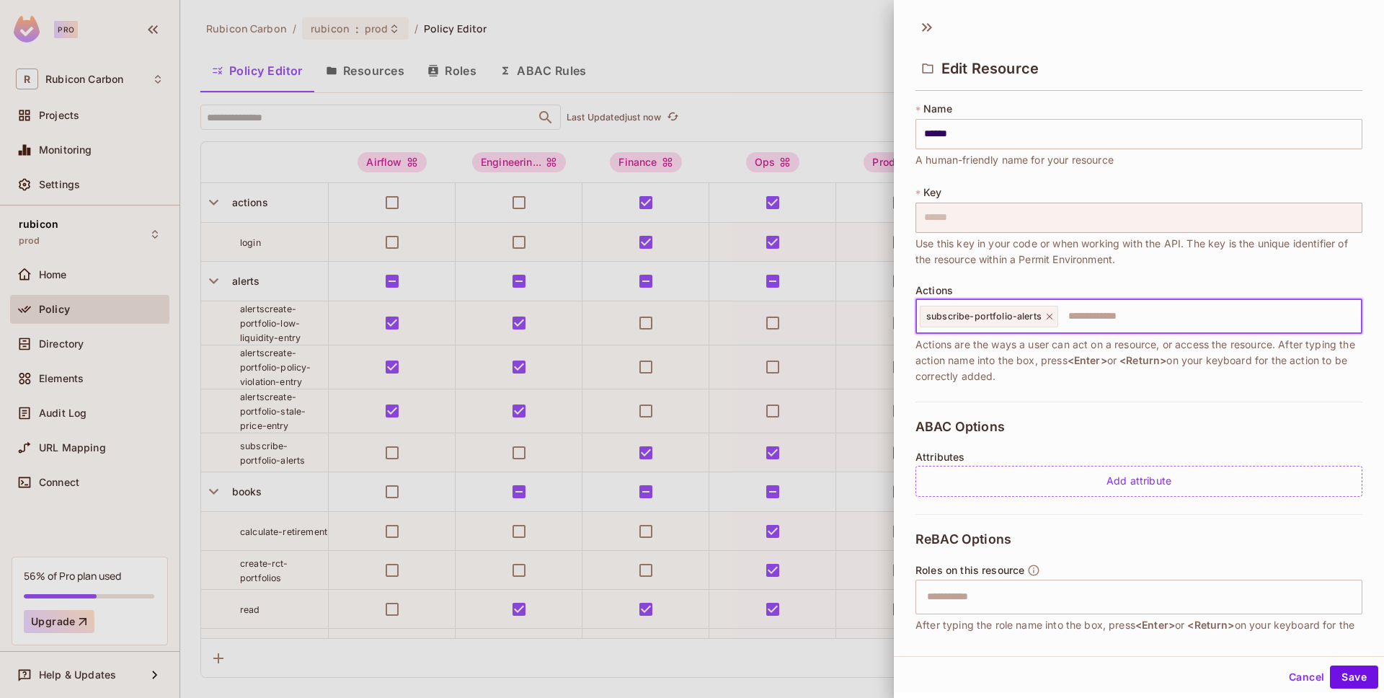
click at [1173, 322] on input "text" at bounding box center [1198, 316] width 277 height 29
paste input "**********"
click at [1156, 320] on input "**********" at bounding box center [1198, 316] width 277 height 29
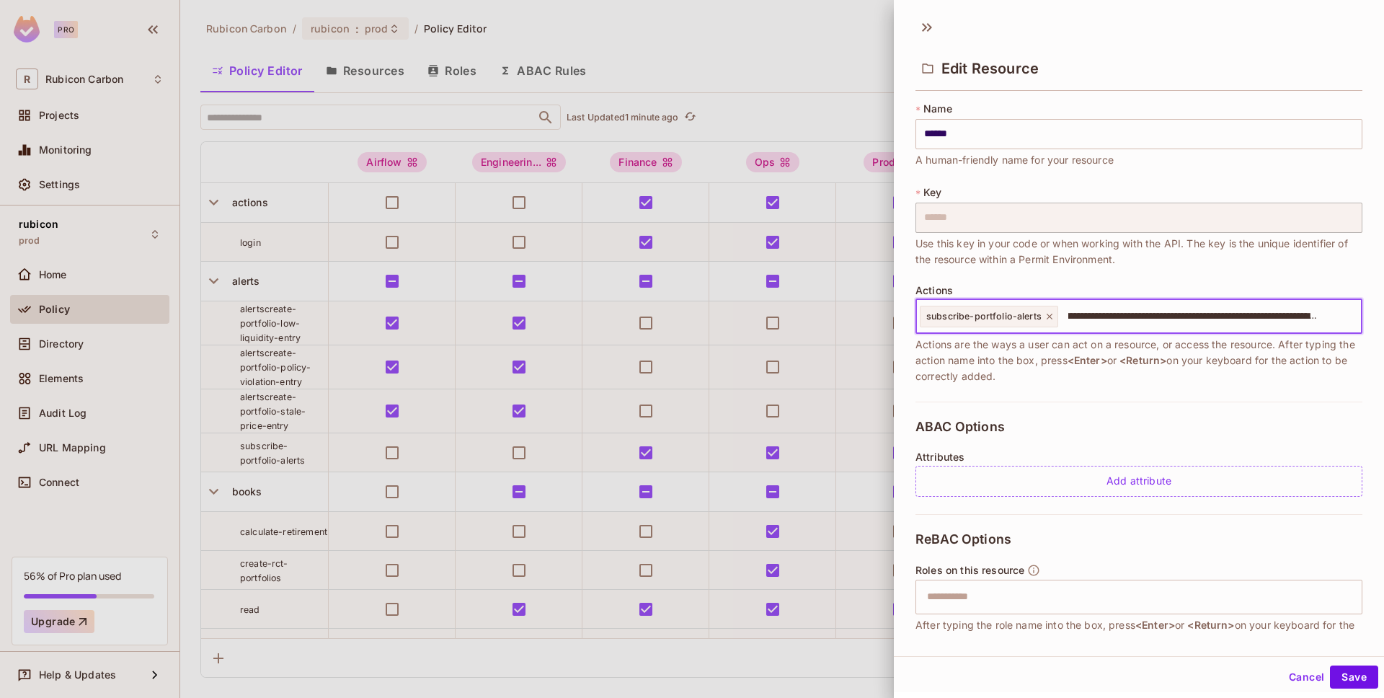
click at [1157, 315] on input "**********" at bounding box center [1198, 316] width 277 height 29
type input "**********"
paste input "**********"
drag, startPoint x: 1313, startPoint y: 317, endPoint x: 1233, endPoint y: 319, distance: 80.0
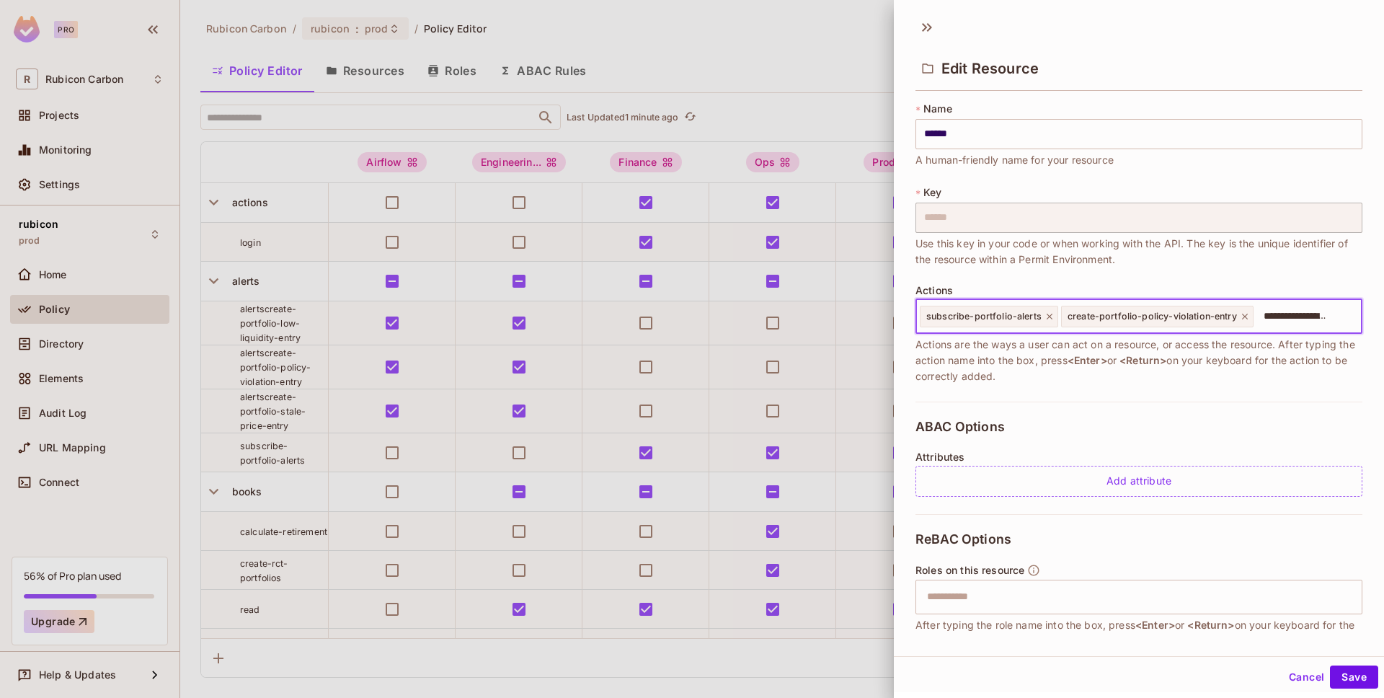
click at [1232, 319] on div "**********" at bounding box center [1139, 316] width 447 height 35
click at [1265, 314] on input "**********" at bounding box center [1296, 316] width 83 height 29
drag, startPoint x: 1260, startPoint y: 315, endPoint x: 1276, endPoint y: 318, distance: 16.1
click at [1276, 318] on input "**********" at bounding box center [1296, 316] width 83 height 29
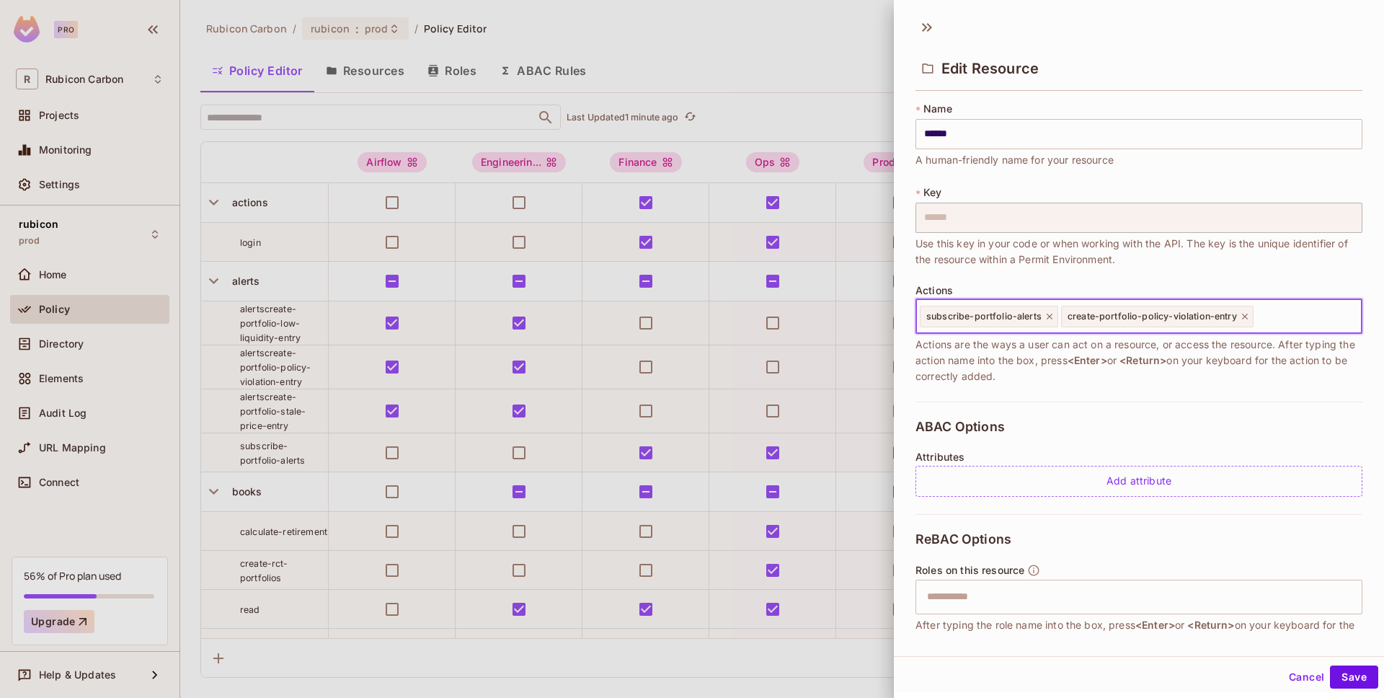
type input "**********"
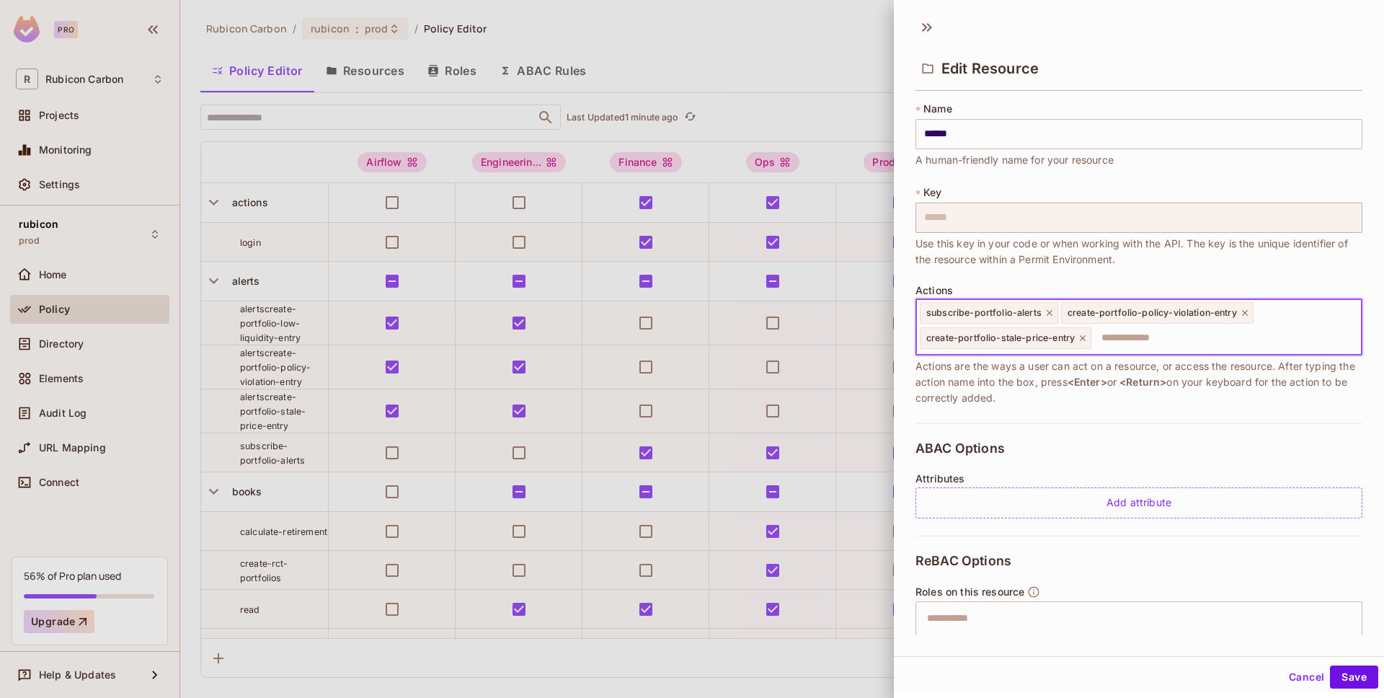
paste input "**********"
drag, startPoint x: 1157, startPoint y: 337, endPoint x: 1146, endPoint y: 313, distance: 26.8
click at [1146, 313] on div "**********" at bounding box center [1139, 327] width 447 height 56
type input "**********"
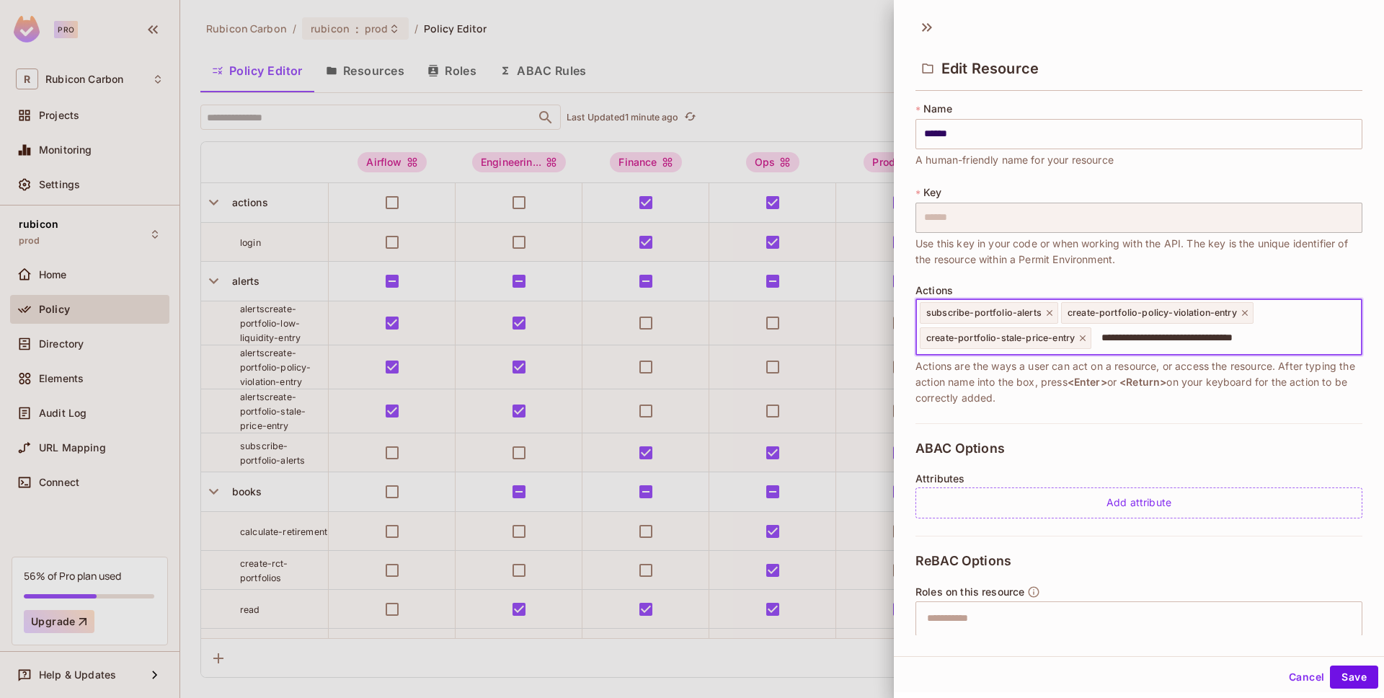
scroll to position [0, 0]
click at [1343, 670] on button "Save" at bounding box center [1354, 676] width 48 height 23
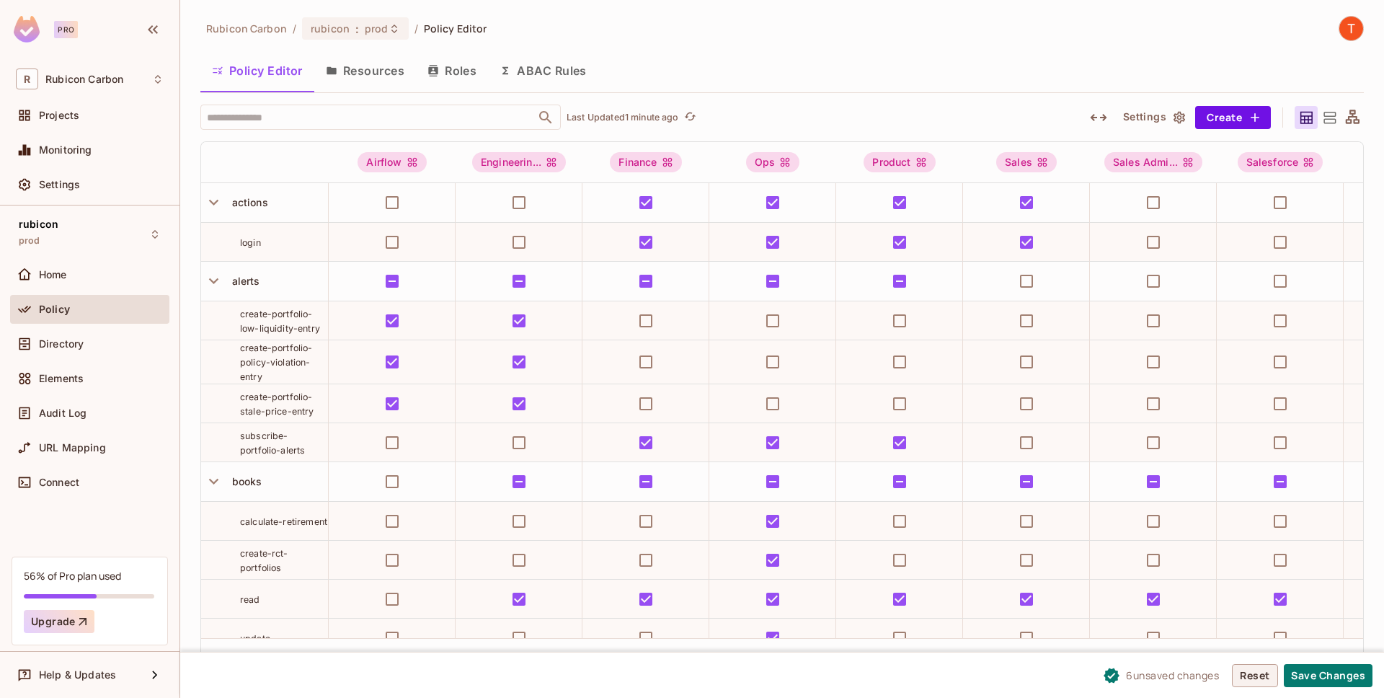
click at [1338, 672] on button "Save Changes" at bounding box center [1328, 675] width 89 height 23
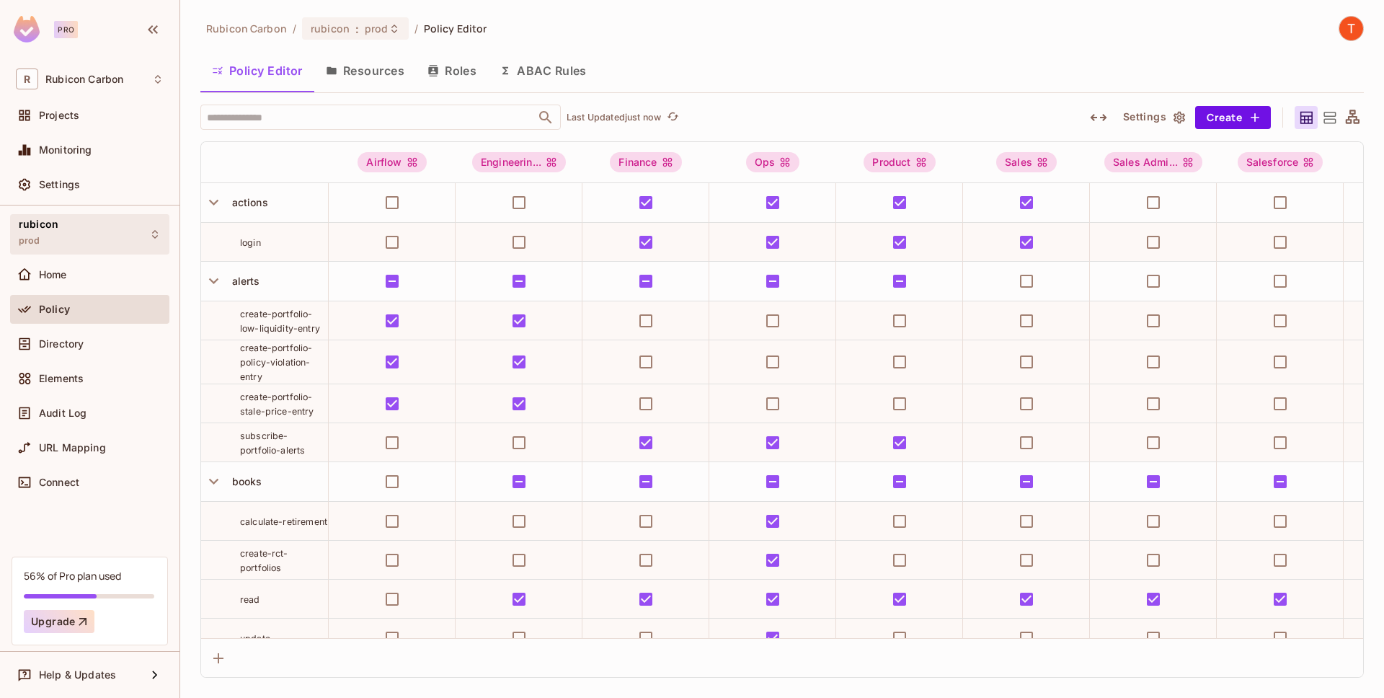
click at [128, 239] on div "rubicon prod" at bounding box center [89, 234] width 159 height 40
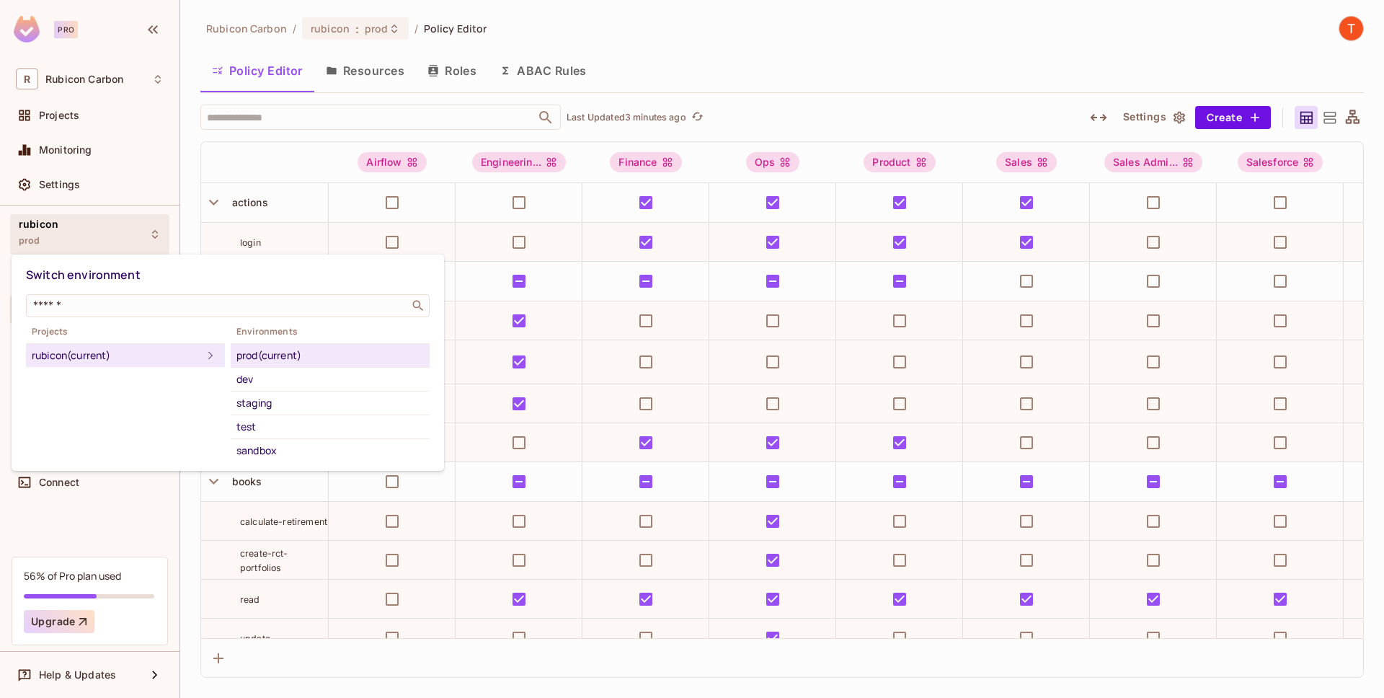
click at [847, 61] on div at bounding box center [692, 349] width 1384 height 698
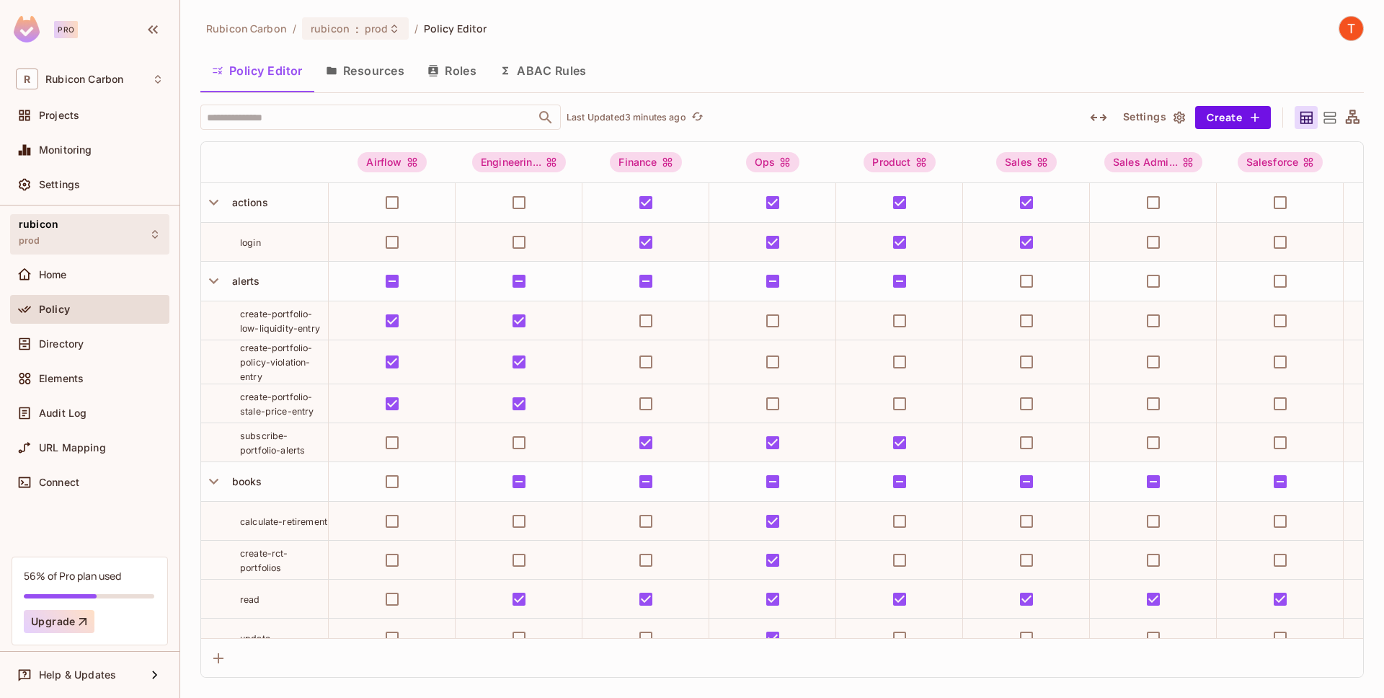
click at [121, 246] on div "rubicon prod" at bounding box center [89, 234] width 159 height 40
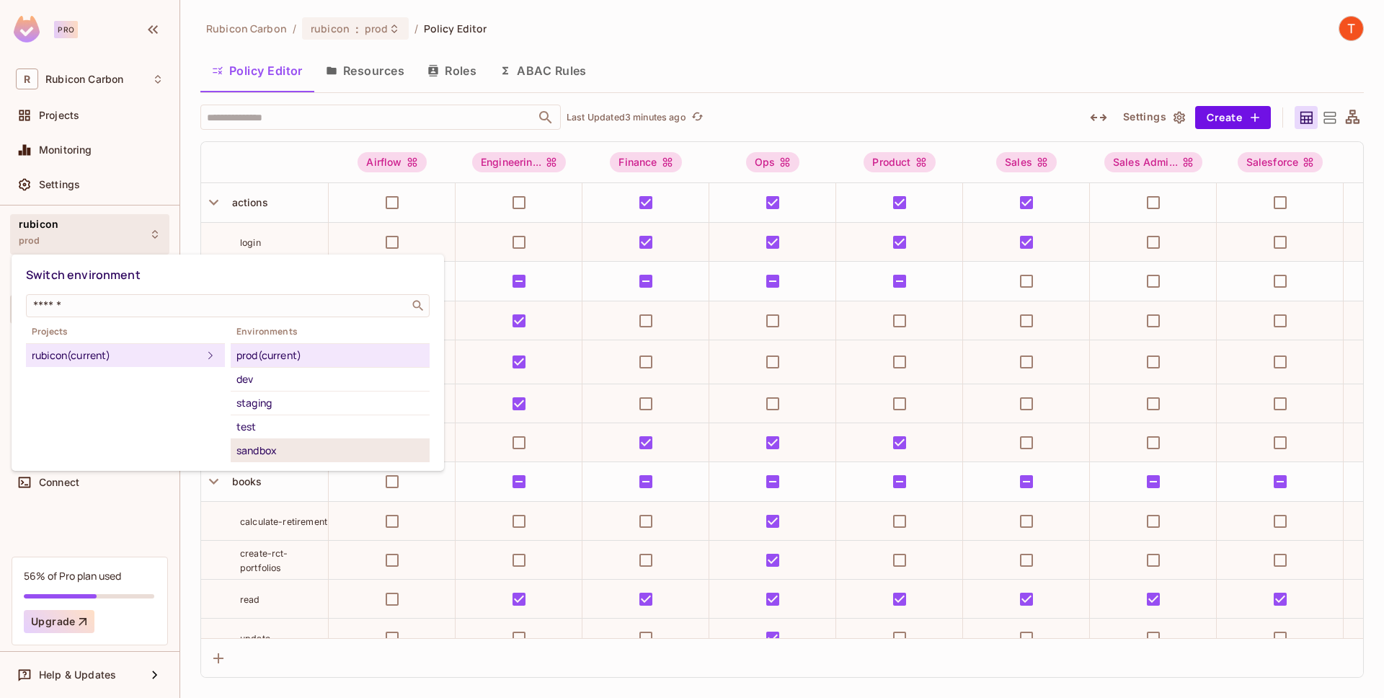
click at [283, 452] on div "sandbox" at bounding box center [329, 450] width 187 height 17
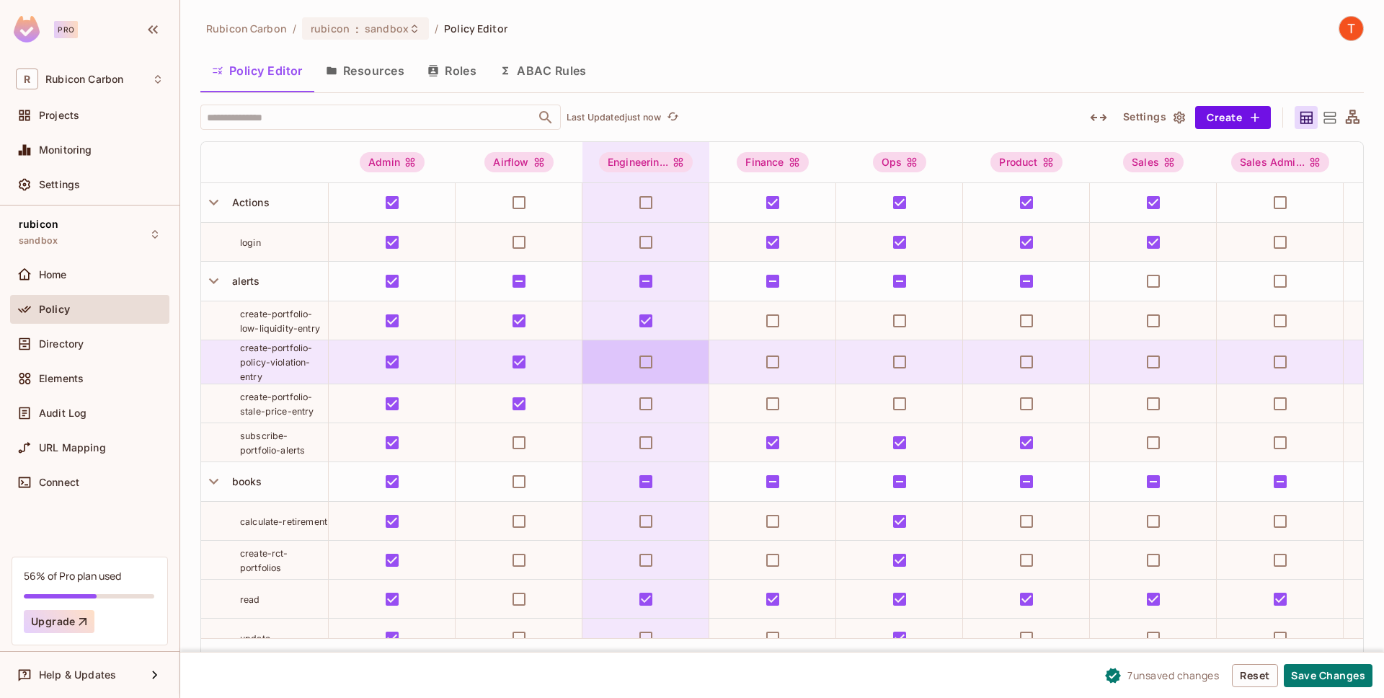
click at [647, 377] on td at bounding box center [646, 362] width 127 height 44
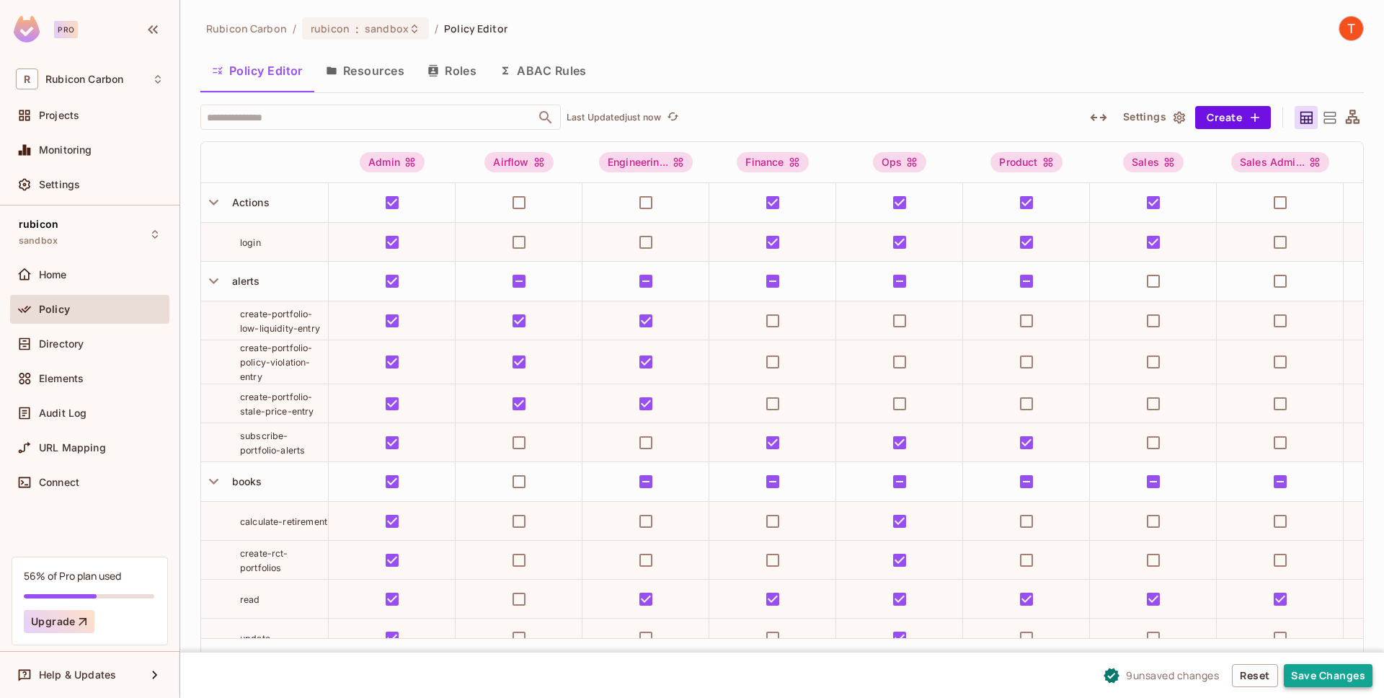
click at [1335, 679] on button "Save Changes" at bounding box center [1328, 675] width 89 height 23
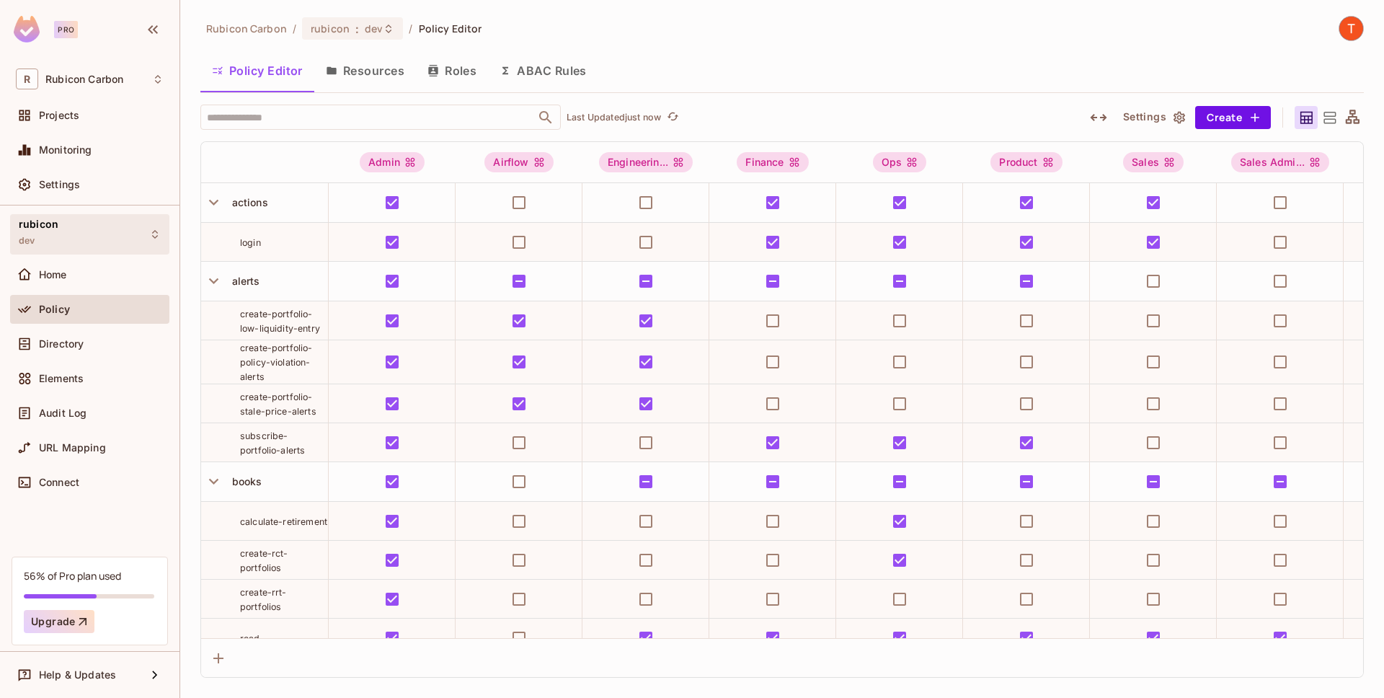
click at [94, 246] on div "rubicon dev" at bounding box center [89, 234] width 159 height 40
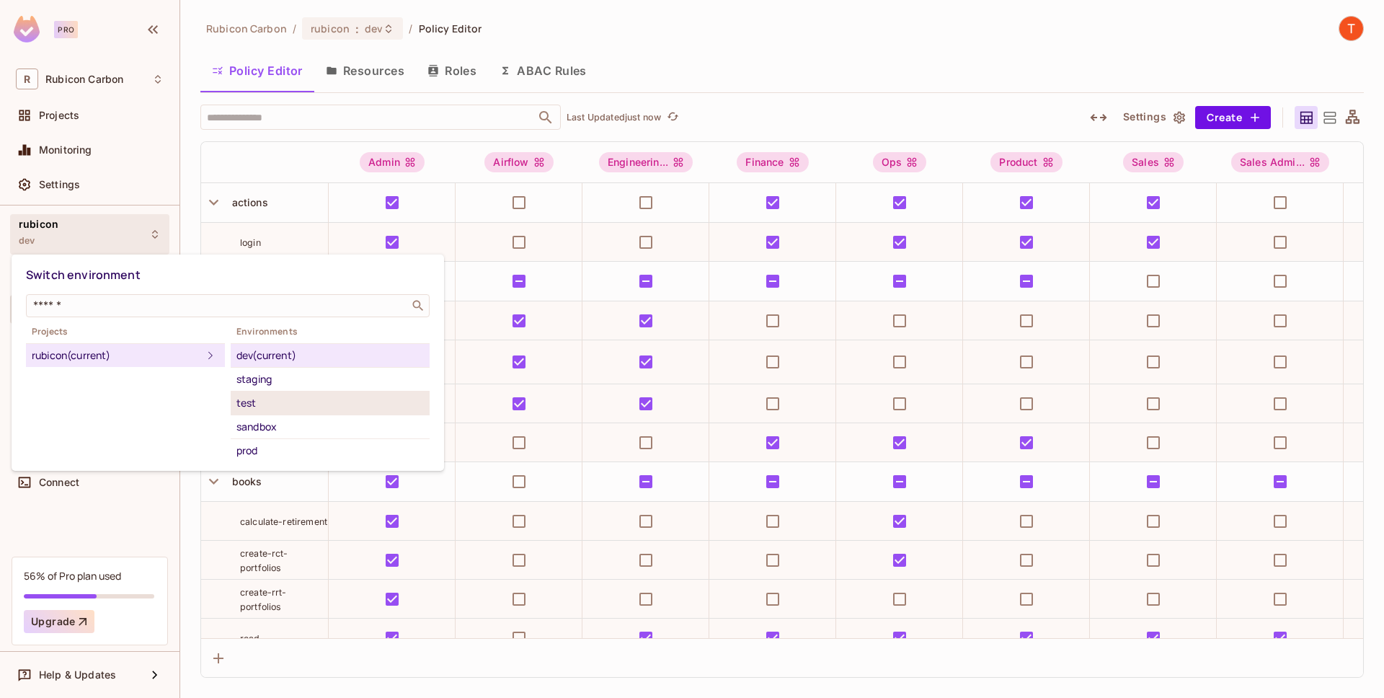
click at [283, 395] on div "test" at bounding box center [329, 402] width 187 height 17
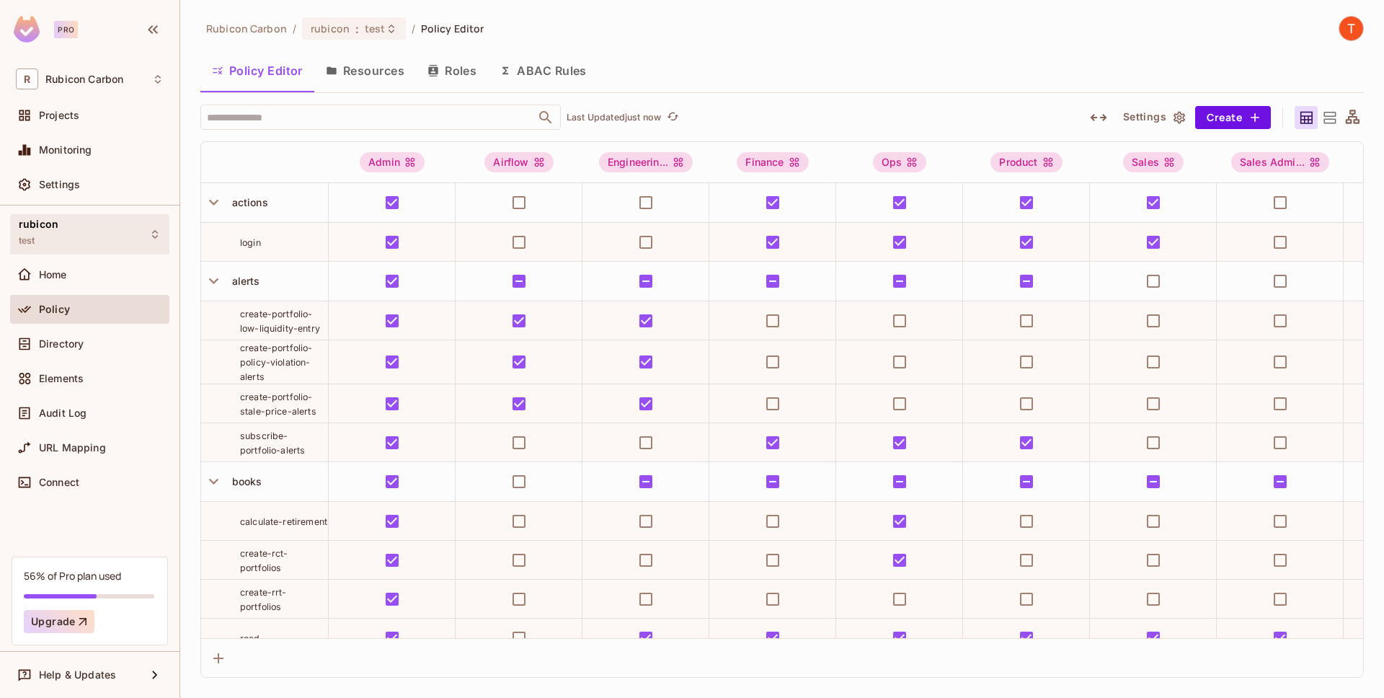
click at [149, 235] on icon at bounding box center [155, 235] width 12 height 12
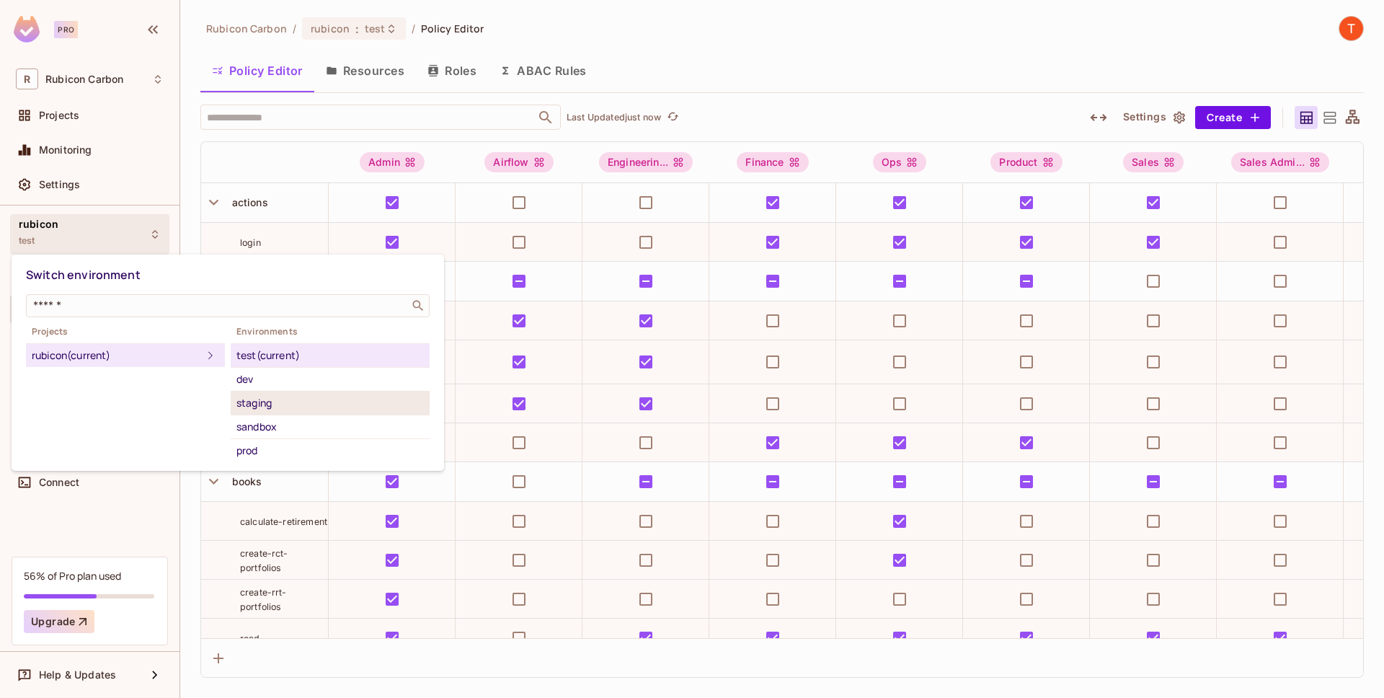
click at [261, 408] on div "staging" at bounding box center [329, 402] width 187 height 17
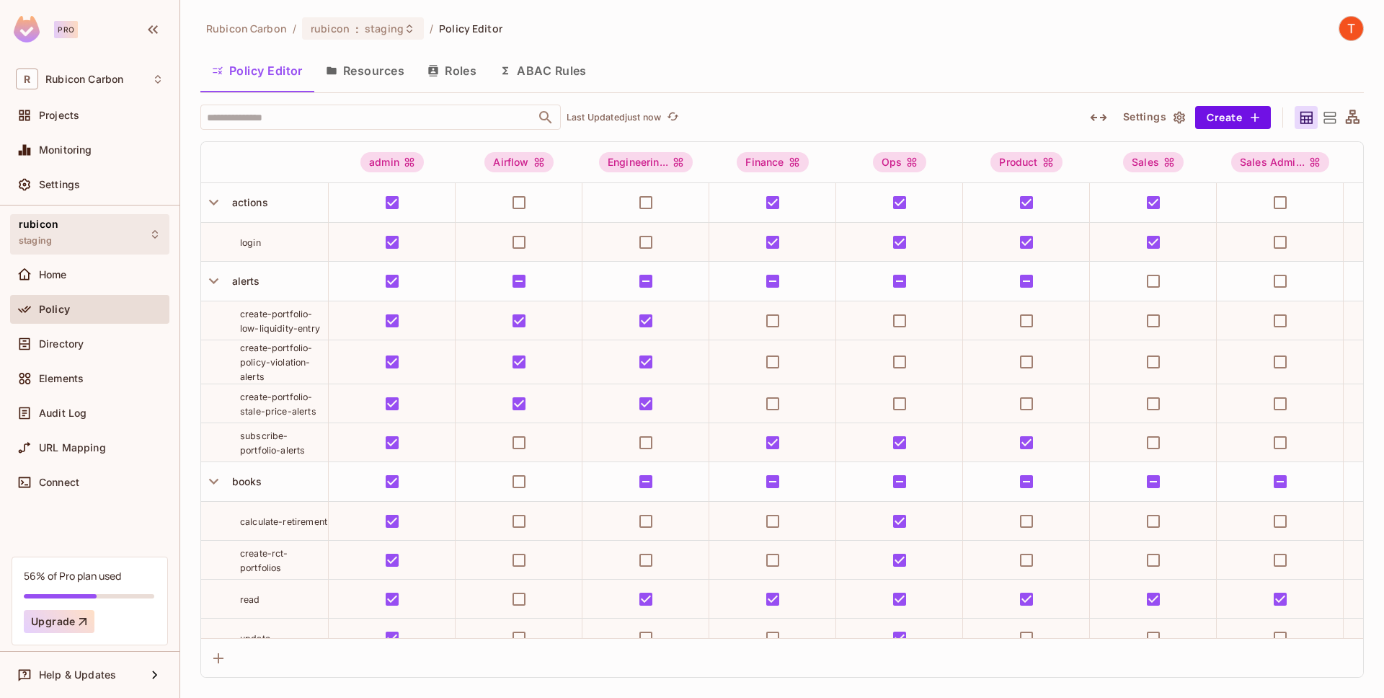
click at [144, 239] on div "rubicon staging" at bounding box center [89, 234] width 159 height 40
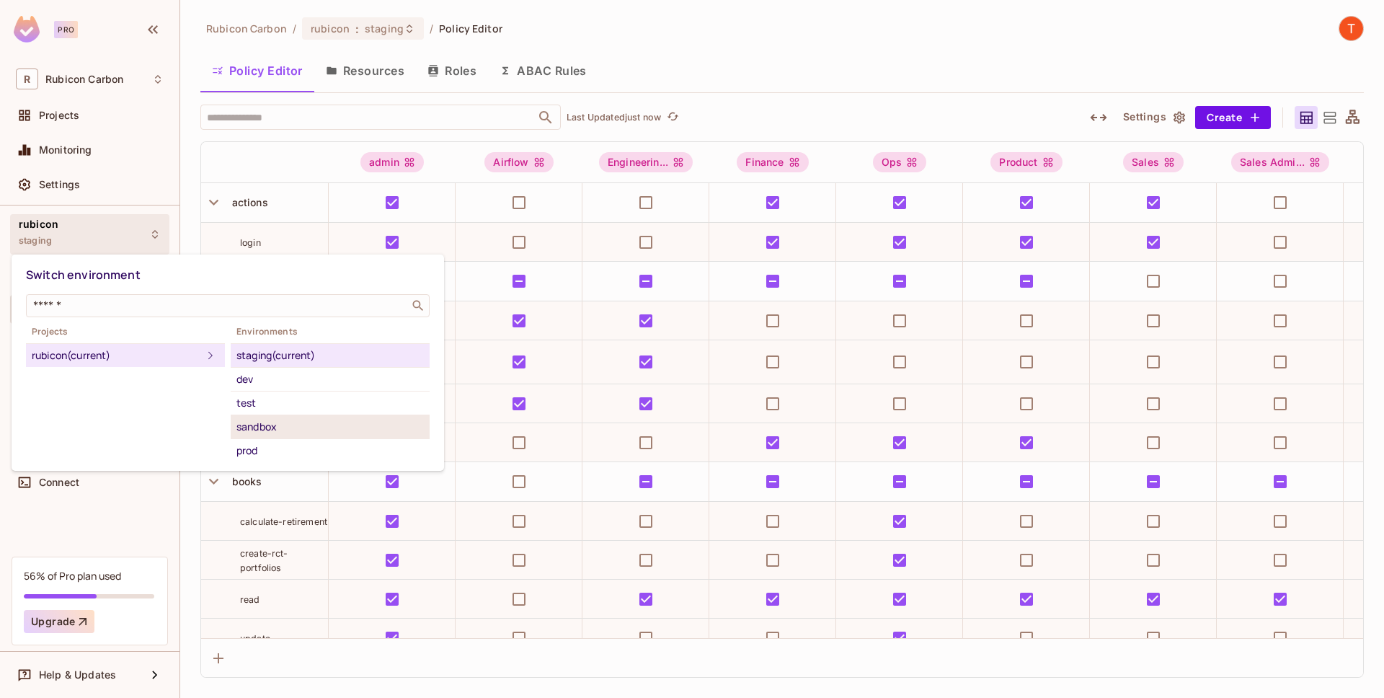
click at [262, 430] on div "sandbox" at bounding box center [329, 426] width 187 height 17
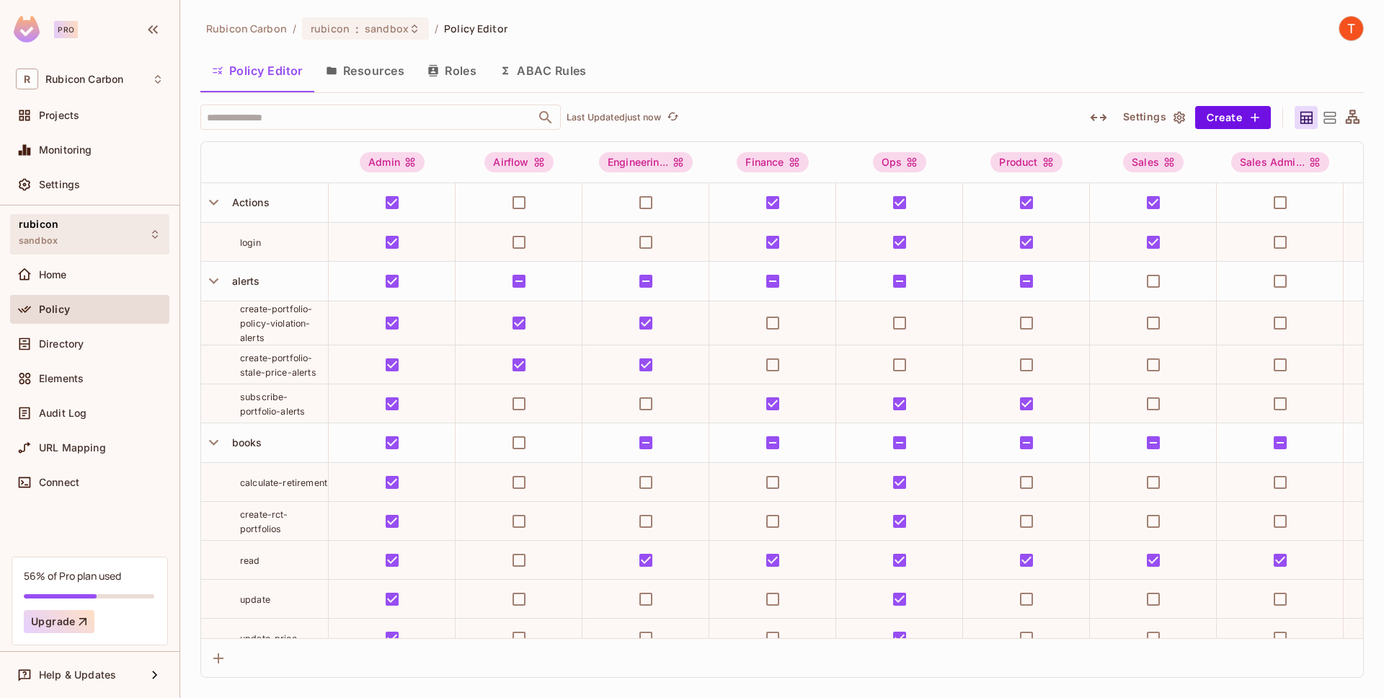
click at [159, 240] on div "rubicon sandbox" at bounding box center [89, 234] width 159 height 40
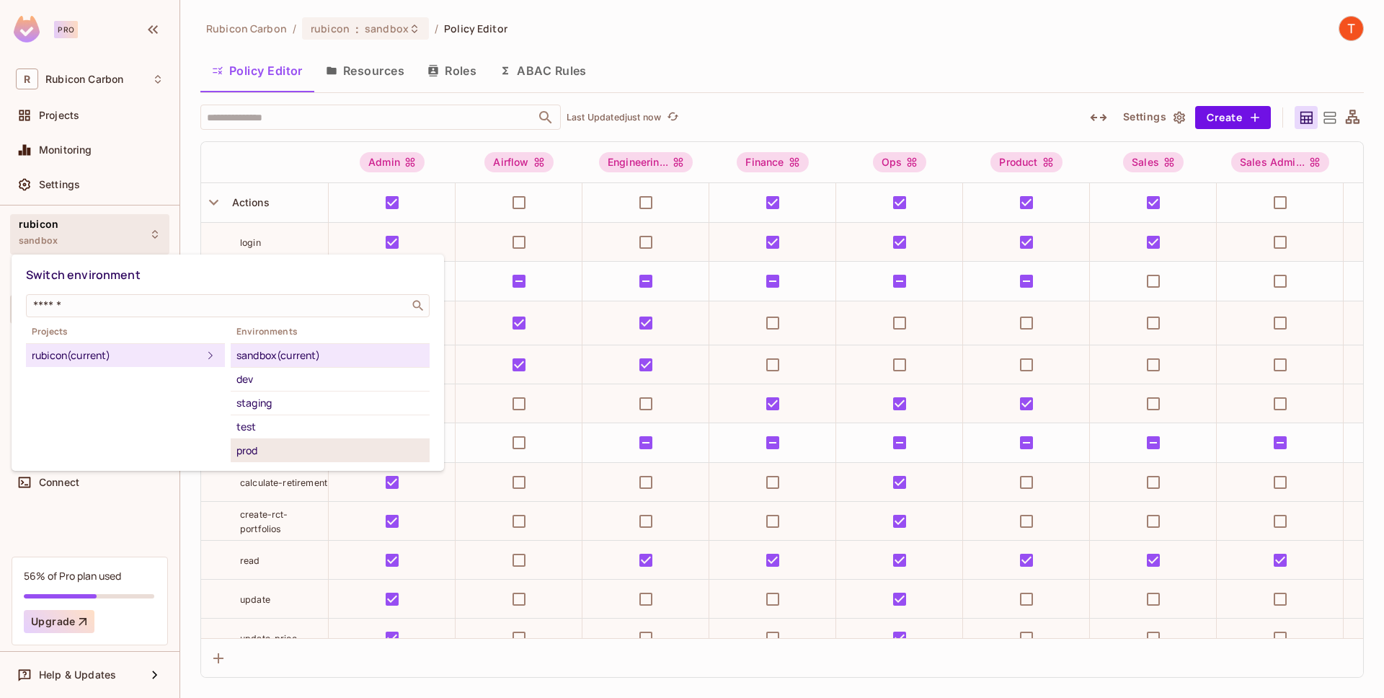
click at [288, 455] on div "prod" at bounding box center [329, 450] width 187 height 17
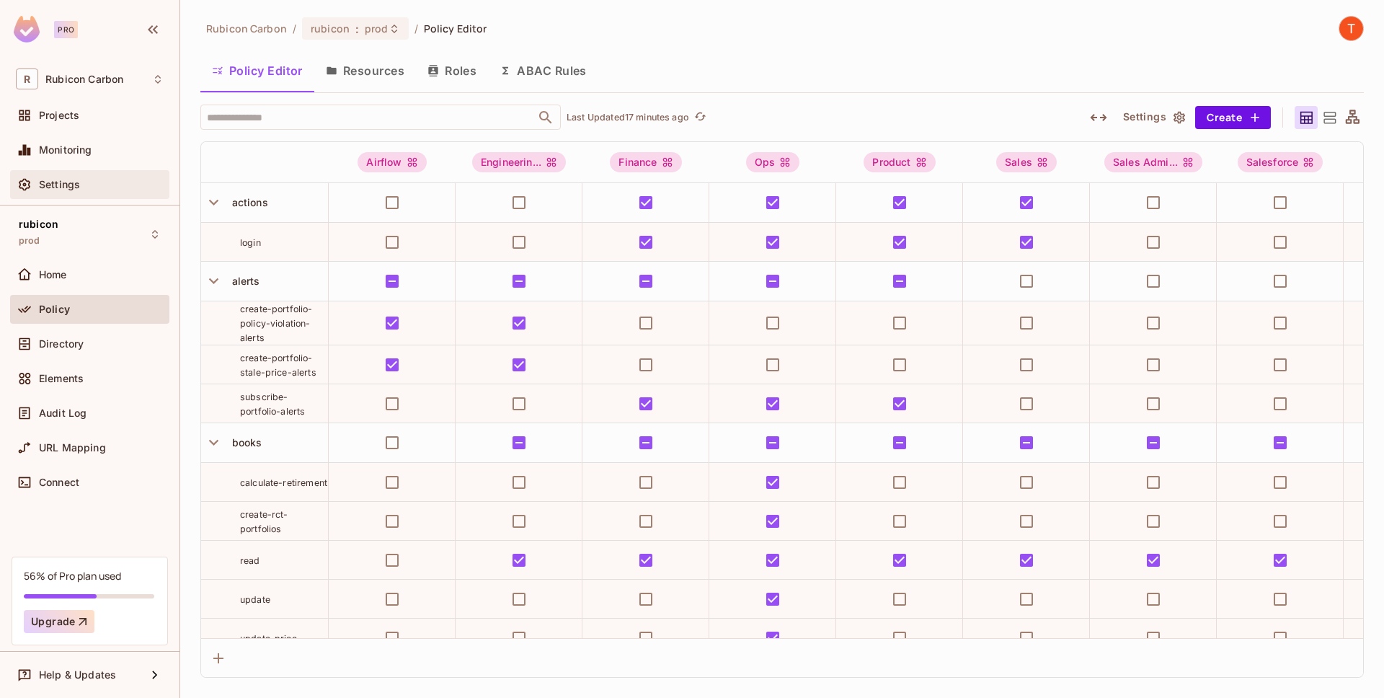
click at [94, 185] on div "Settings" at bounding box center [101, 185] width 125 height 12
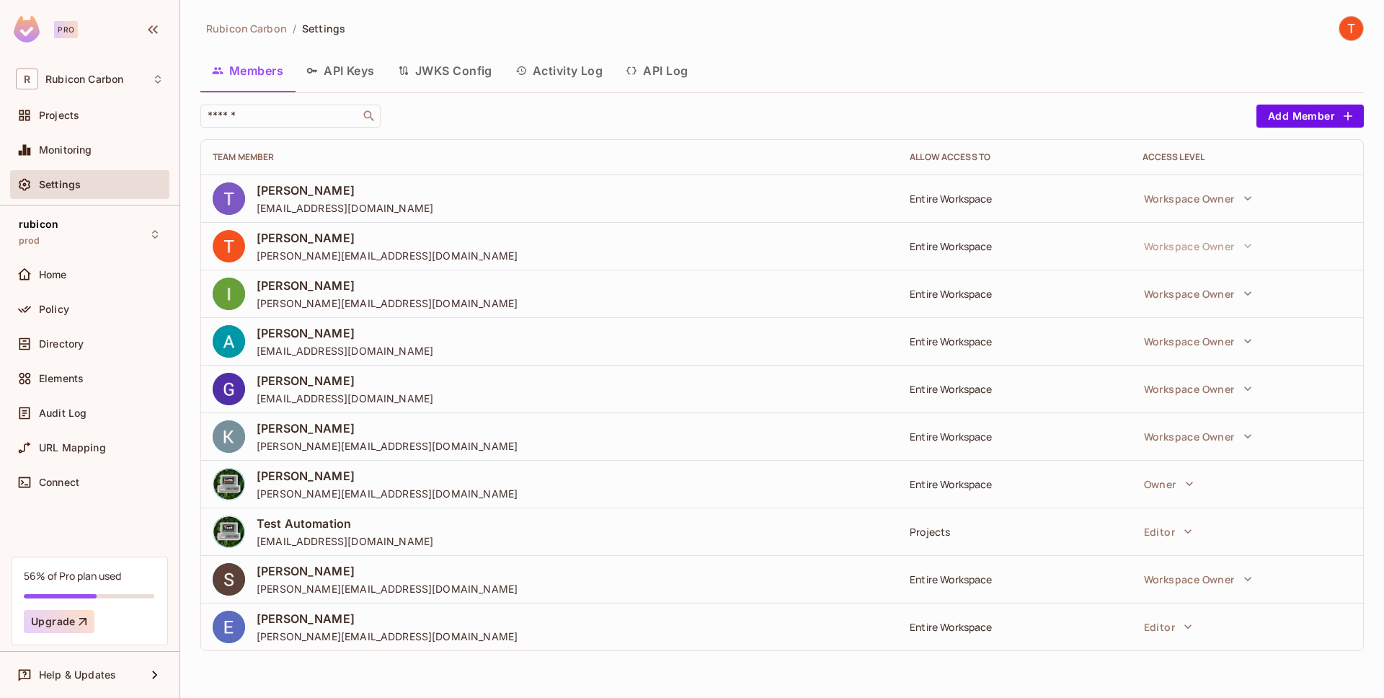
click at [569, 77] on button "Activity Log" at bounding box center [559, 71] width 111 height 36
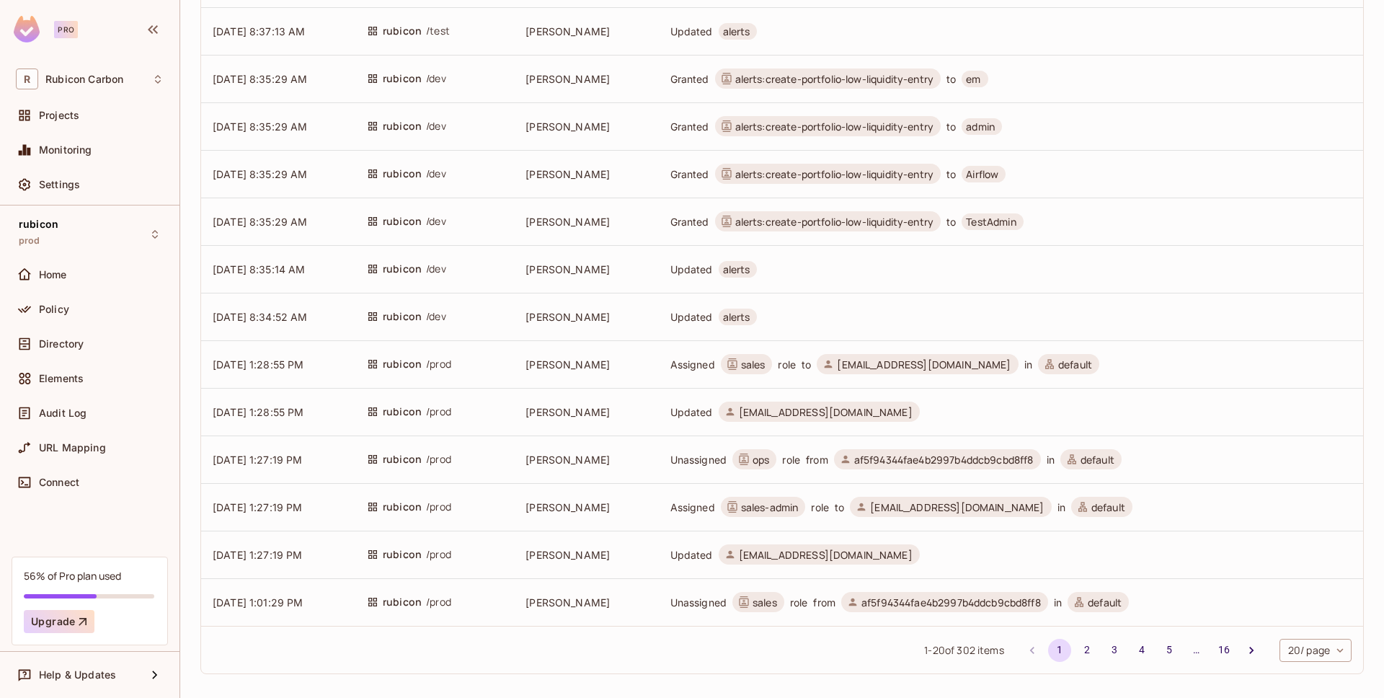
scroll to position [508, 0]
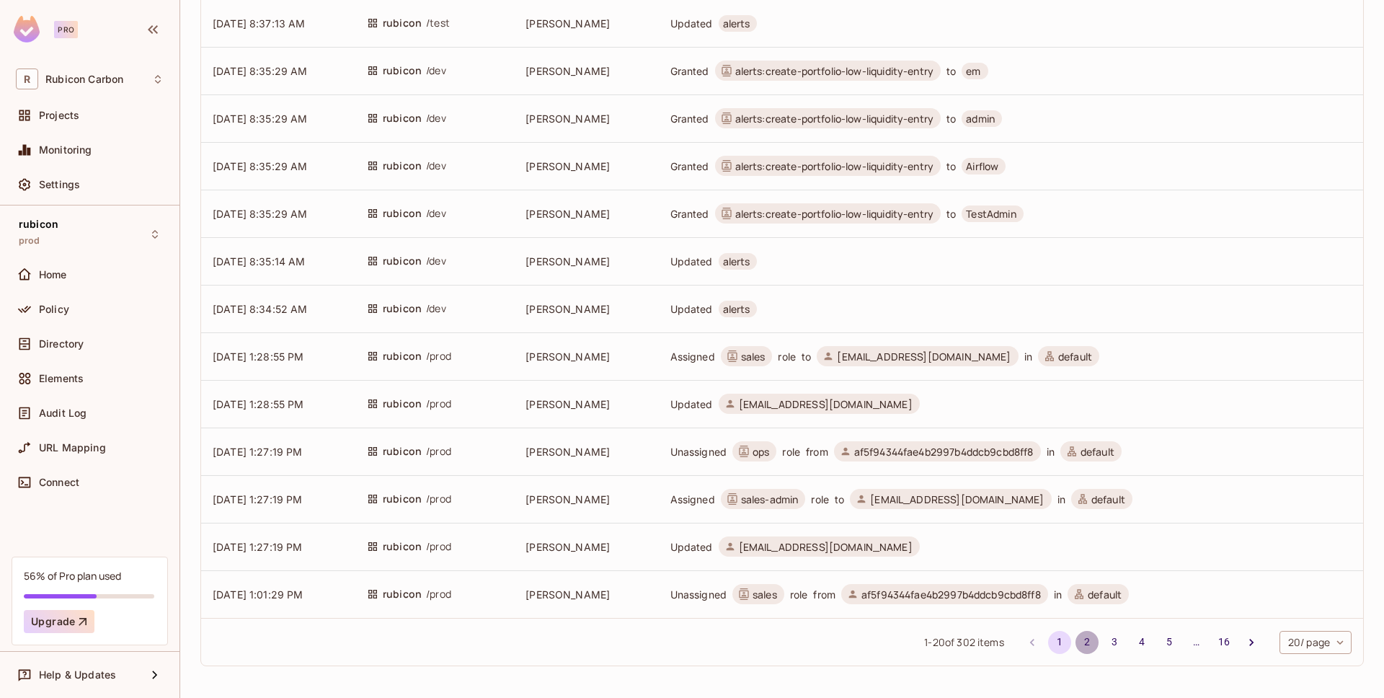
click at [1076, 638] on button "2" at bounding box center [1087, 642] width 23 height 23
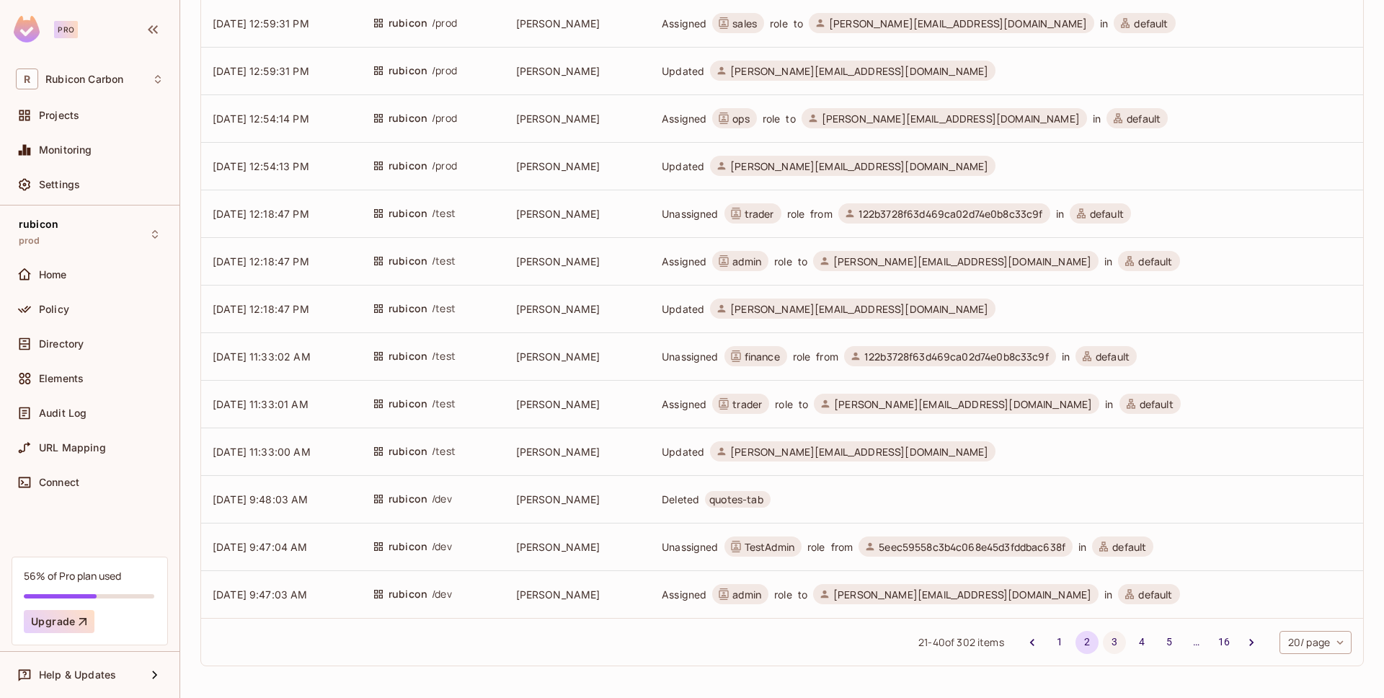
click at [1103, 639] on button "3" at bounding box center [1114, 642] width 23 height 23
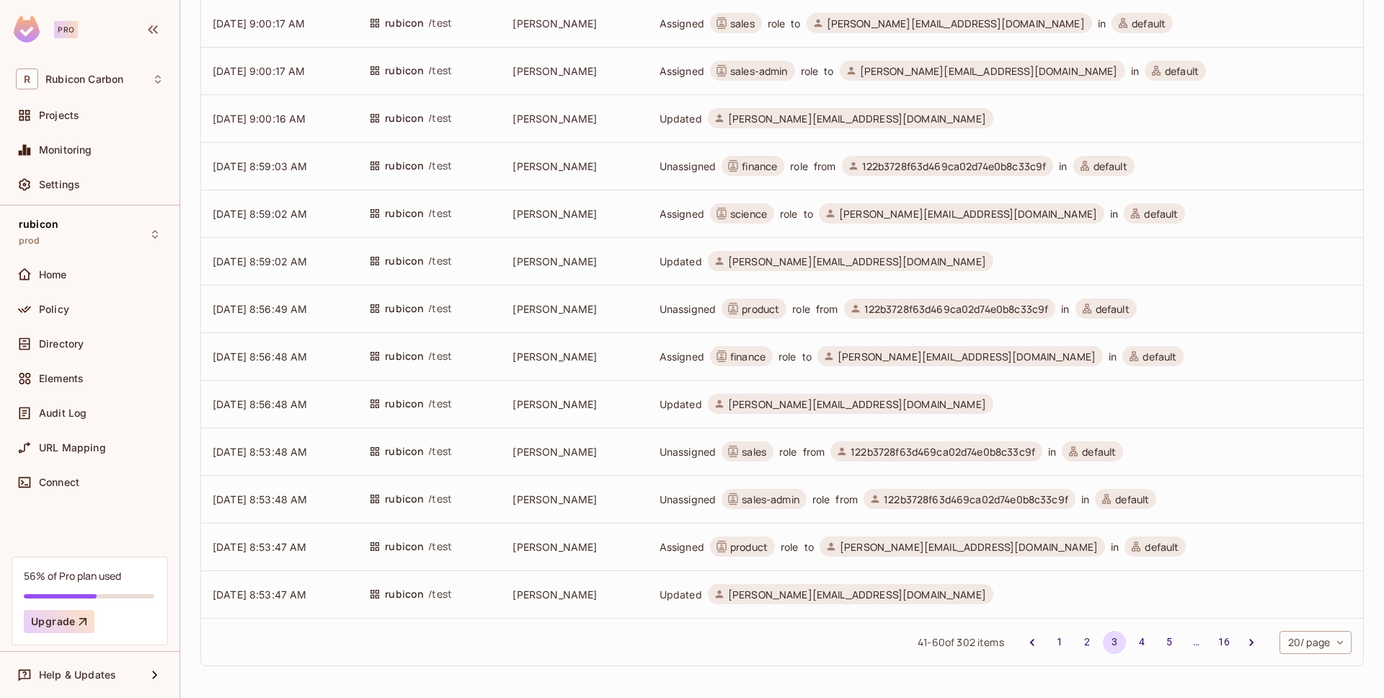
scroll to position [0, 0]
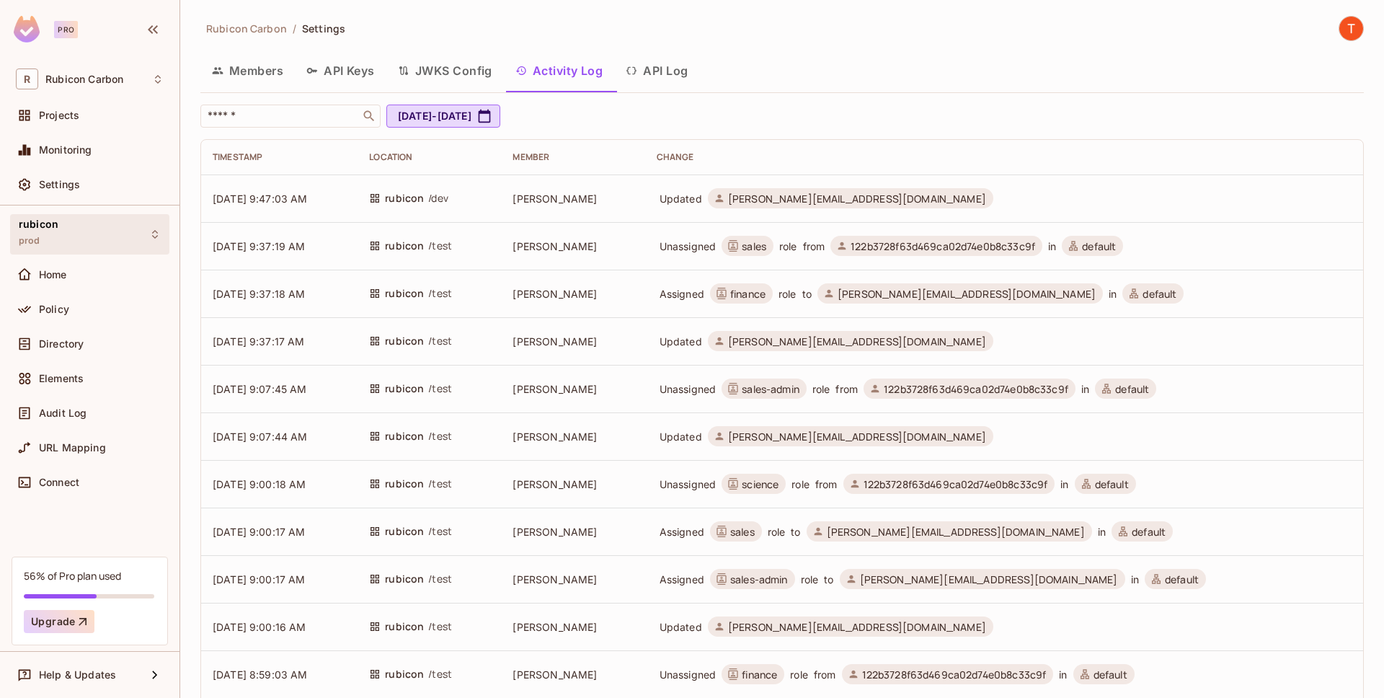
click at [126, 232] on div "rubicon prod" at bounding box center [89, 234] width 159 height 40
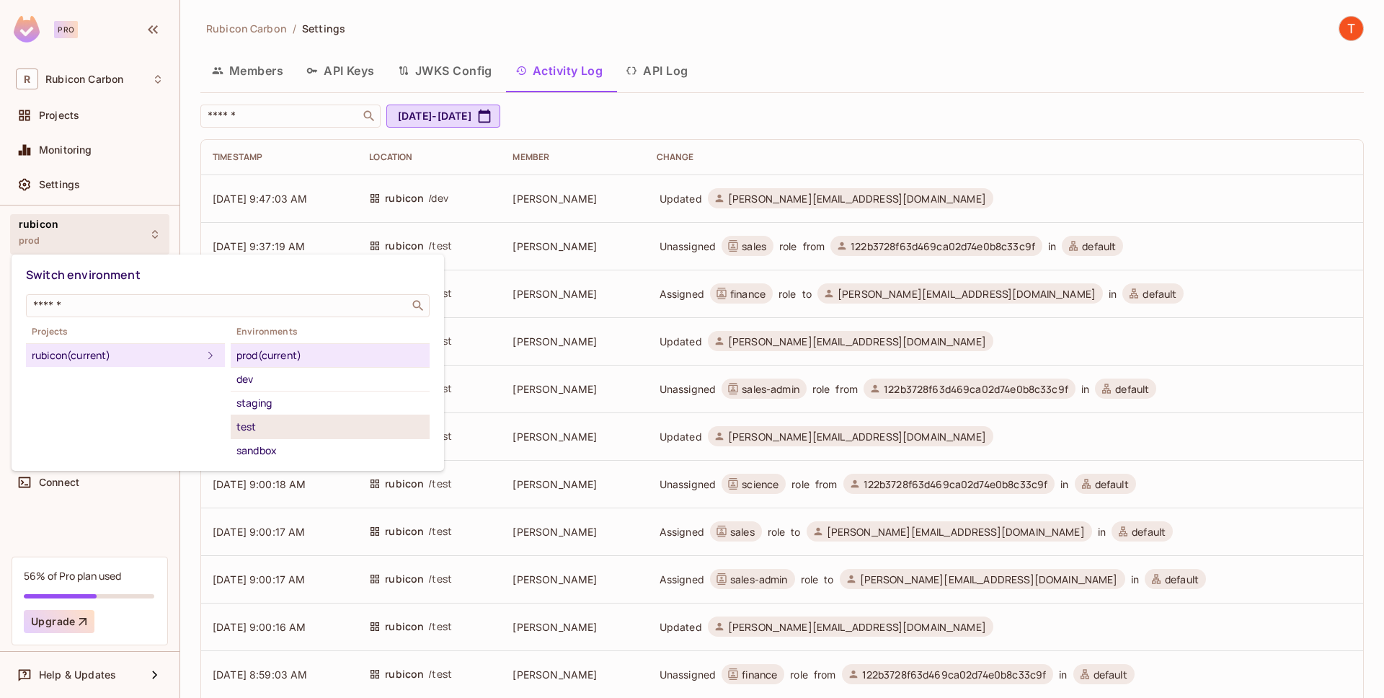
click at [278, 427] on div "test" at bounding box center [329, 426] width 187 height 17
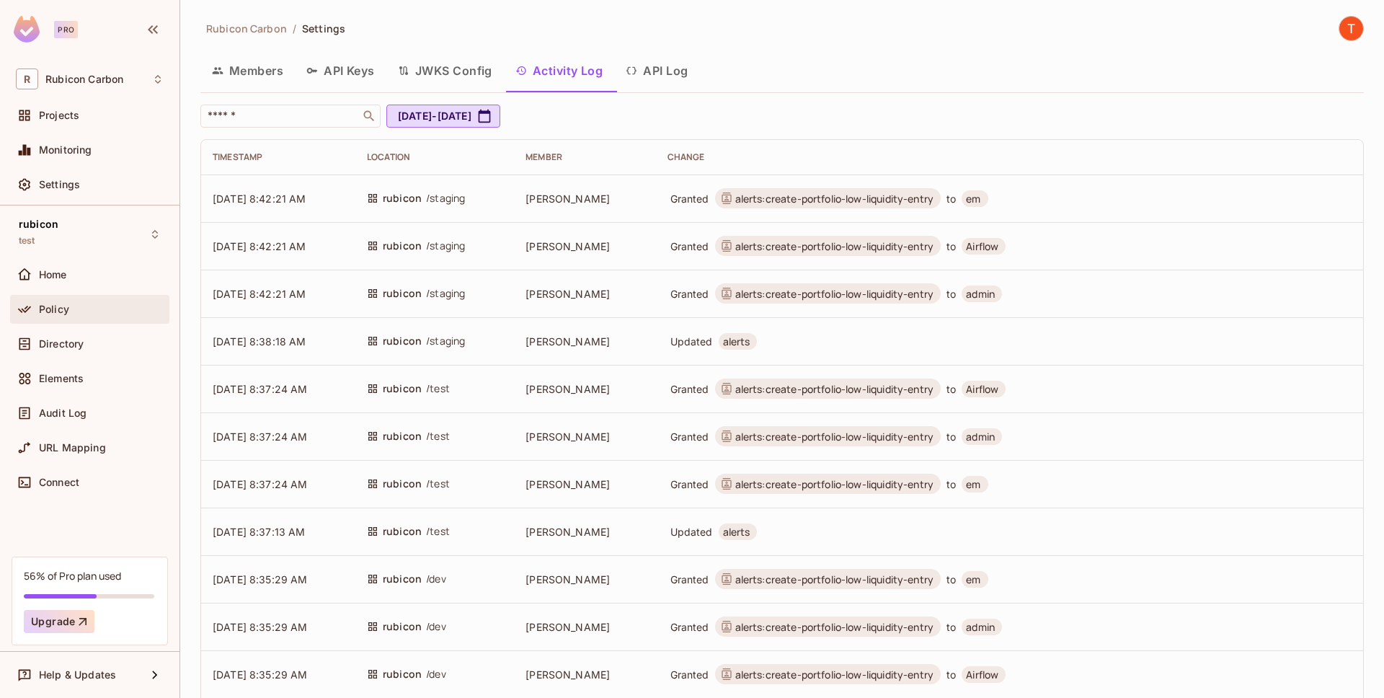
click at [94, 304] on div "Policy" at bounding box center [101, 310] width 125 height 12
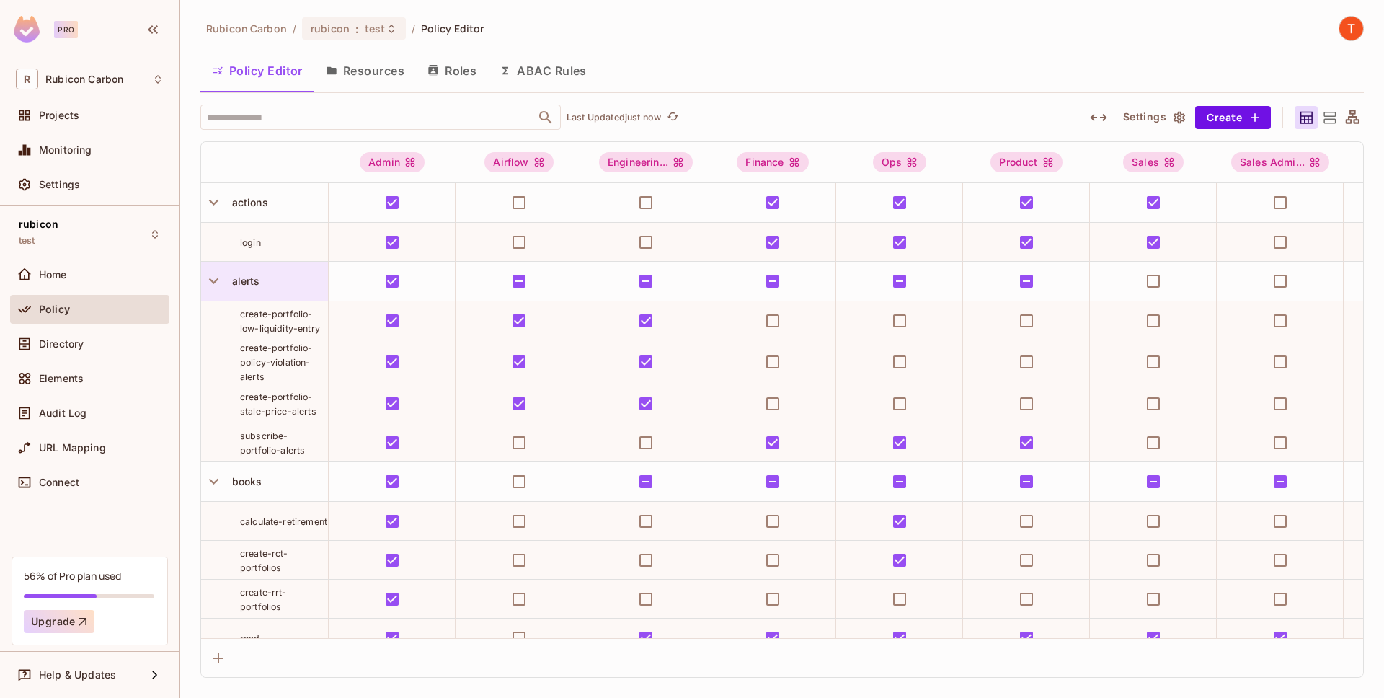
click at [239, 278] on span "alerts" at bounding box center [243, 281] width 34 height 12
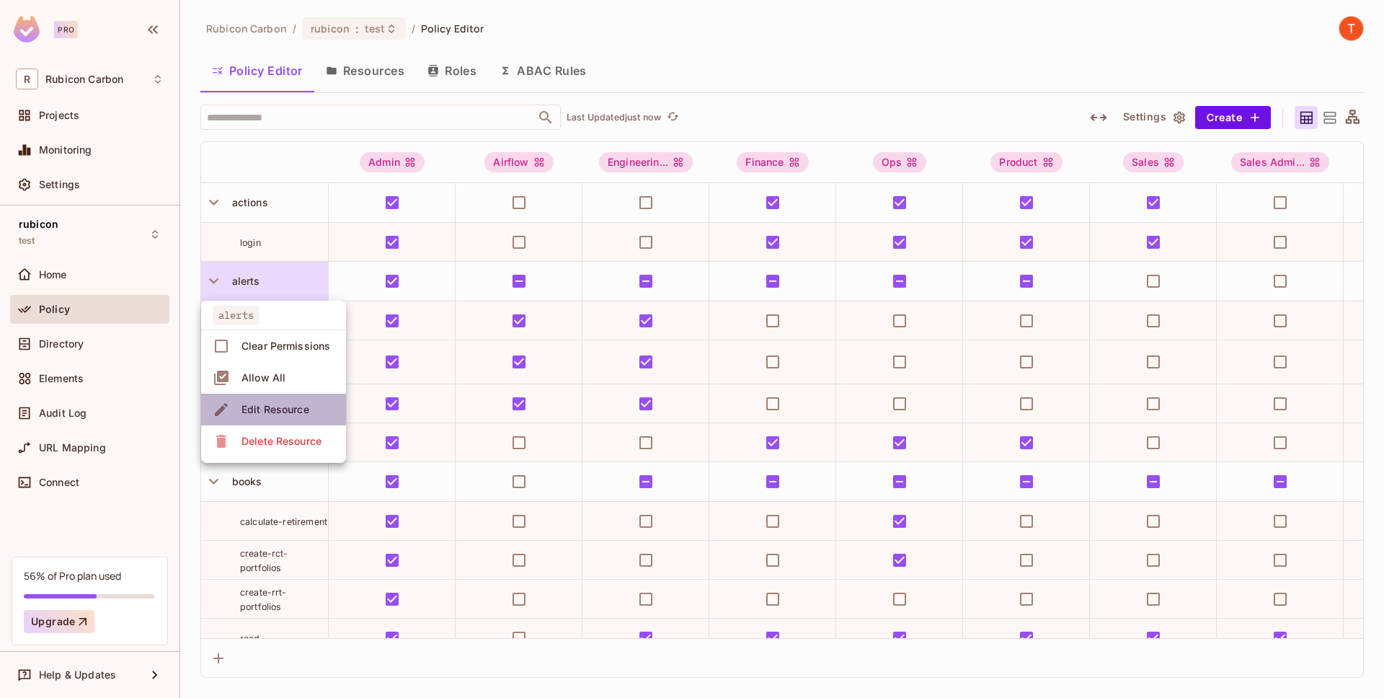
click at [267, 417] on span "Edit Resource" at bounding box center [275, 409] width 76 height 23
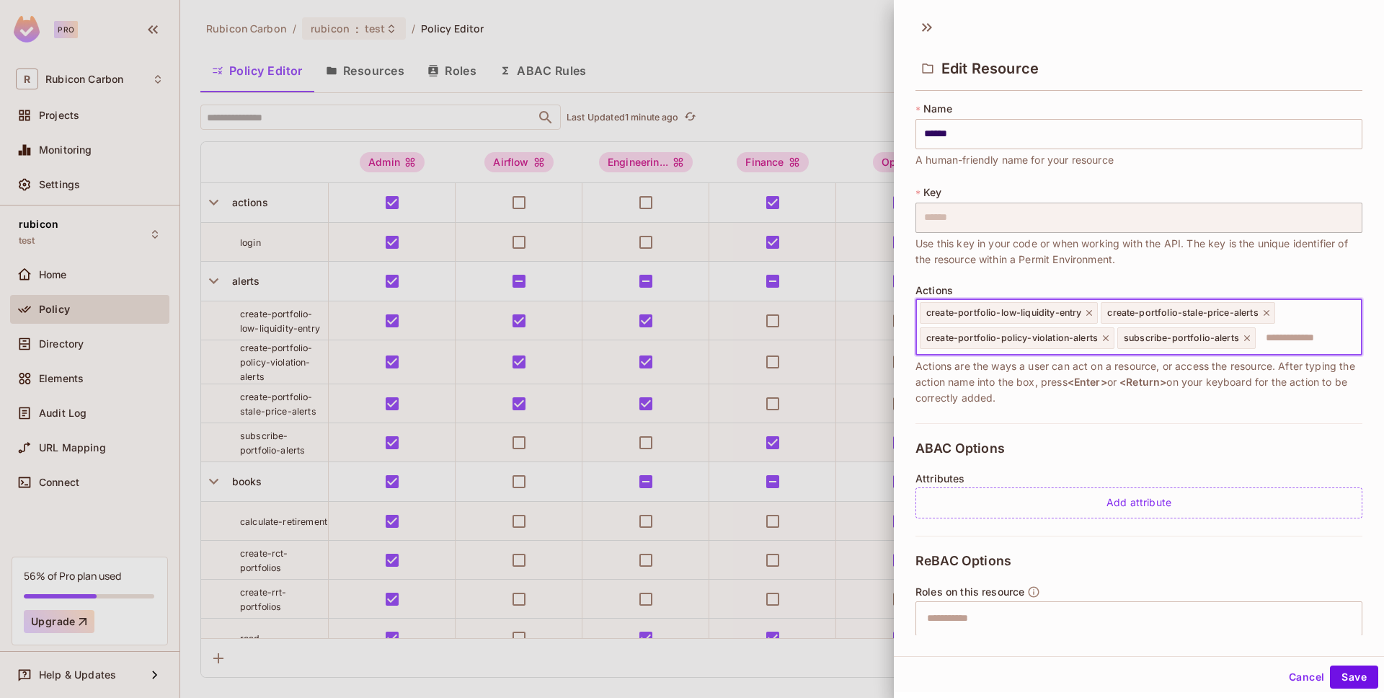
click at [1298, 341] on input "text" at bounding box center [1306, 338] width 99 height 29
click at [1078, 314] on span "create-portfolio-low-liquidity-entry" at bounding box center [1003, 313] width 155 height 12
drag, startPoint x: 1234, startPoint y: 337, endPoint x: 1141, endPoint y: 335, distance: 93.1
click at [1141, 335] on span "subscribe-portfolio-alerts" at bounding box center [1181, 338] width 115 height 12
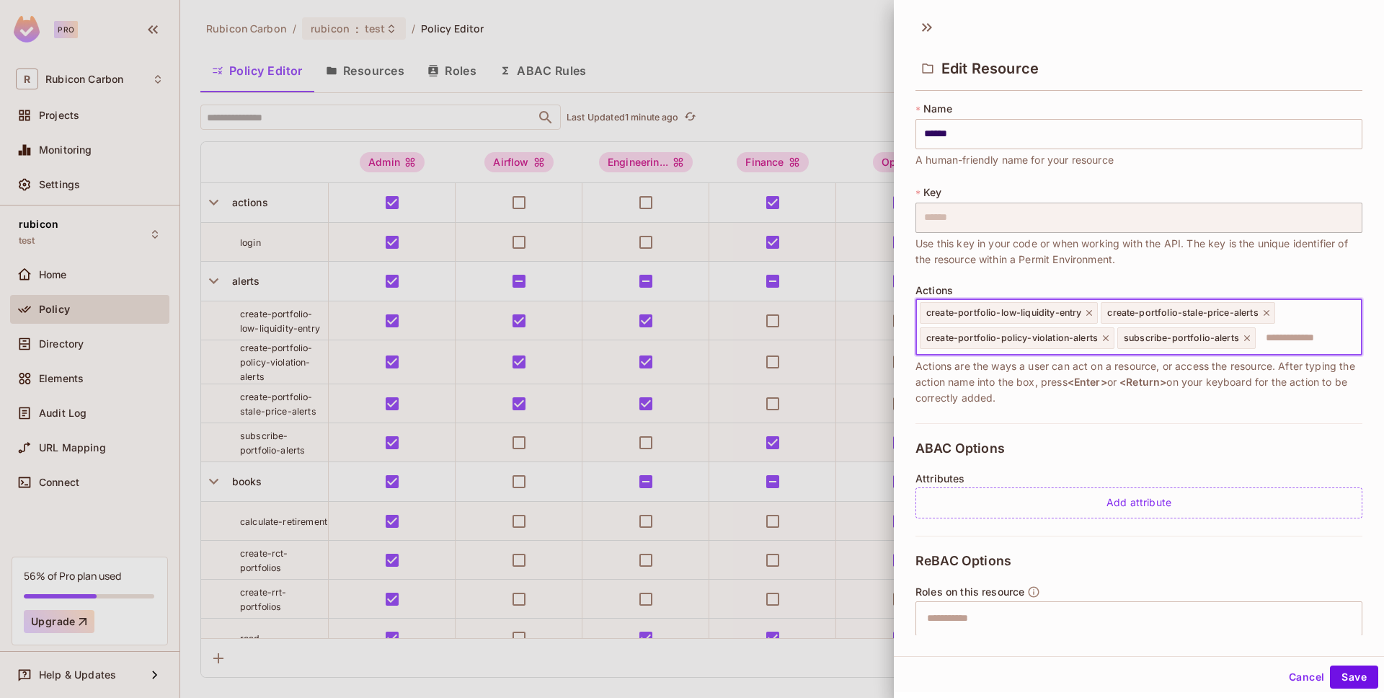
click at [1286, 341] on input "text" at bounding box center [1306, 338] width 99 height 29
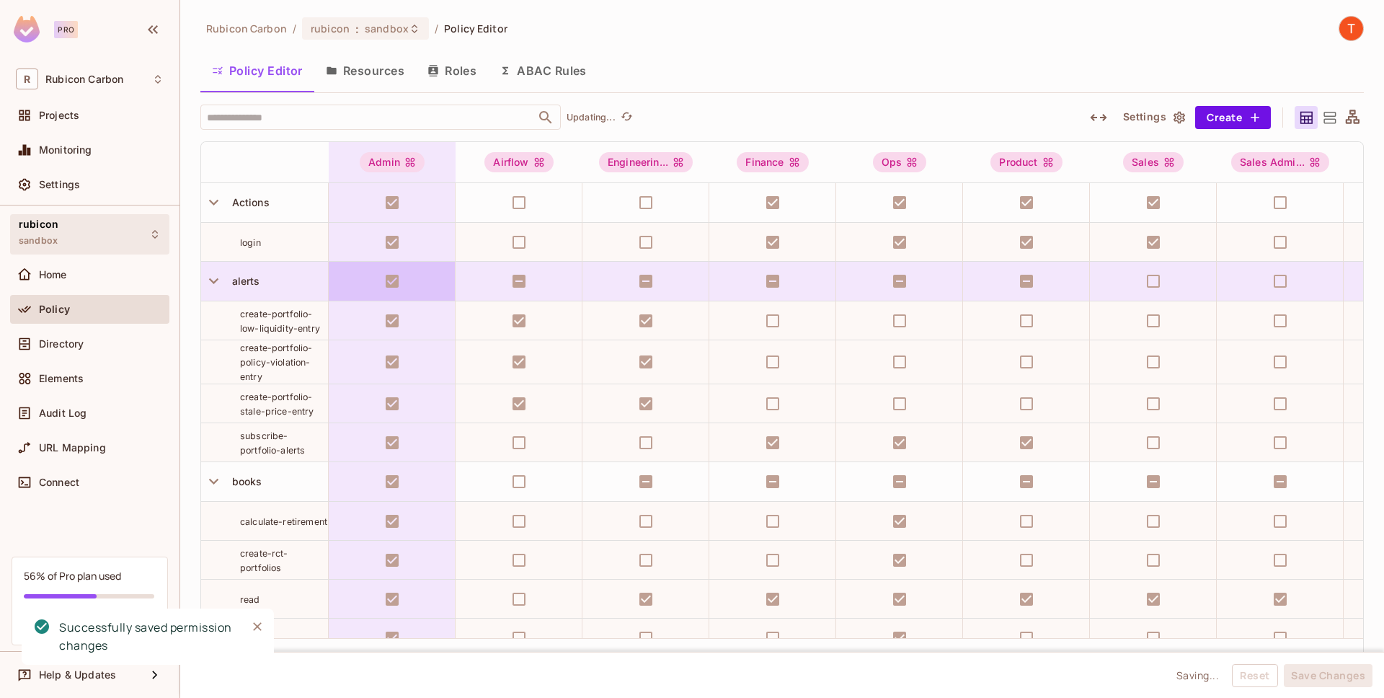
click at [156, 238] on icon at bounding box center [155, 235] width 12 height 12
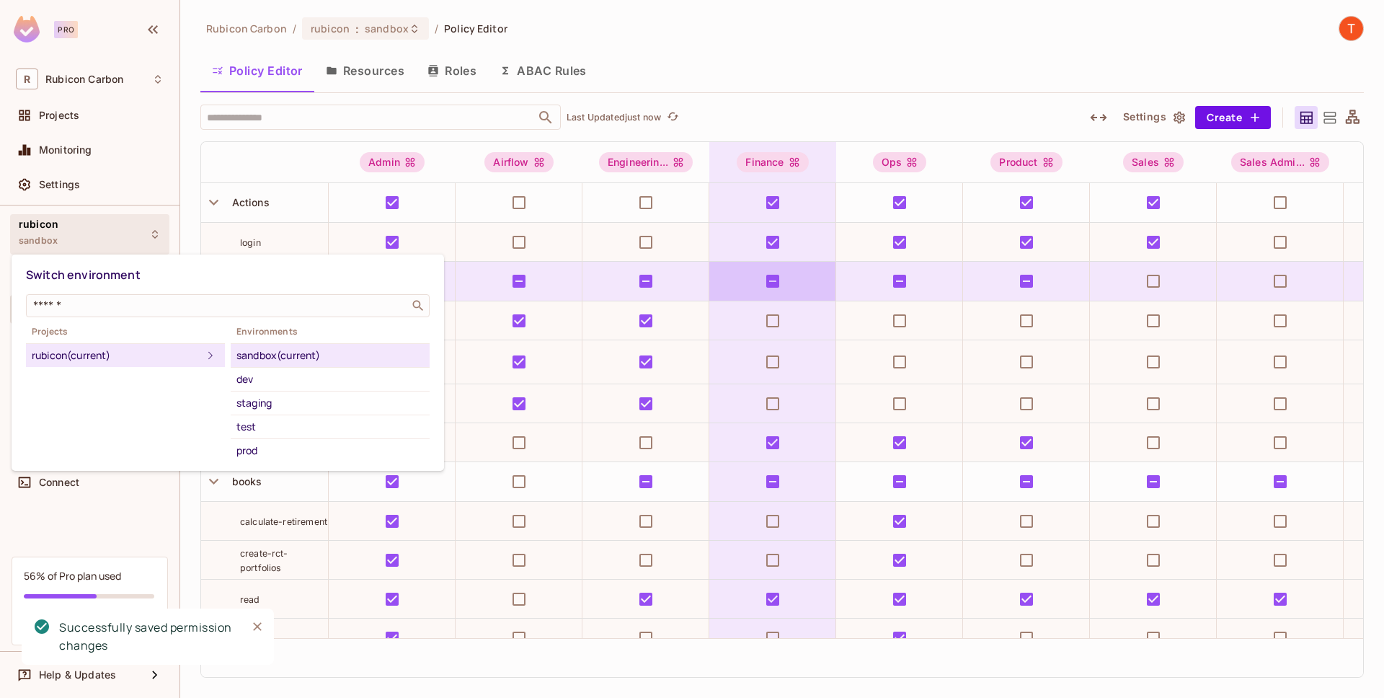
click at [151, 232] on div at bounding box center [692, 349] width 1384 height 698
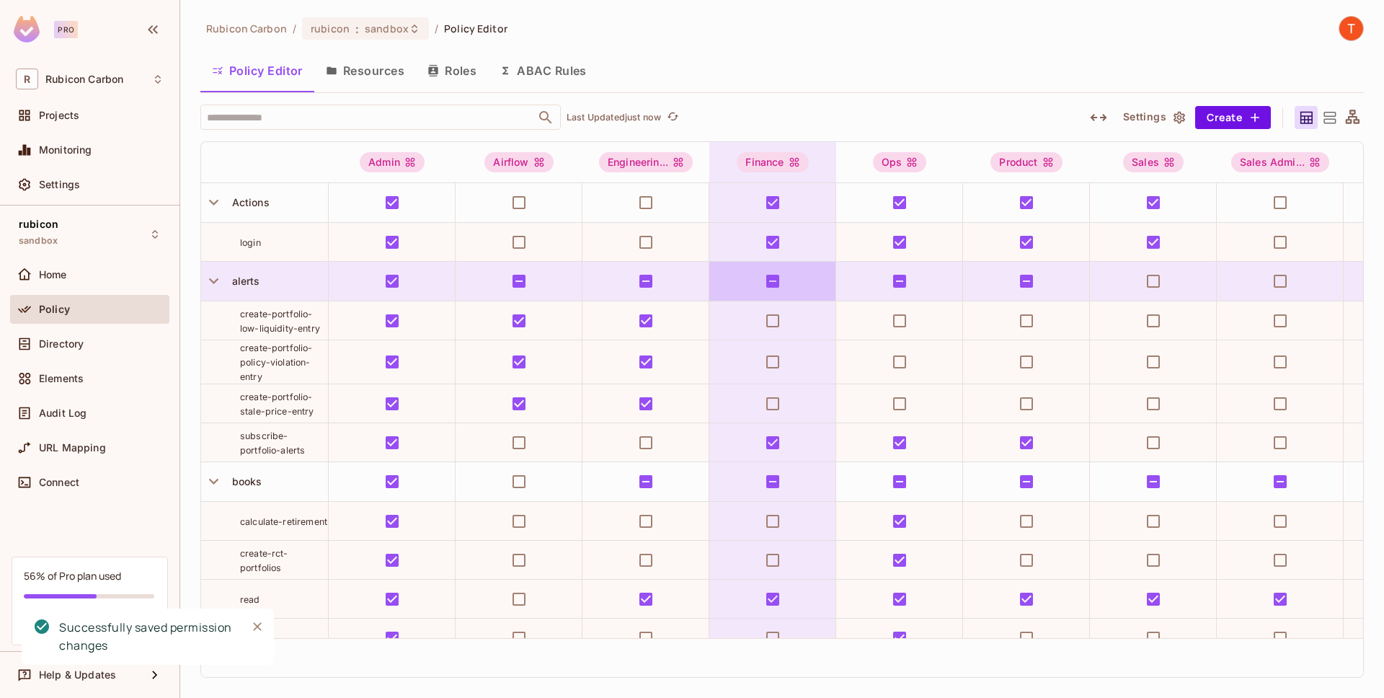
click at [150, 234] on icon at bounding box center [155, 235] width 12 height 12
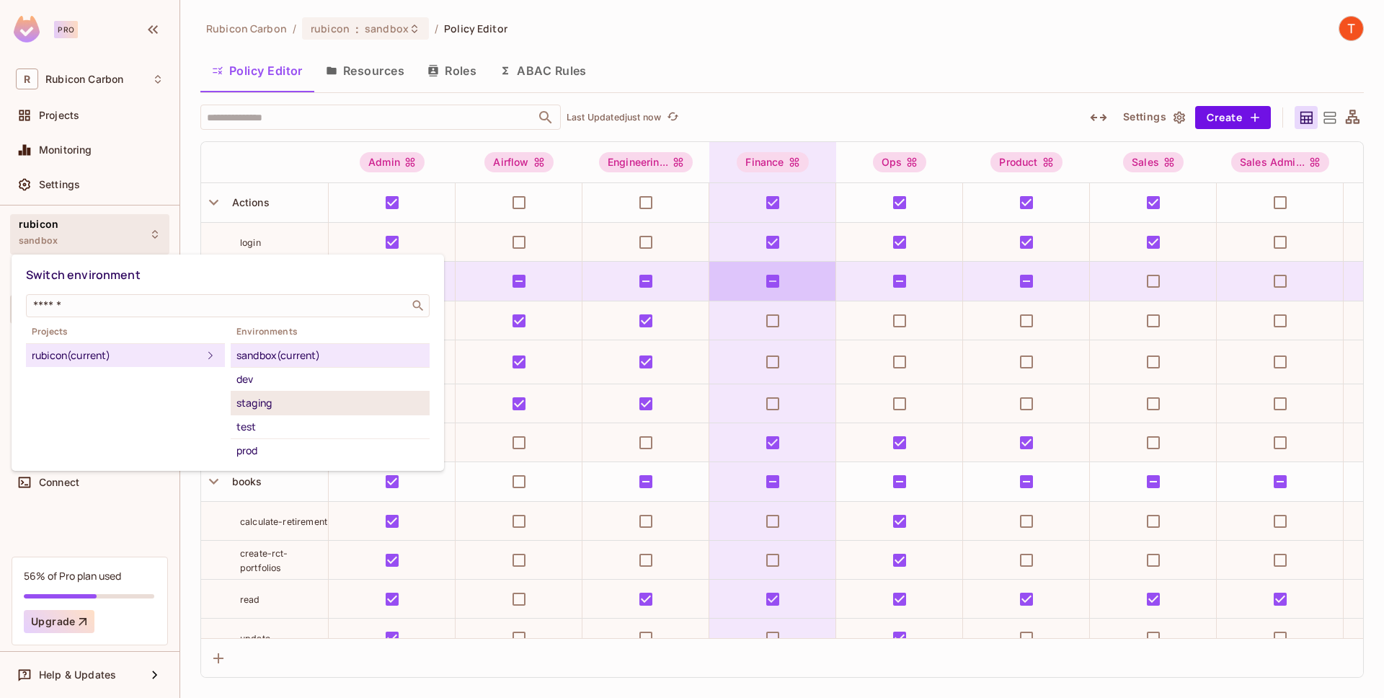
click at [298, 408] on div "staging" at bounding box center [329, 402] width 187 height 17
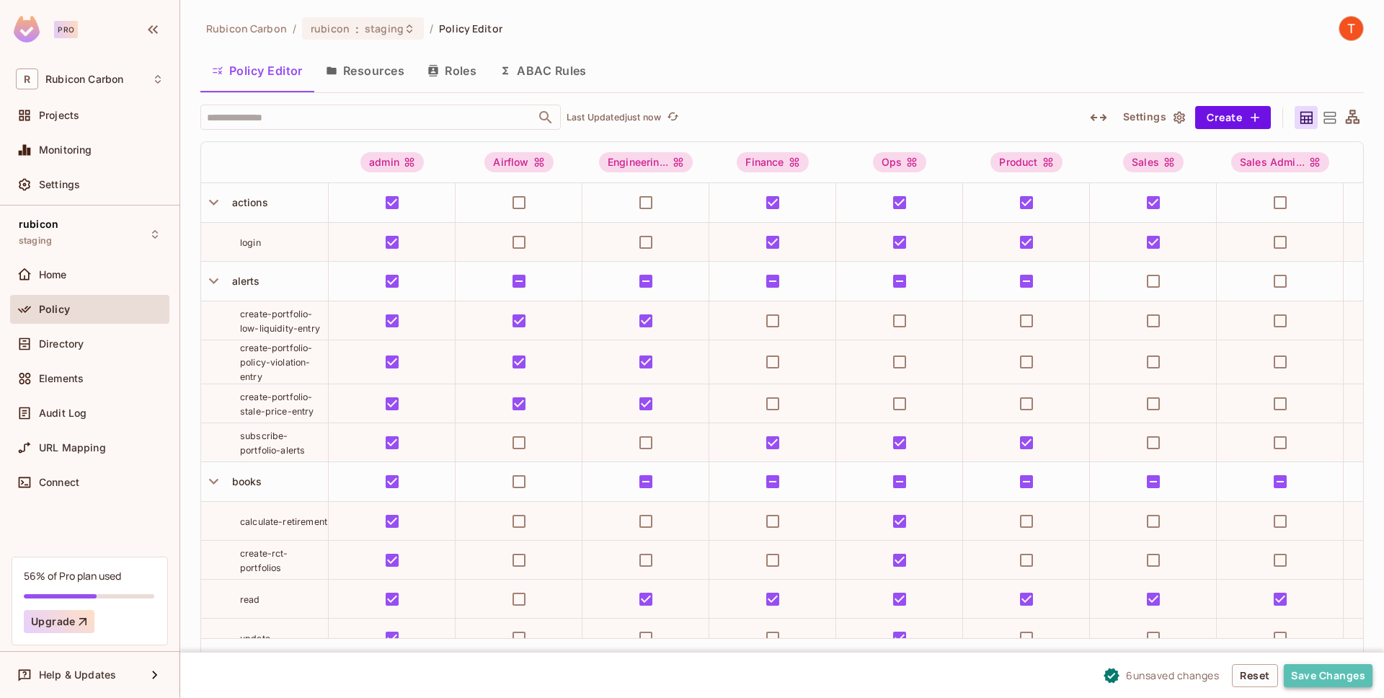
click at [1338, 671] on button "Save Changes" at bounding box center [1328, 675] width 89 height 23
click at [136, 236] on div "rubicon staging" at bounding box center [89, 234] width 159 height 40
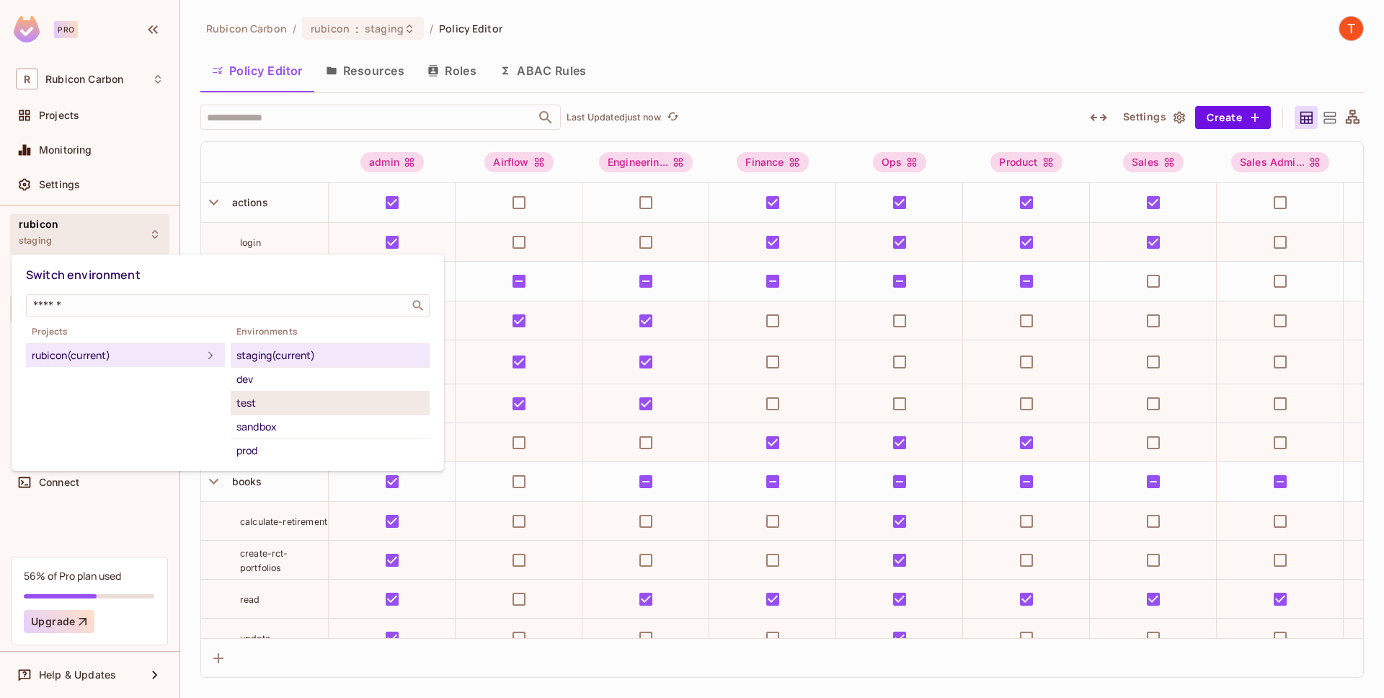
click at [260, 405] on div "test" at bounding box center [329, 402] width 187 height 17
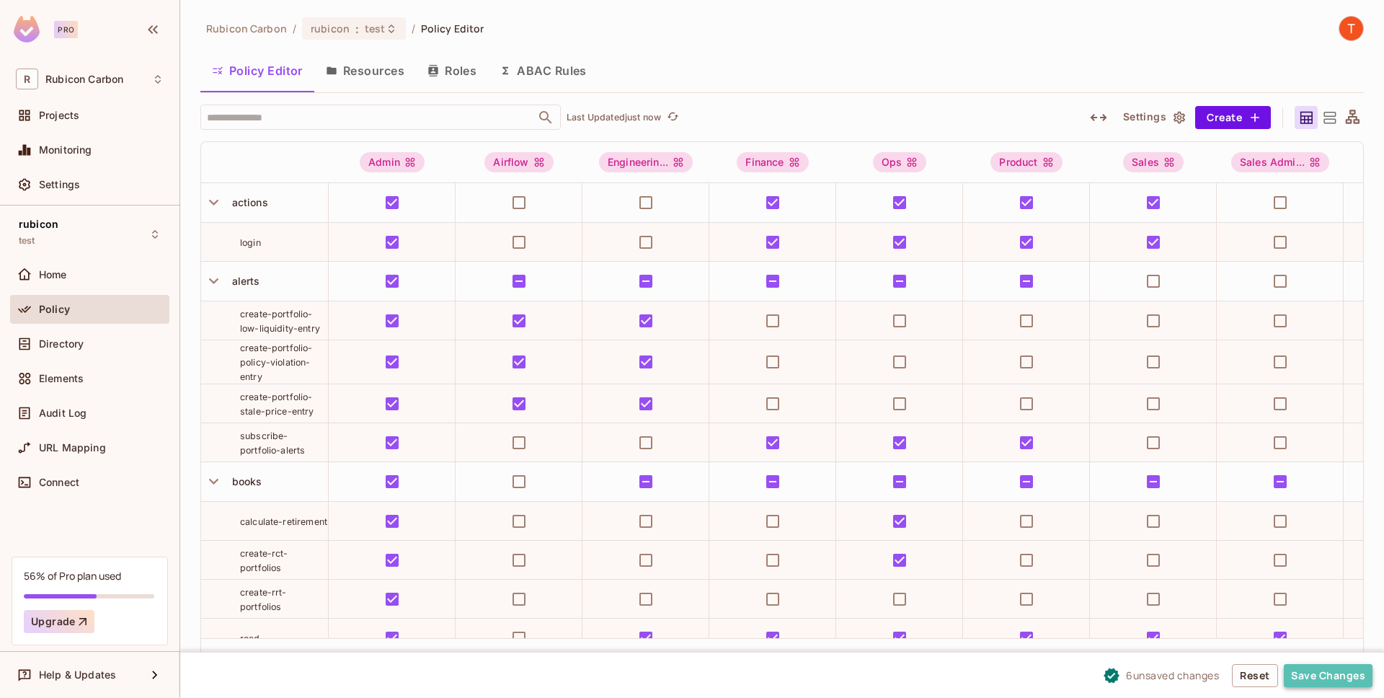
click at [1347, 676] on button "Save Changes" at bounding box center [1328, 675] width 89 height 23
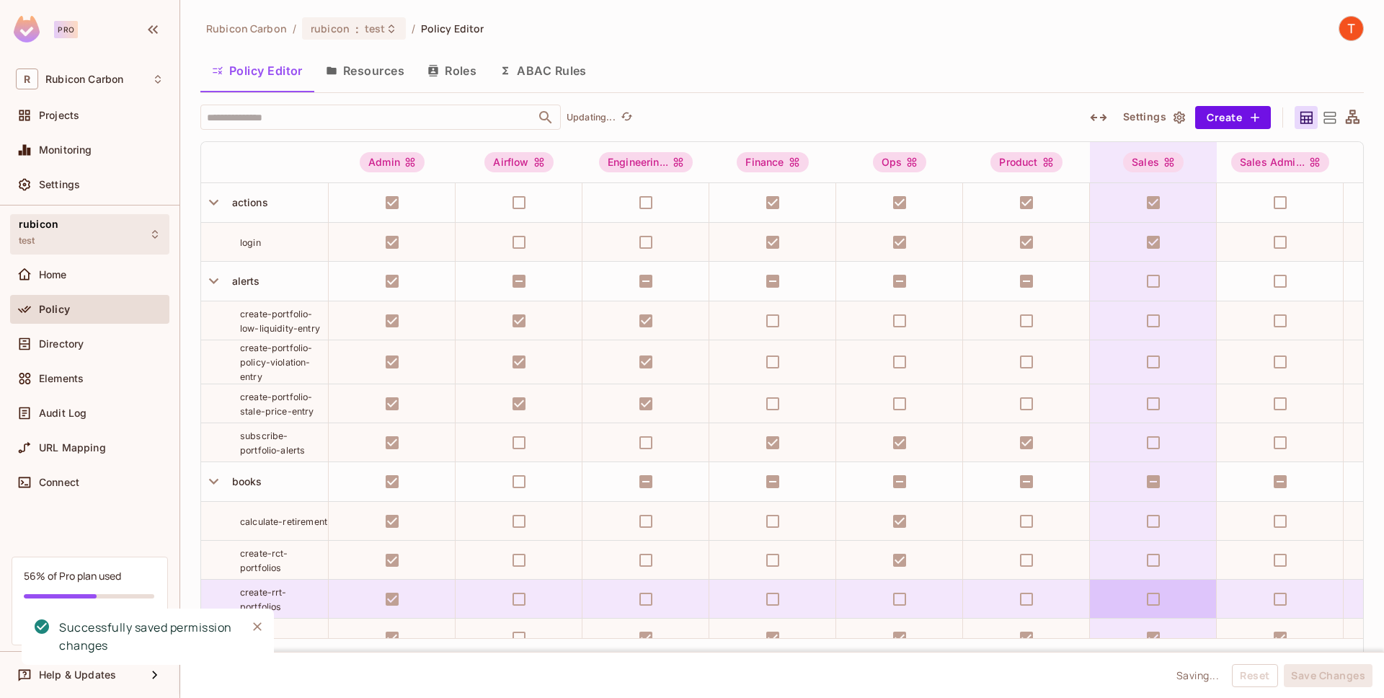
click at [150, 234] on icon at bounding box center [155, 235] width 12 height 12
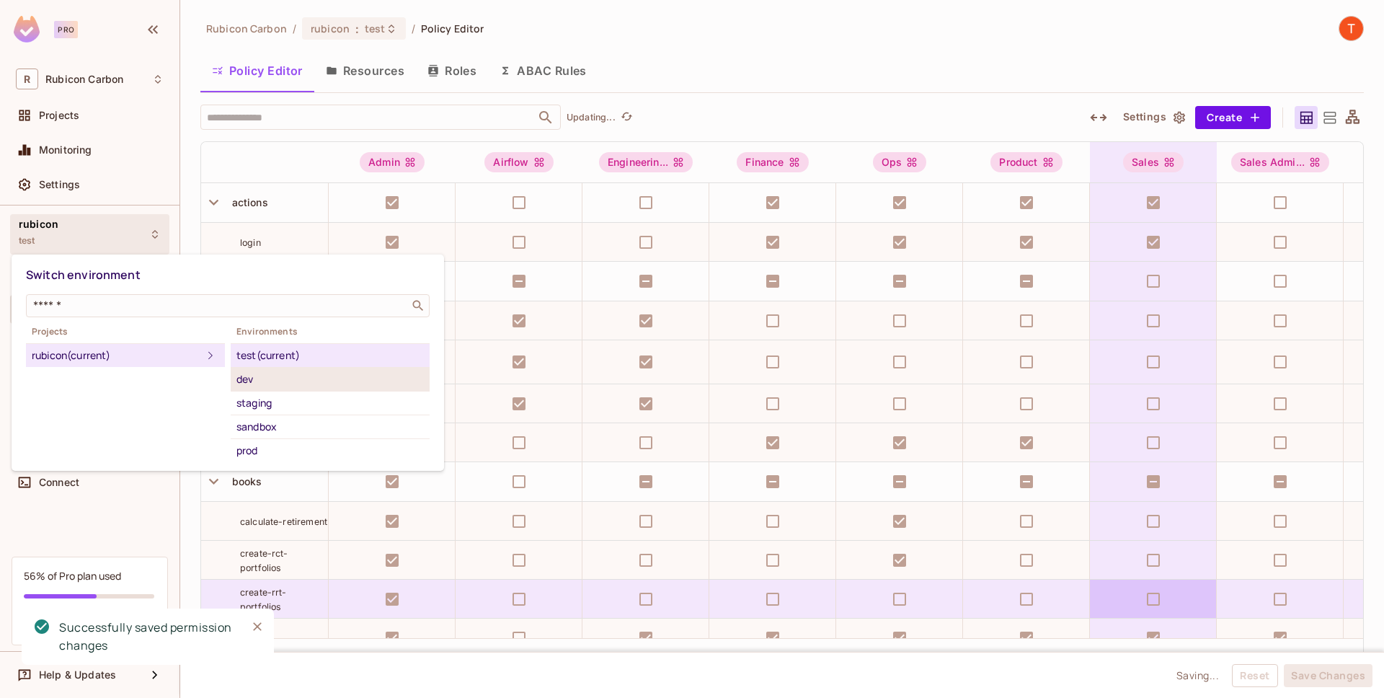
click at [248, 374] on div "dev" at bounding box center [329, 379] width 187 height 17
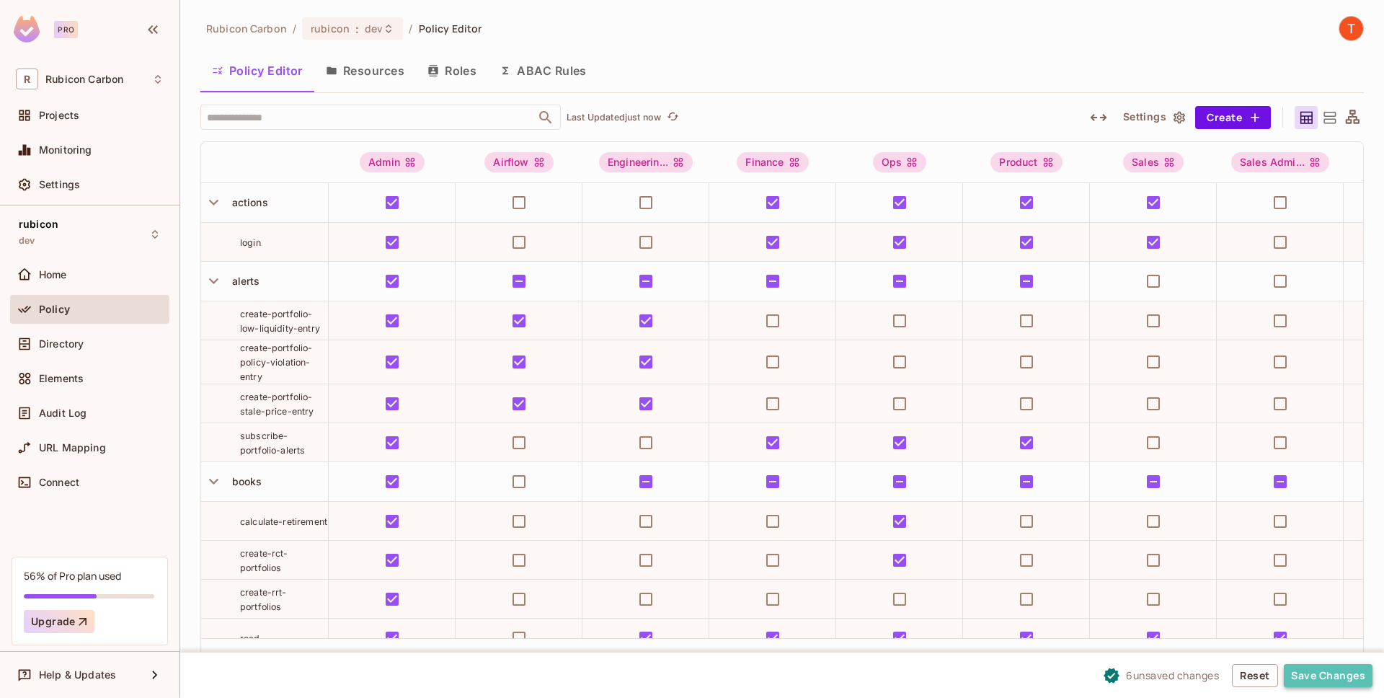
click at [1319, 675] on button "Save Changes" at bounding box center [1328, 675] width 89 height 23
click at [919, 63] on div "Policy Editor Resources Roles ABAC Rules" at bounding box center [782, 71] width 1164 height 36
